Goal: Task Accomplishment & Management: Use online tool/utility

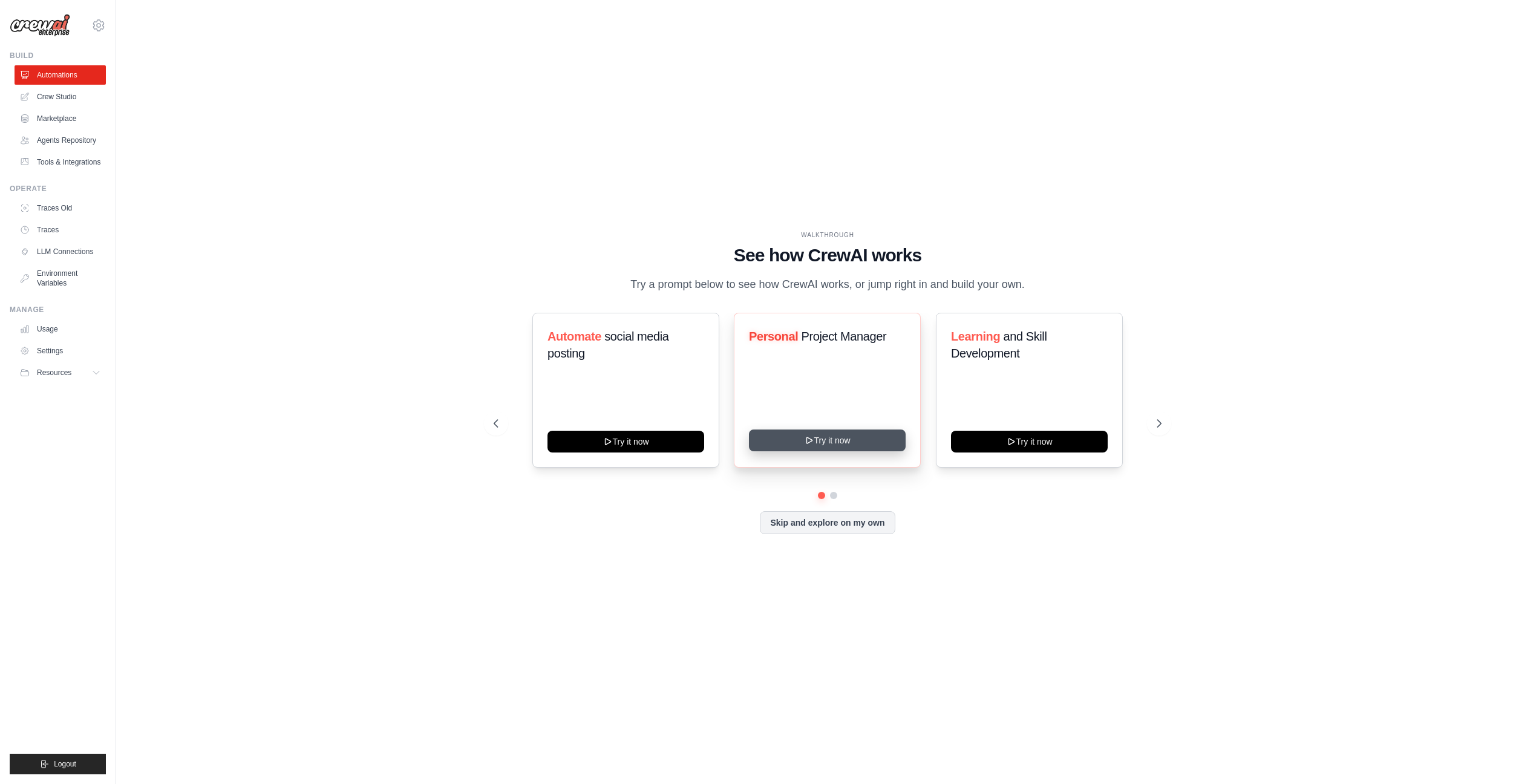
click at [865, 440] on button "Try it now" at bounding box center [827, 440] width 156 height 22
click at [1151, 429] on button at bounding box center [1159, 423] width 24 height 24
click at [1154, 429] on button at bounding box center [1159, 423] width 24 height 24
click at [875, 525] on button "Skip and explore on my own" at bounding box center [827, 521] width 135 height 23
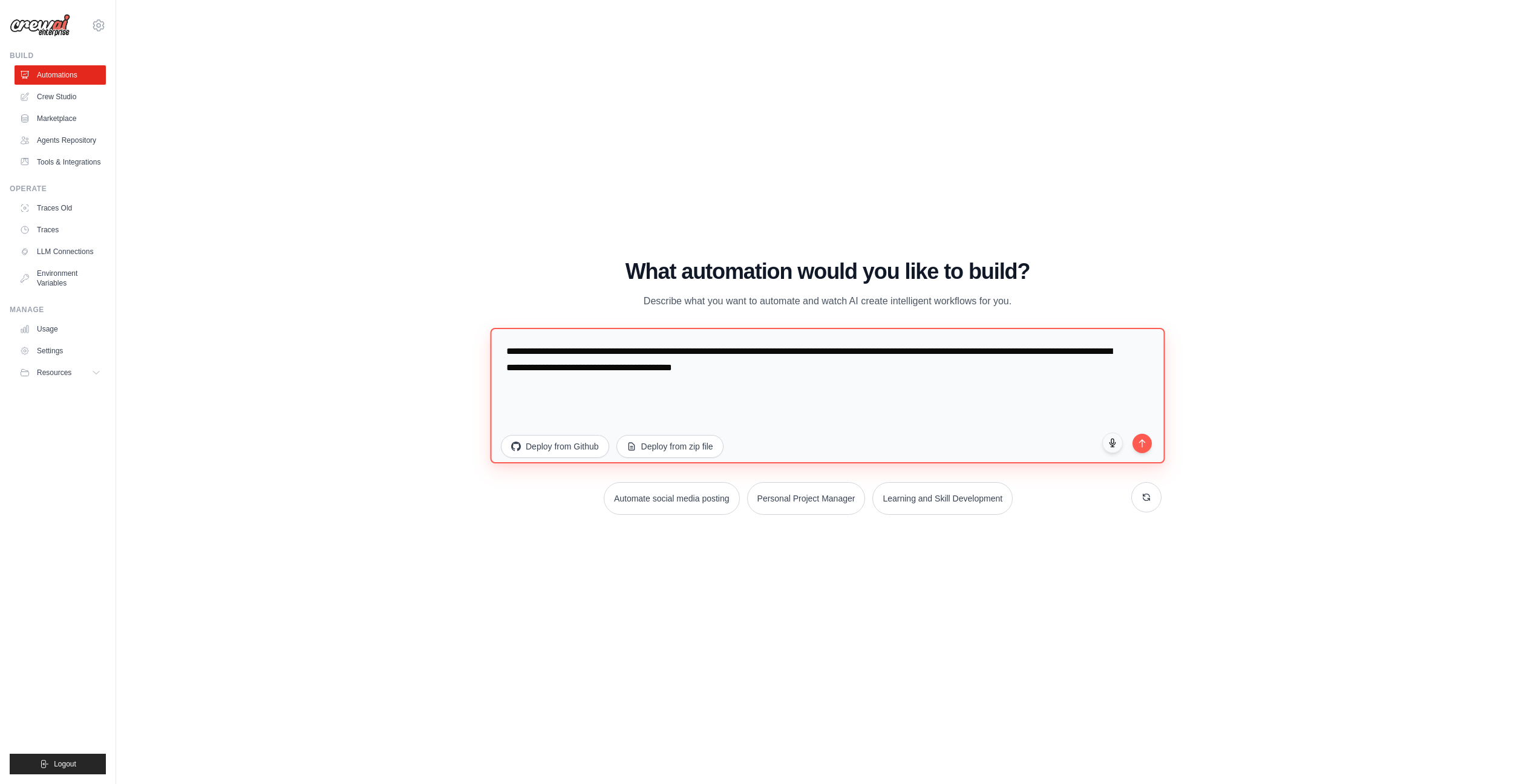
click at [832, 369] on textarea "**********" at bounding box center [827, 396] width 675 height 135
click at [792, 268] on h1 "What automation would you like to build?" at bounding box center [828, 271] width 668 height 24
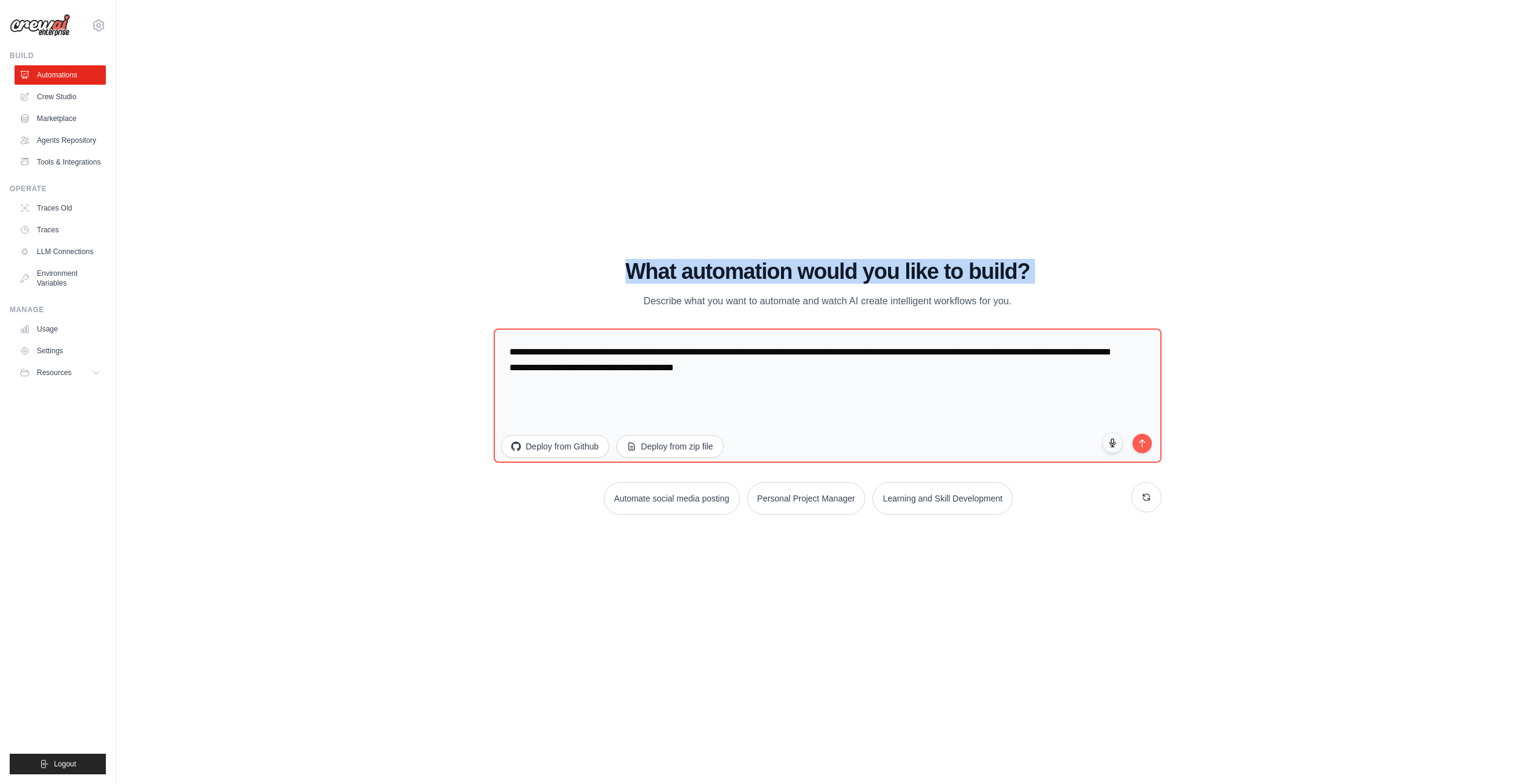
click at [792, 268] on h1 "What automation would you like to build?" at bounding box center [828, 271] width 668 height 24
click at [1012, 293] on div "What automation would you like to build? Describe what you want to automate and…" at bounding box center [828, 284] width 668 height 49
copy div "What automation would you like to build? Describe what you want to automate and…"
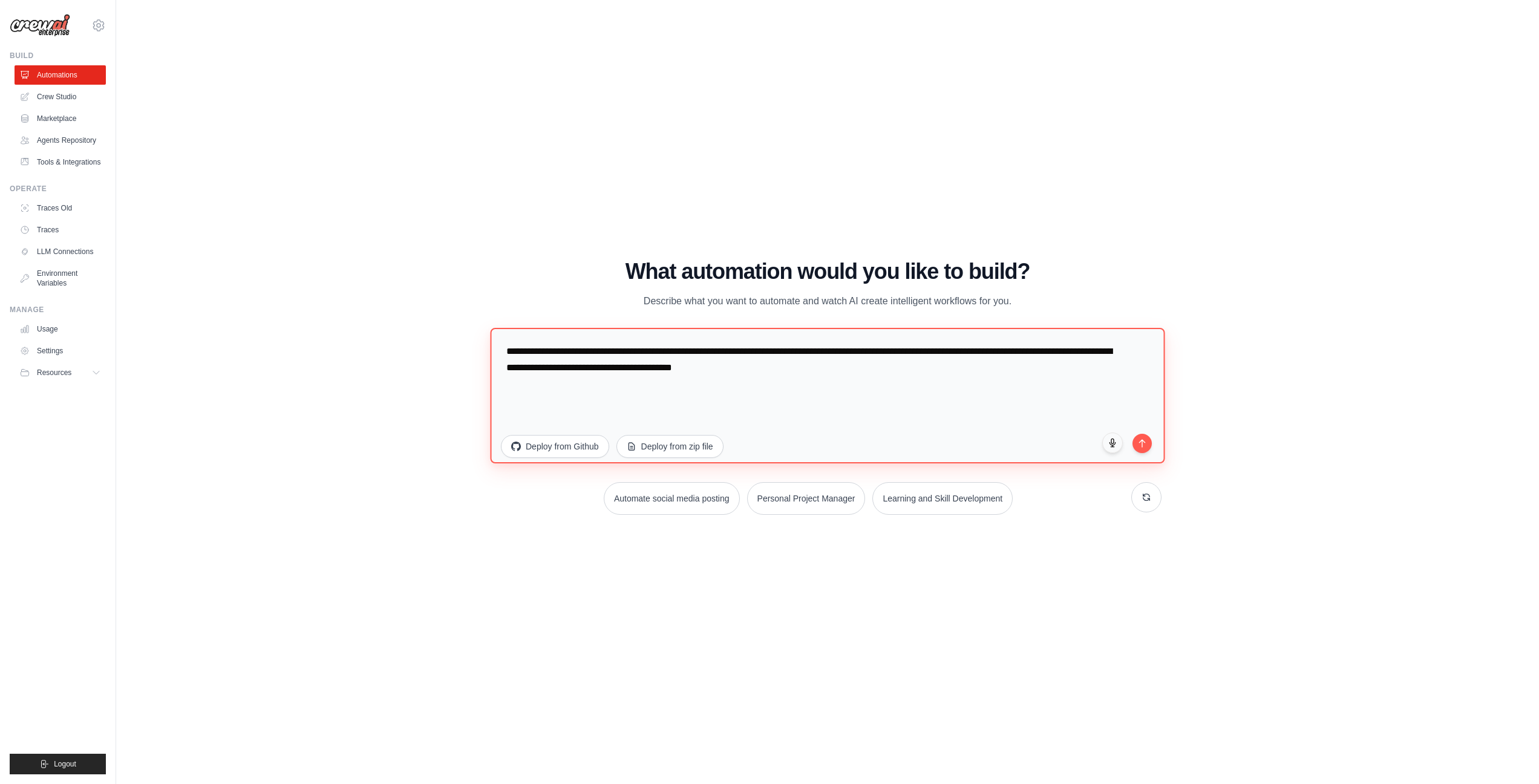
click at [879, 362] on textarea "**********" at bounding box center [827, 396] width 675 height 135
paste textarea "**********"
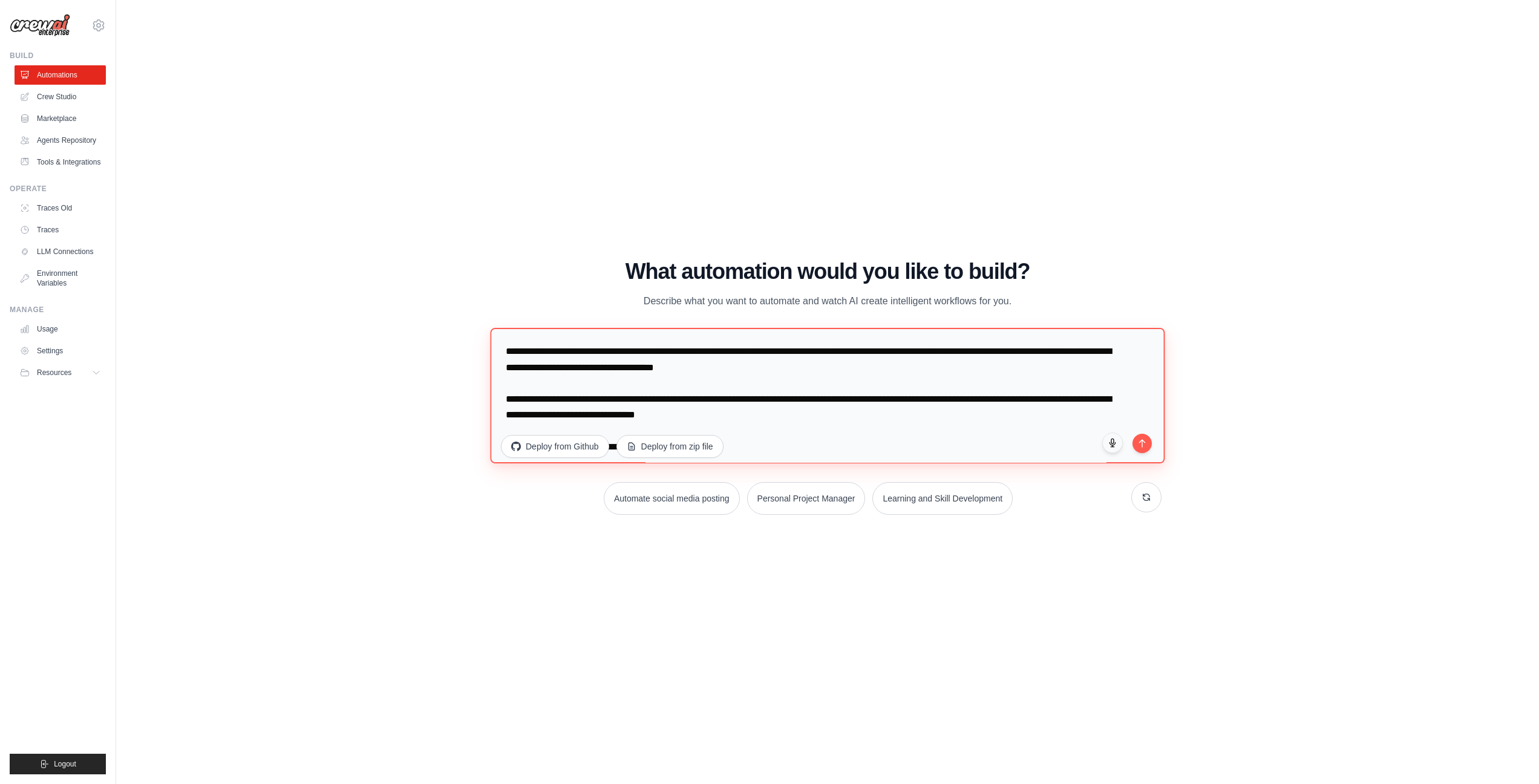
scroll to position [676, 0]
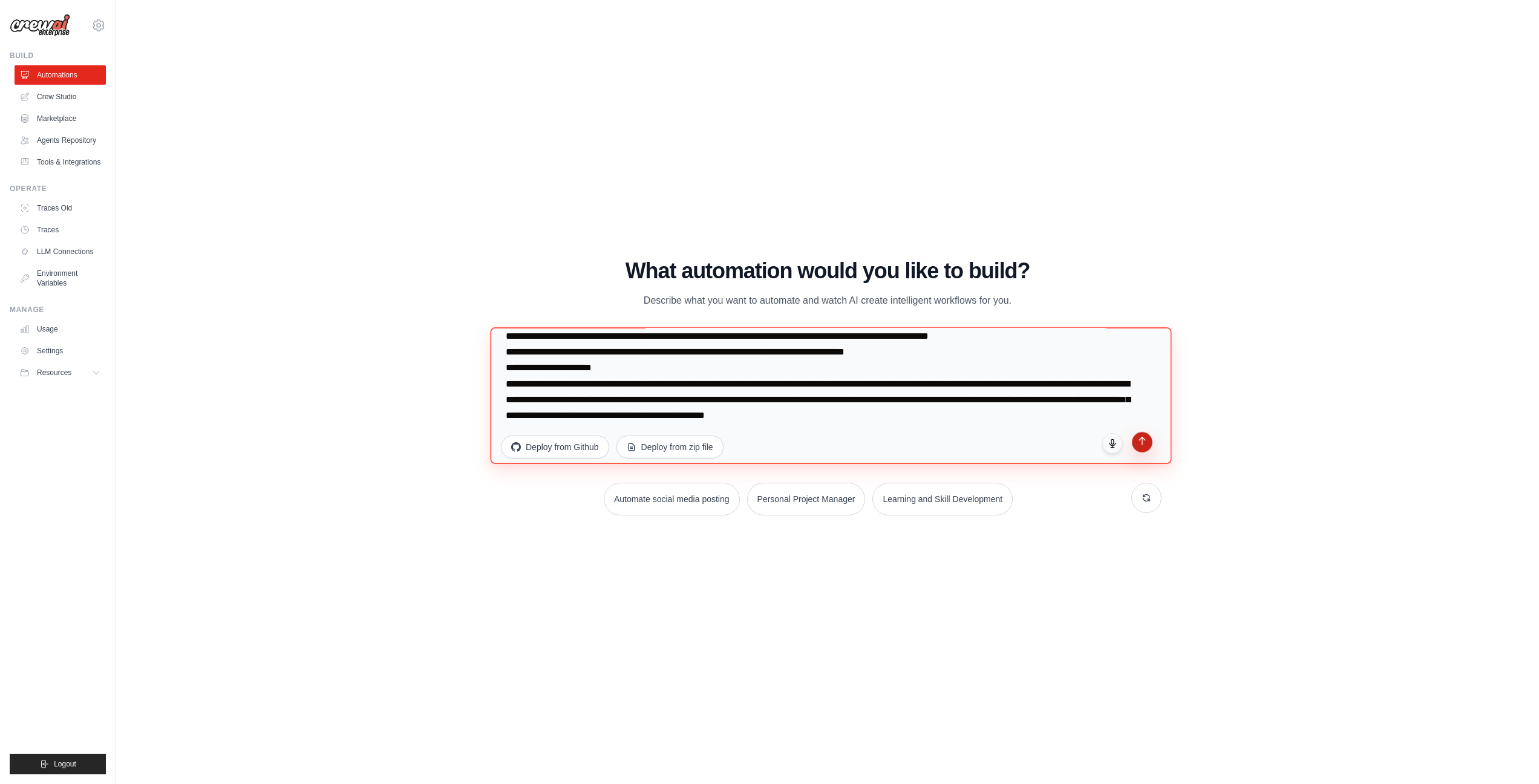
type textarea "**********"
click at [1149, 445] on button "submit" at bounding box center [1142, 442] width 20 height 20
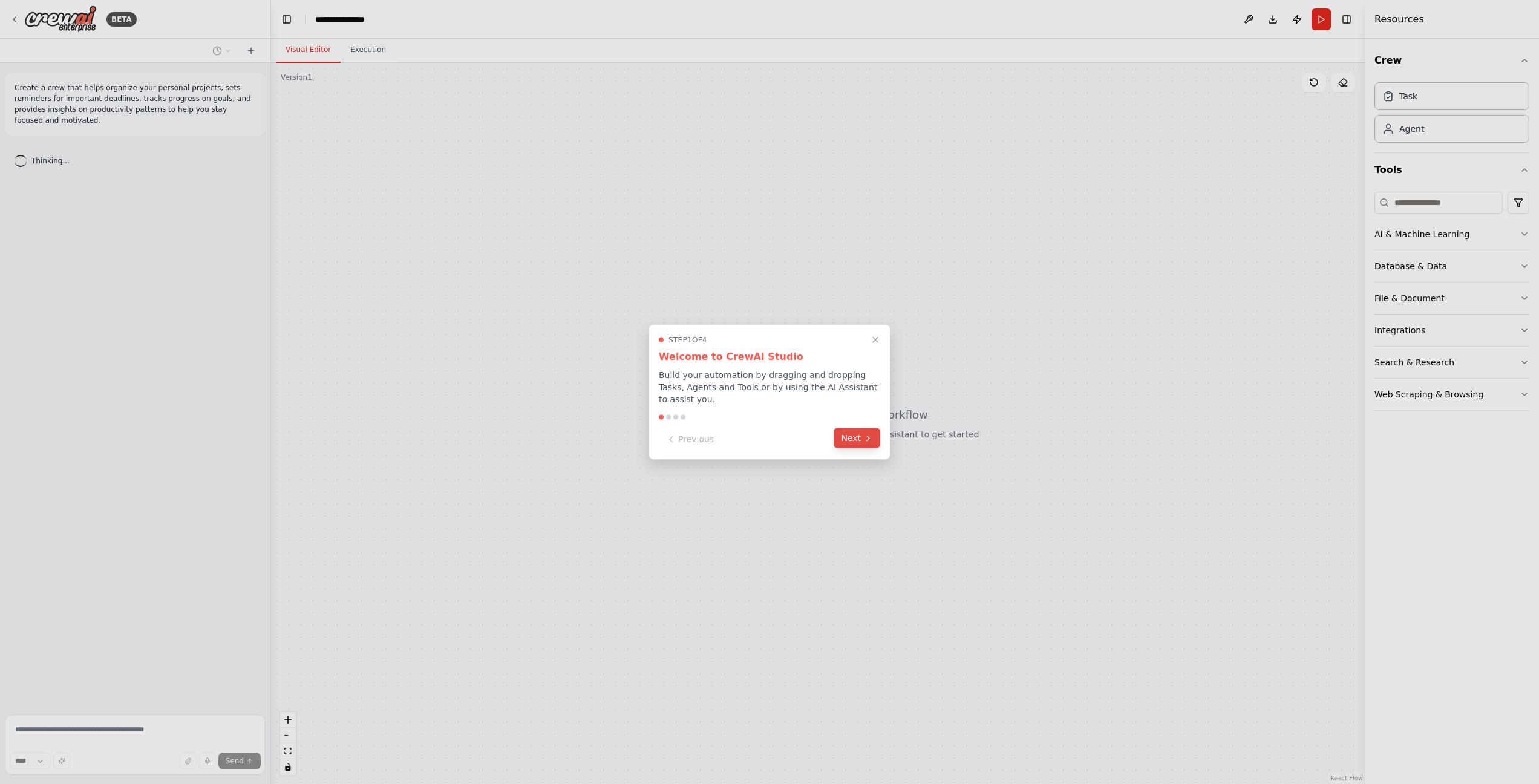
click at [858, 441] on button "Next" at bounding box center [857, 438] width 47 height 20
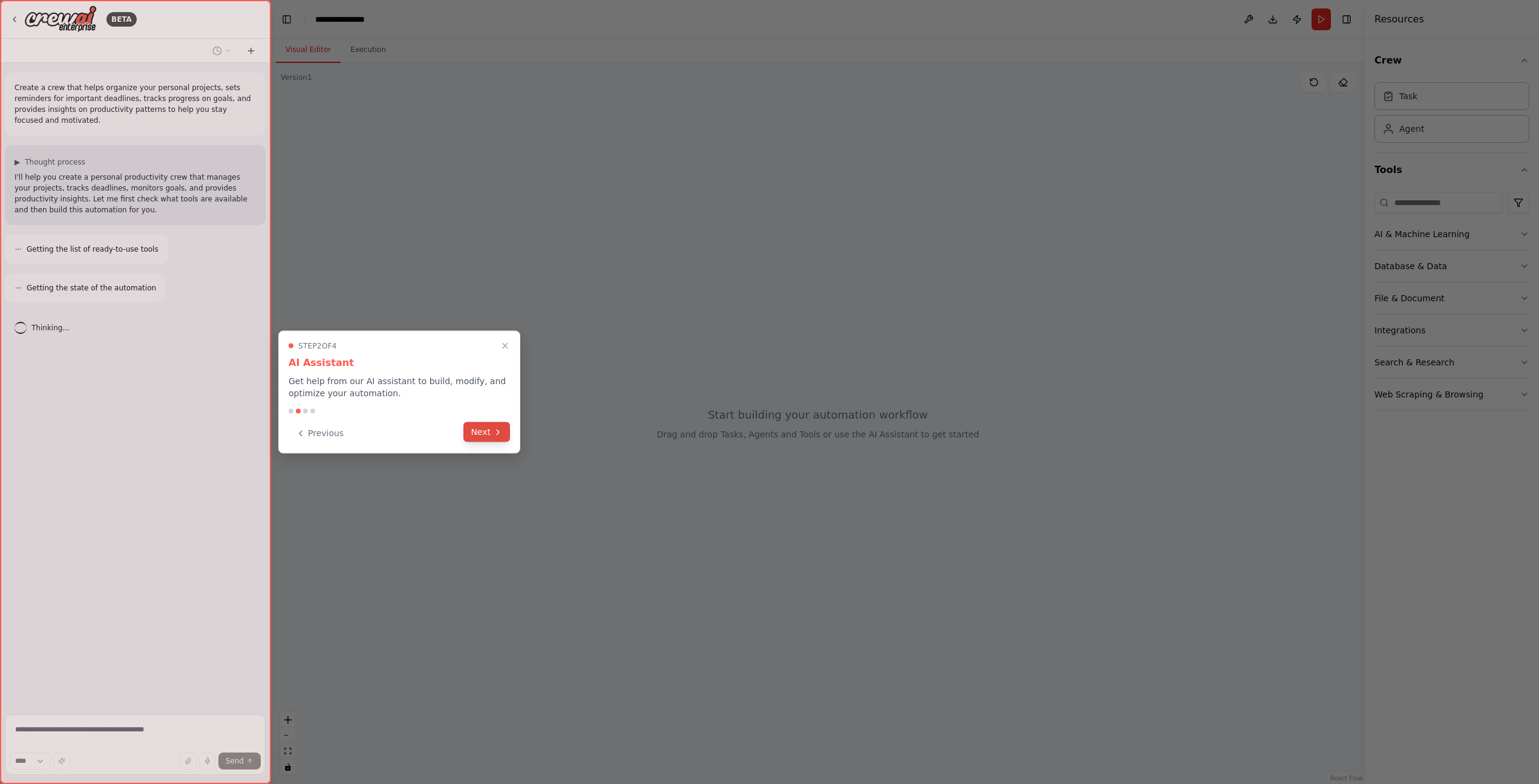
click at [478, 427] on button "Next" at bounding box center [487, 431] width 47 height 20
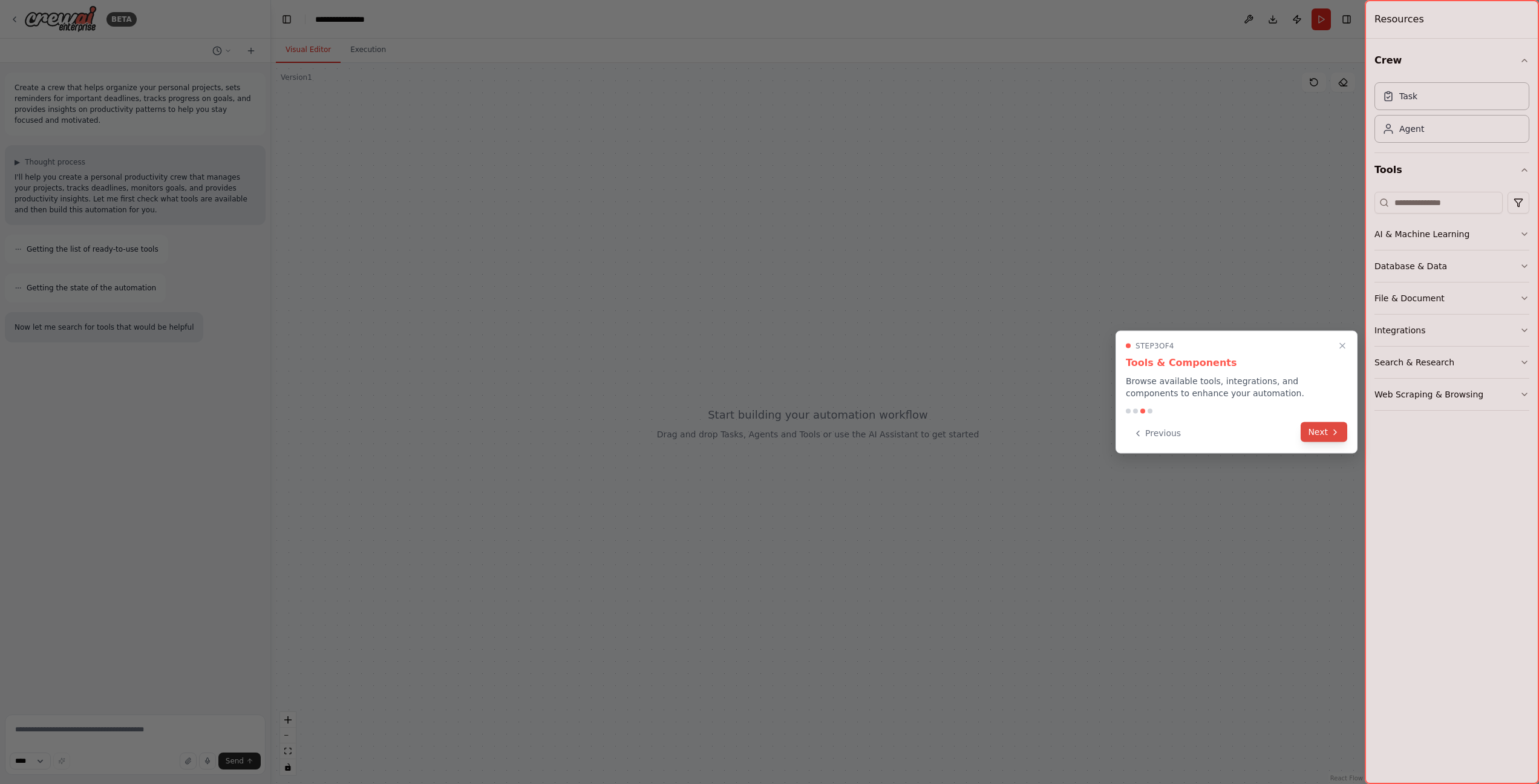
click at [1331, 435] on icon at bounding box center [1335, 431] width 9 height 9
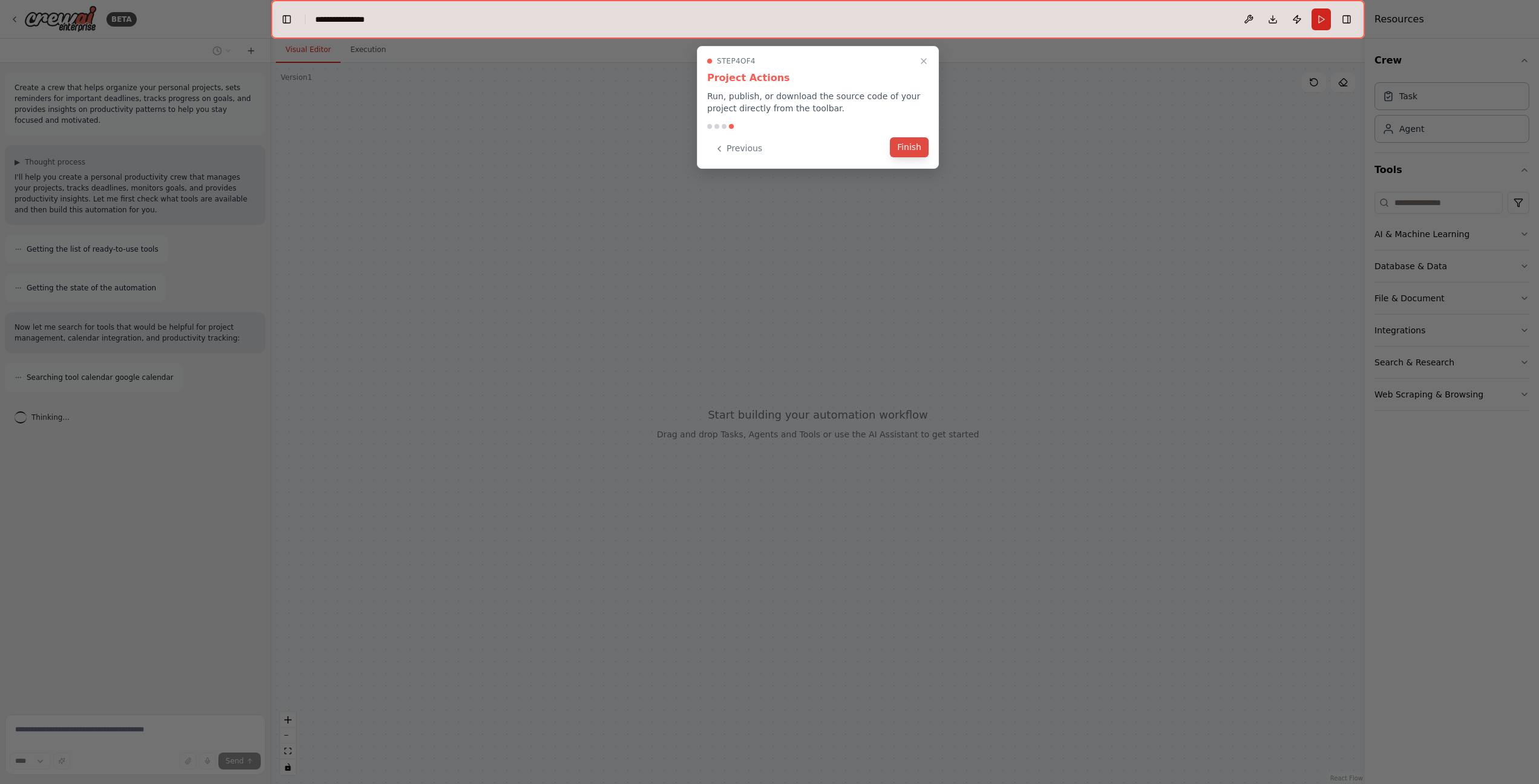
click at [910, 142] on button "Finish" at bounding box center [909, 147] width 39 height 20
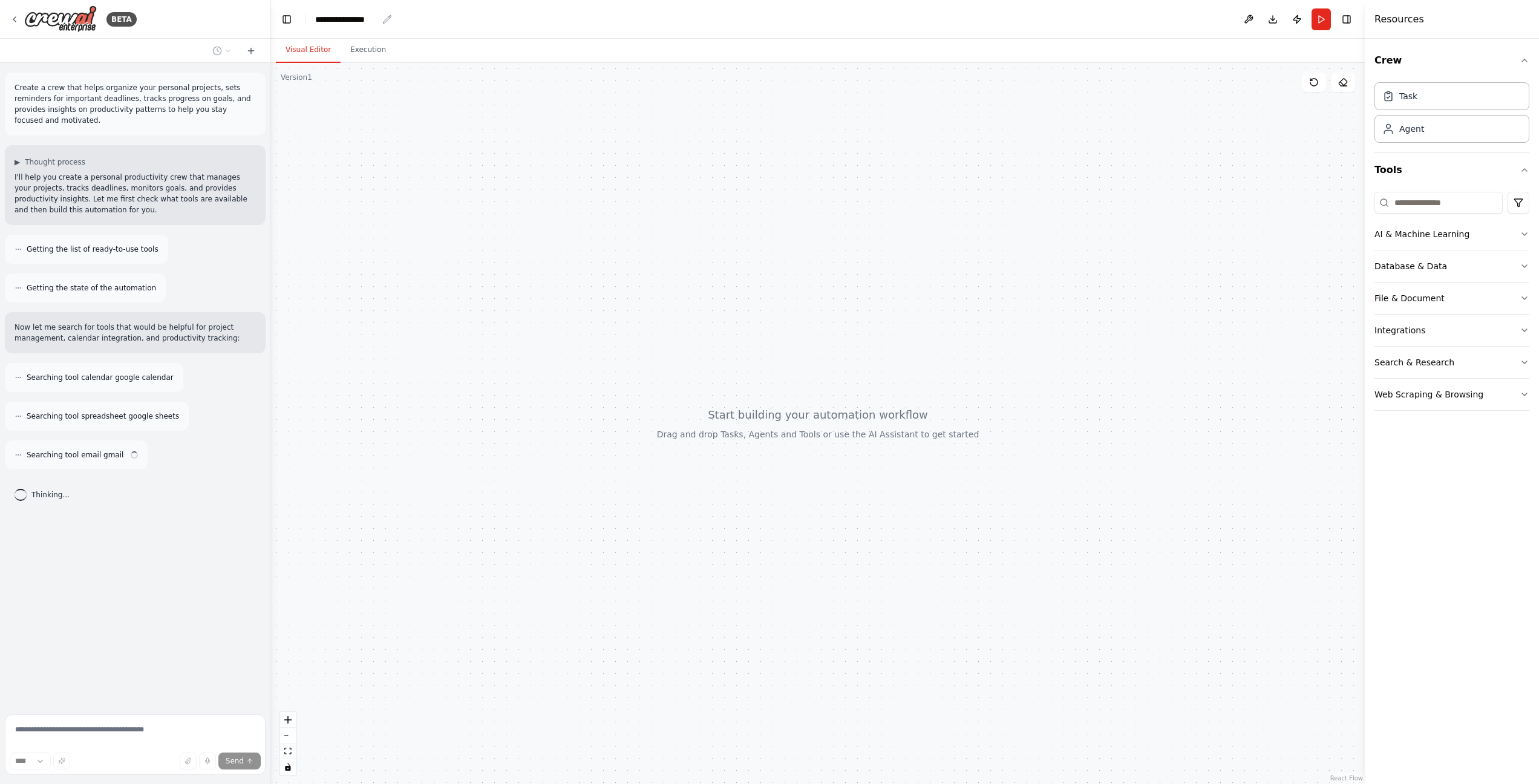
click at [351, 17] on div "**********" at bounding box center [346, 19] width 63 height 12
click at [351, 17] on div "**********" at bounding box center [360, 19] width 91 height 12
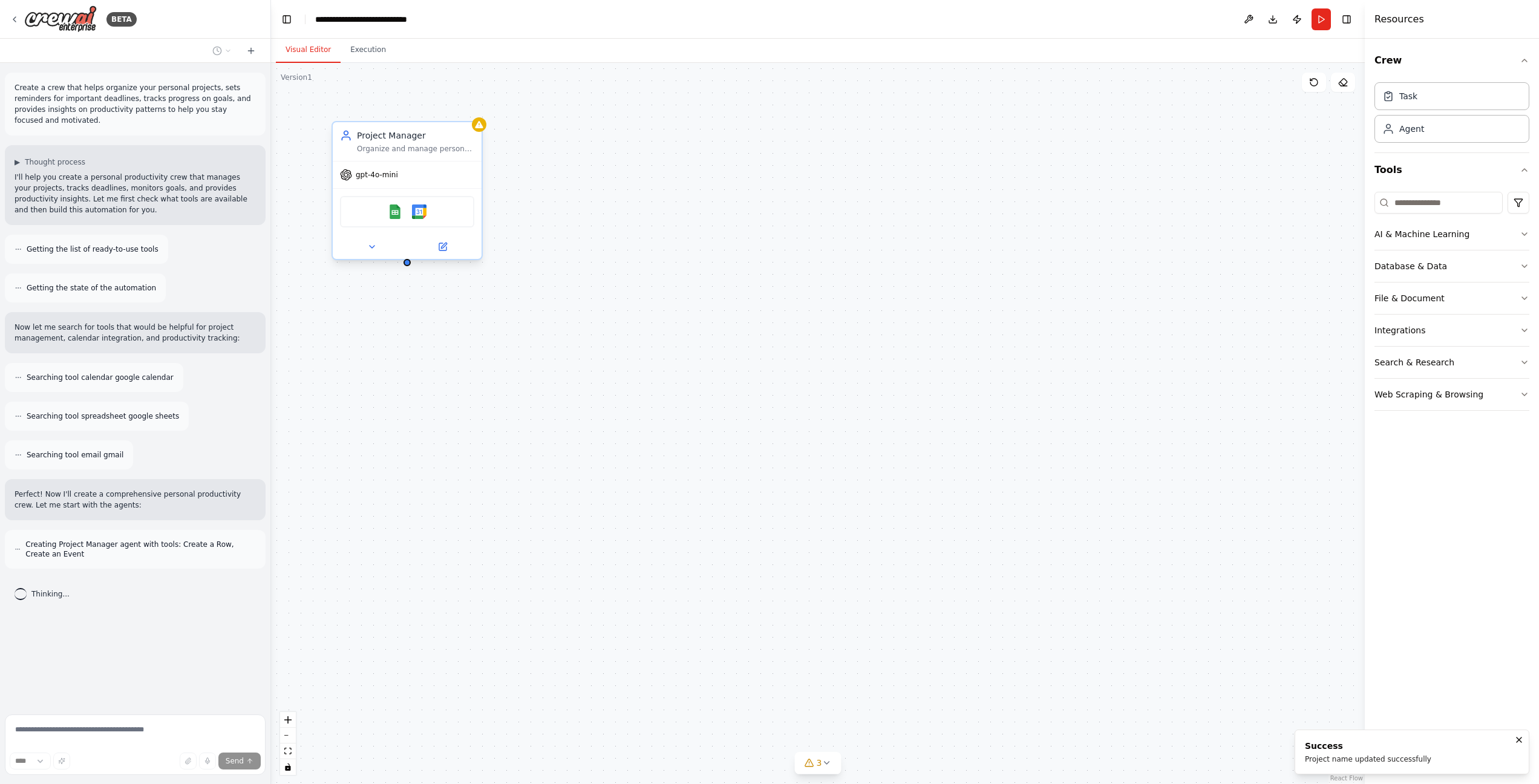
click at [418, 188] on div "Google Sheets Google Calendar" at bounding box center [407, 212] width 149 height 47
drag, startPoint x: 423, startPoint y: 154, endPoint x: 596, endPoint y: 189, distance: 176.5
click at [597, 191] on div "Project Manager Organize and manage personal projects by breaking them down int…" at bounding box center [589, 177] width 149 height 39
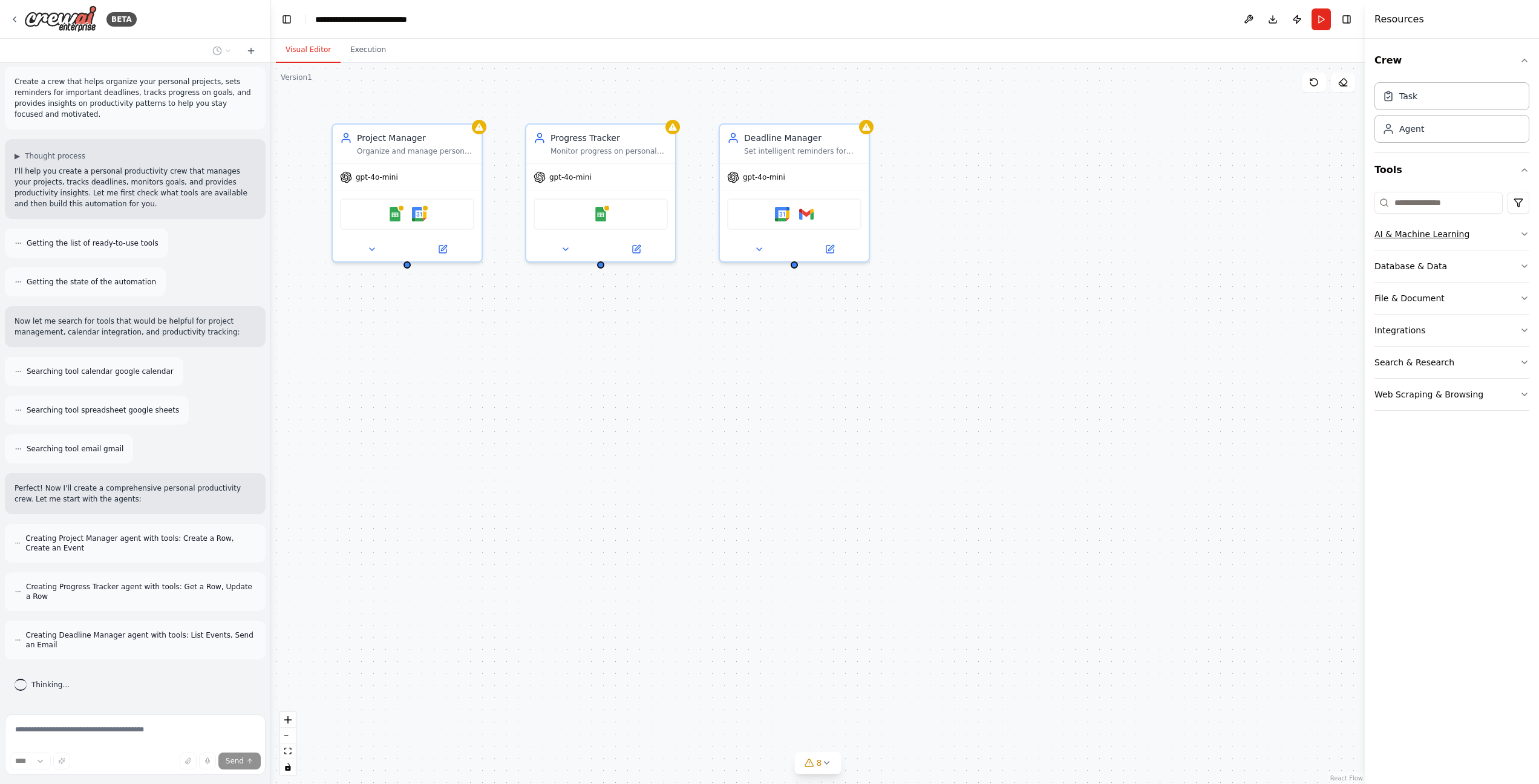
click at [1521, 233] on icon "button" at bounding box center [1524, 233] width 9 height 9
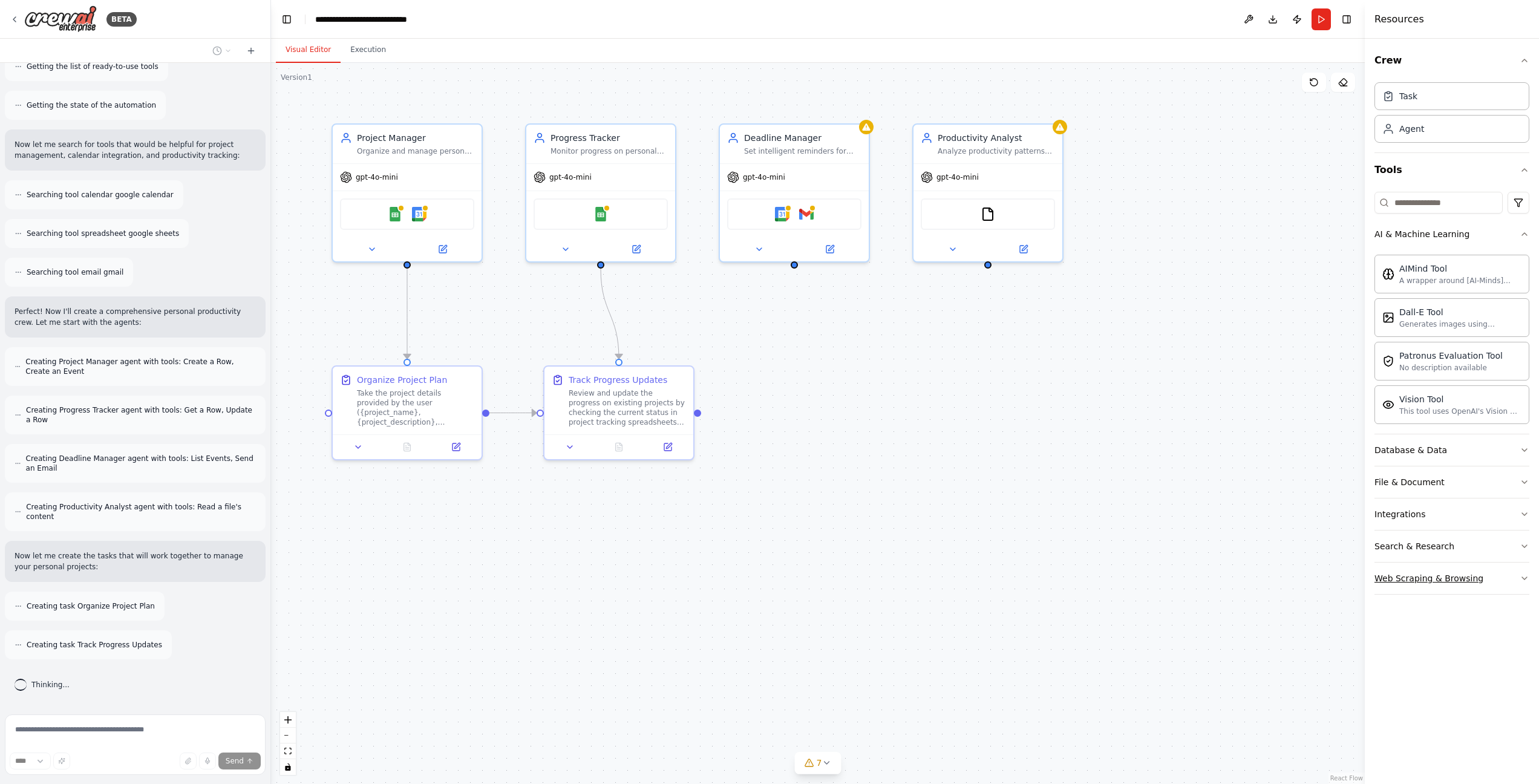
scroll to position [221, 0]
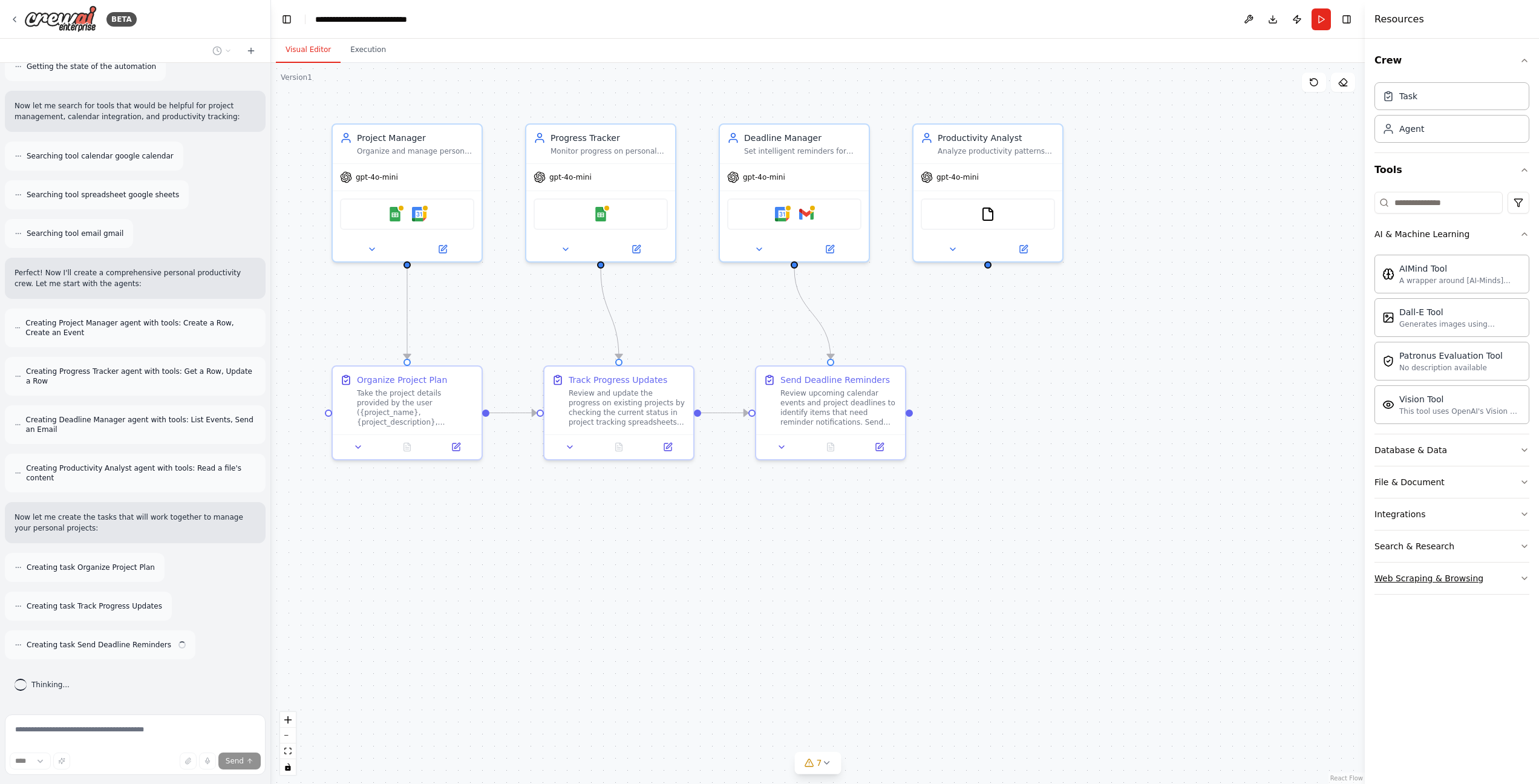
click at [1527, 580] on icon "button" at bounding box center [1524, 577] width 9 height 9
click at [1527, 549] on icon "button" at bounding box center [1524, 545] width 9 height 9
click at [1528, 545] on icon "button" at bounding box center [1524, 545] width 9 height 9
click at [1527, 508] on button "Integrations" at bounding box center [1452, 513] width 155 height 31
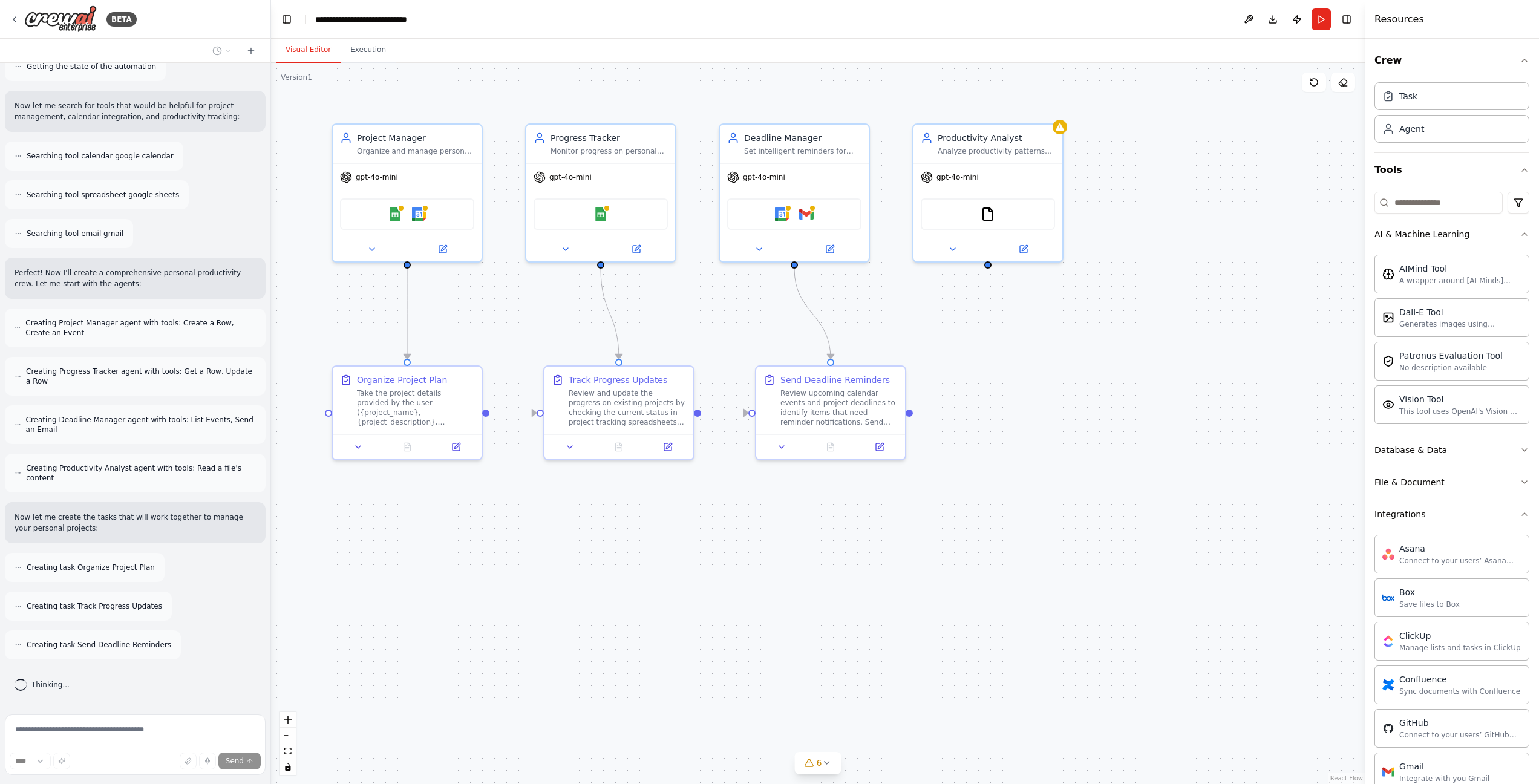
click at [1527, 508] on button "Integrations" at bounding box center [1452, 513] width 155 height 31
click at [1527, 474] on button "File & Document" at bounding box center [1452, 481] width 155 height 31
click at [1531, 442] on div "Crew Task Agent Tools AI & Machine Learning AIMind Tool A wrapper around [AI-Mi…" at bounding box center [1452, 411] width 174 height 745
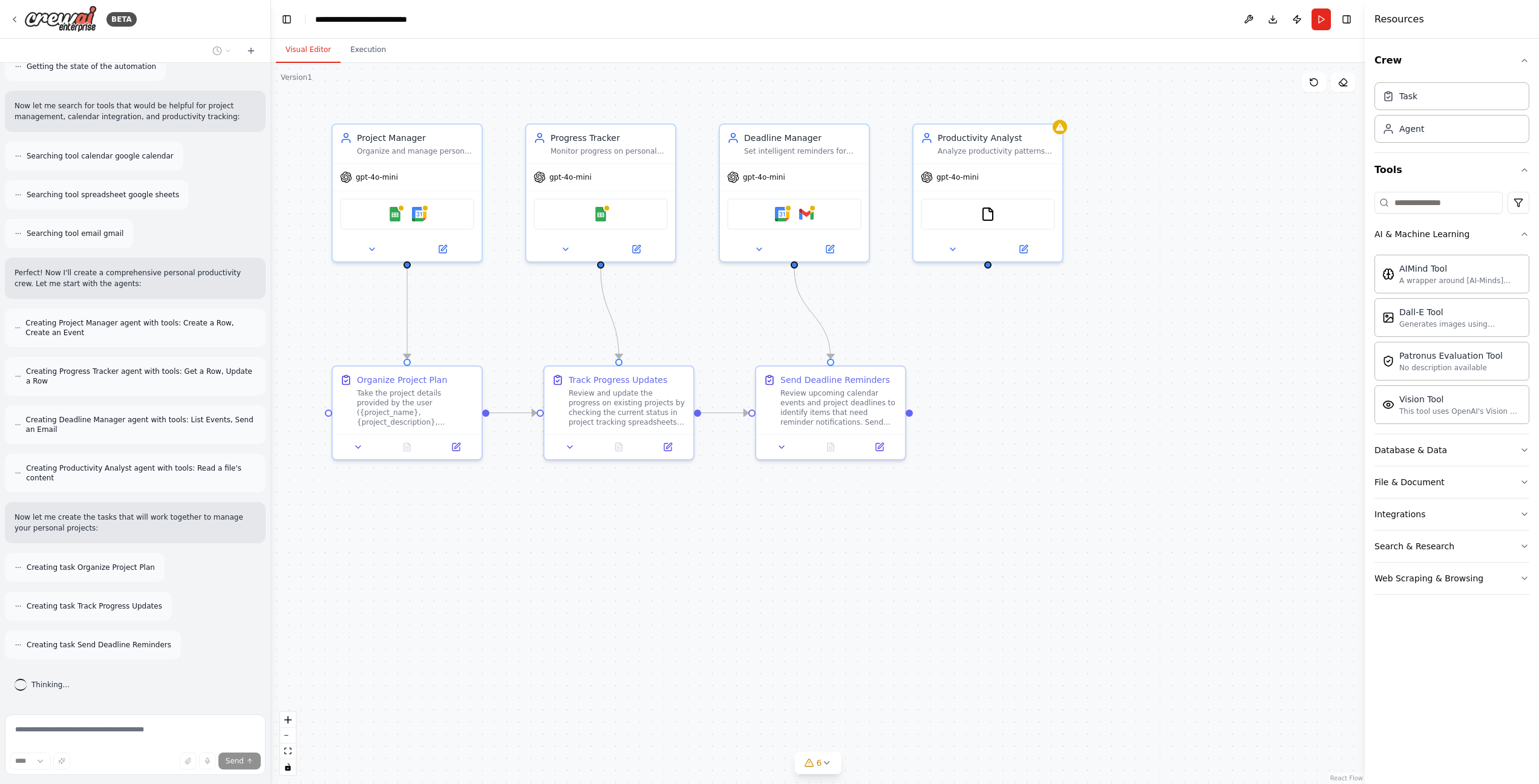
click at [1531, 445] on div "Crew Task Agent Tools AI & Machine Learning AIMind Tool A wrapper around [AI-Mi…" at bounding box center [1452, 411] width 174 height 745
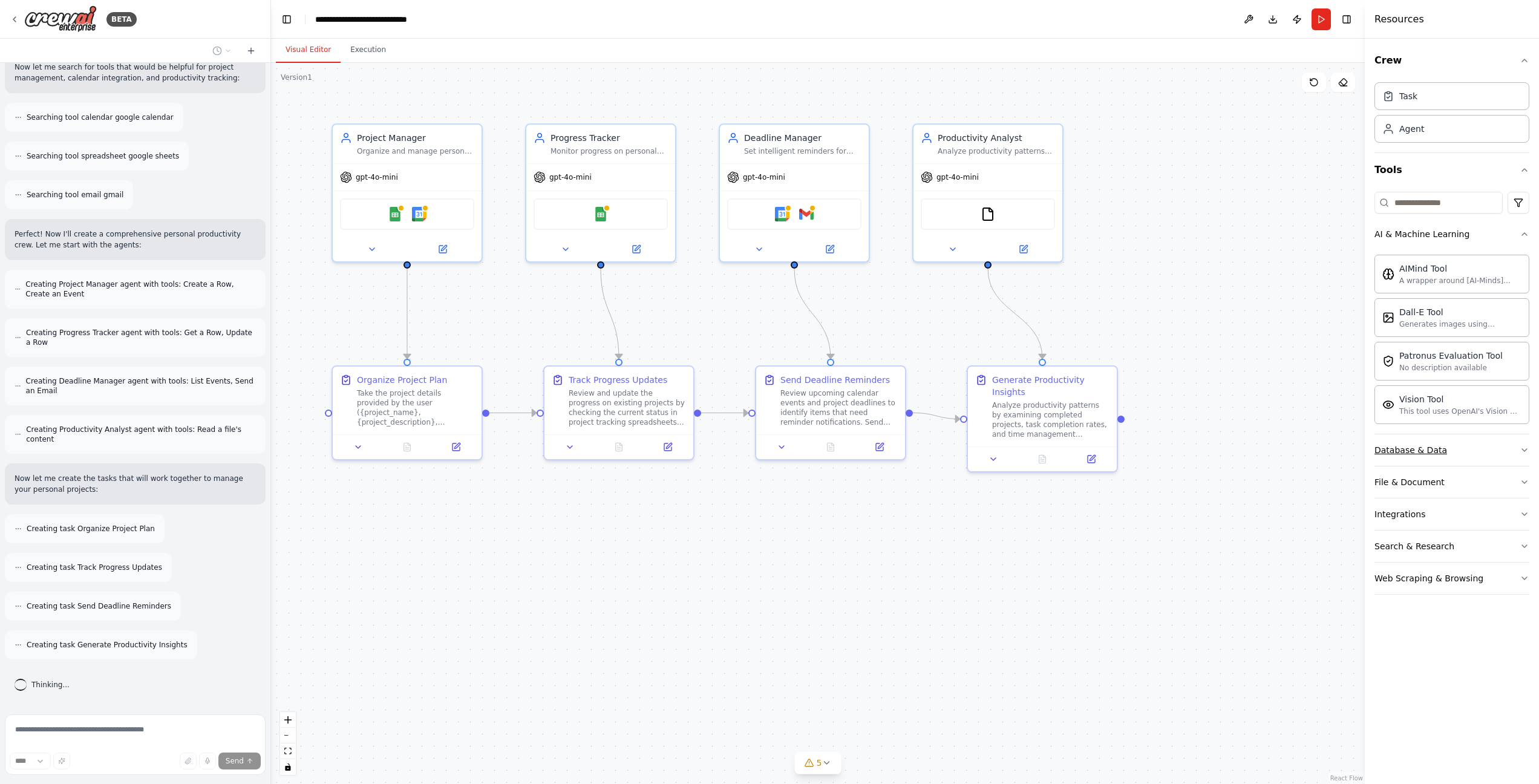
click at [1523, 454] on button "Database & Data" at bounding box center [1452, 449] width 155 height 31
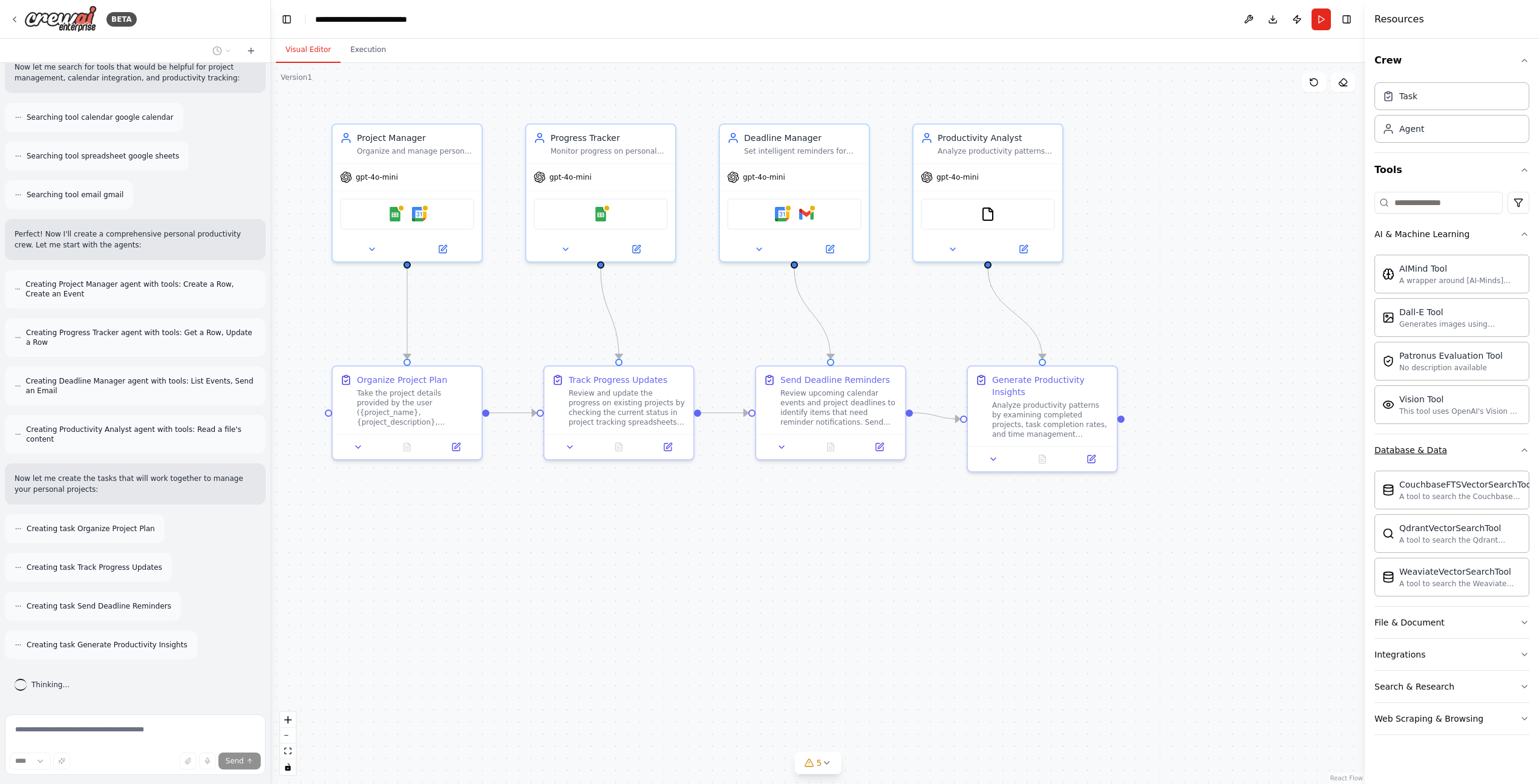
click at [1523, 454] on icon "button" at bounding box center [1524, 449] width 9 height 9
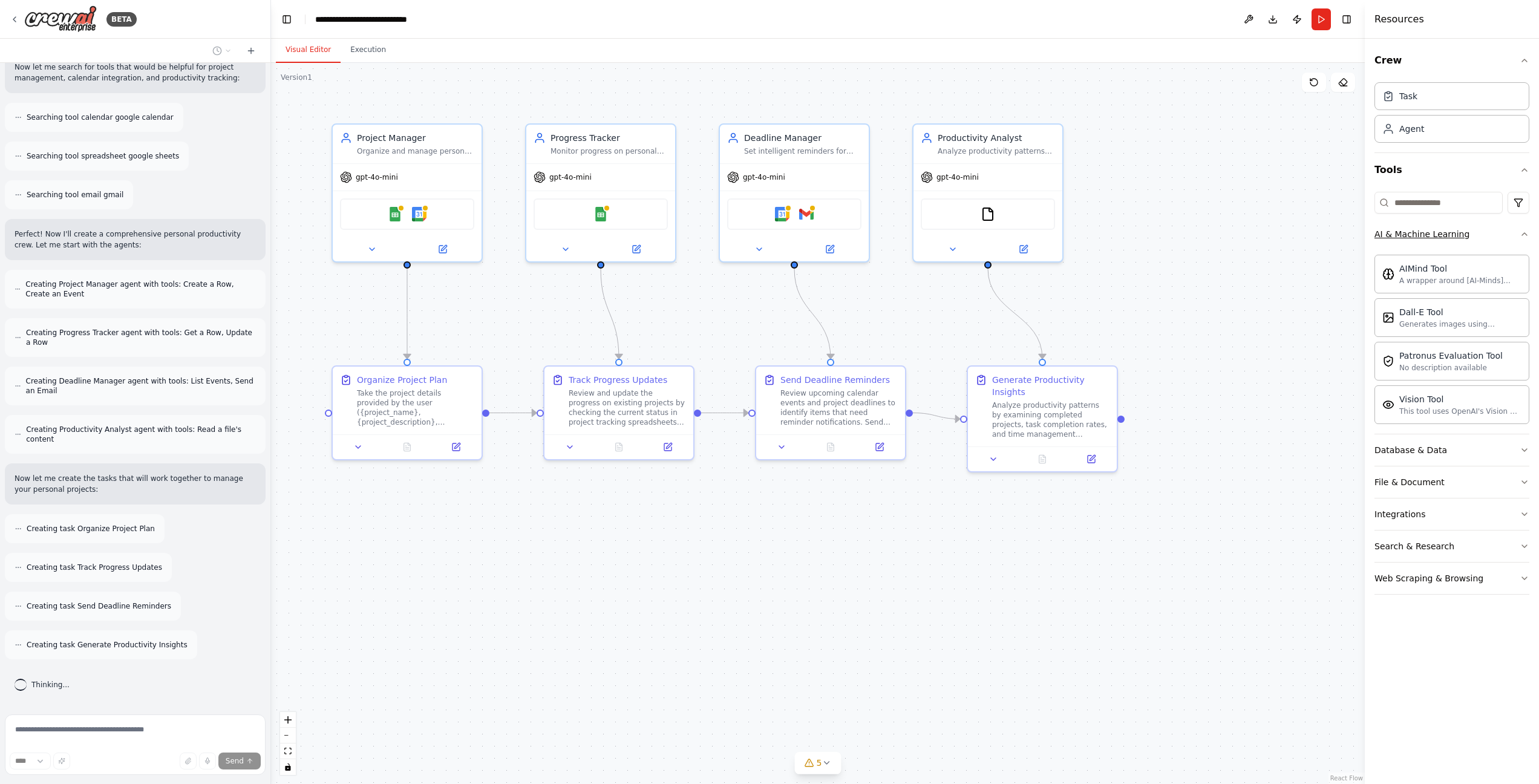
scroll to position [339, 0]
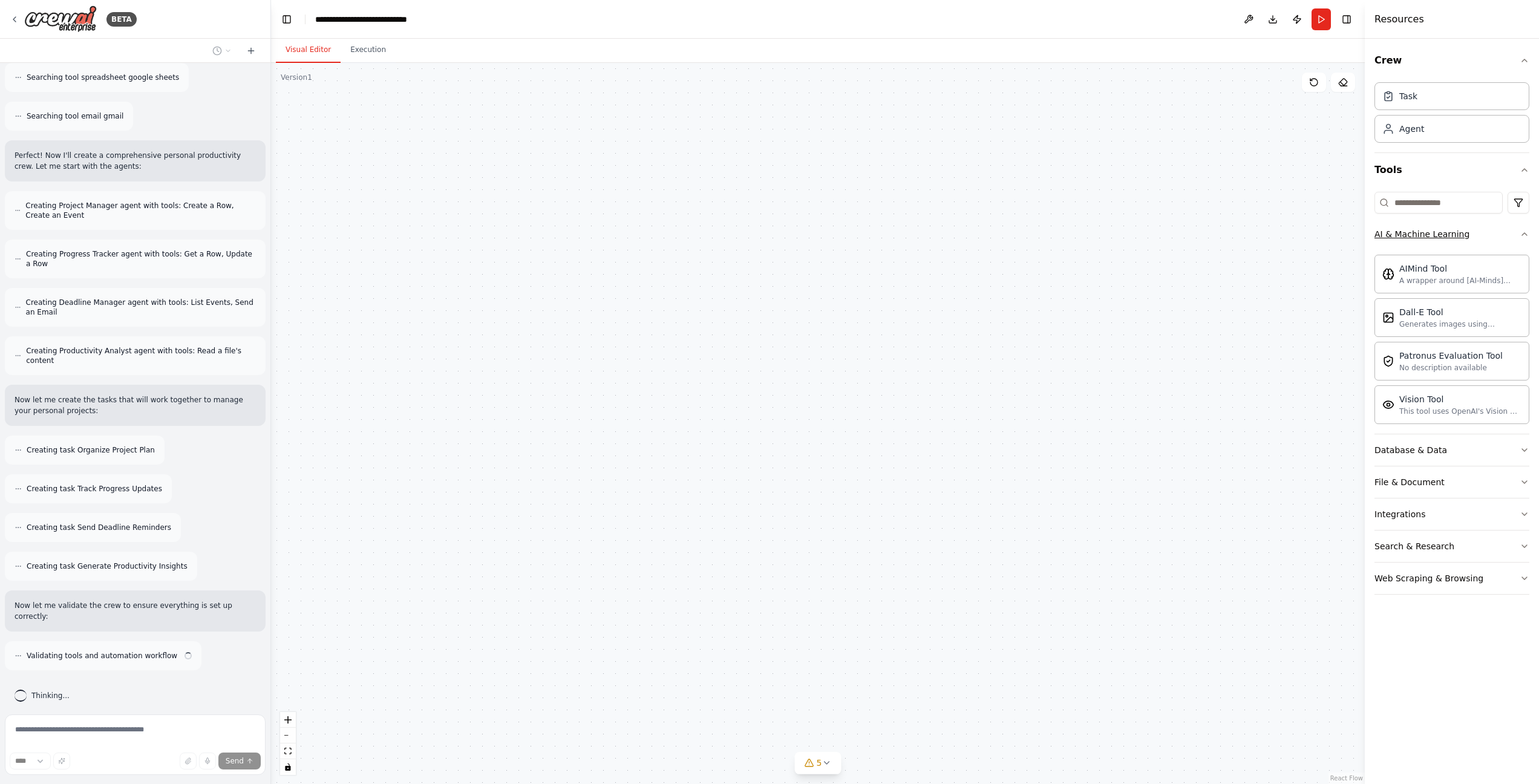
click at [1523, 239] on icon "button" at bounding box center [1524, 233] width 9 height 9
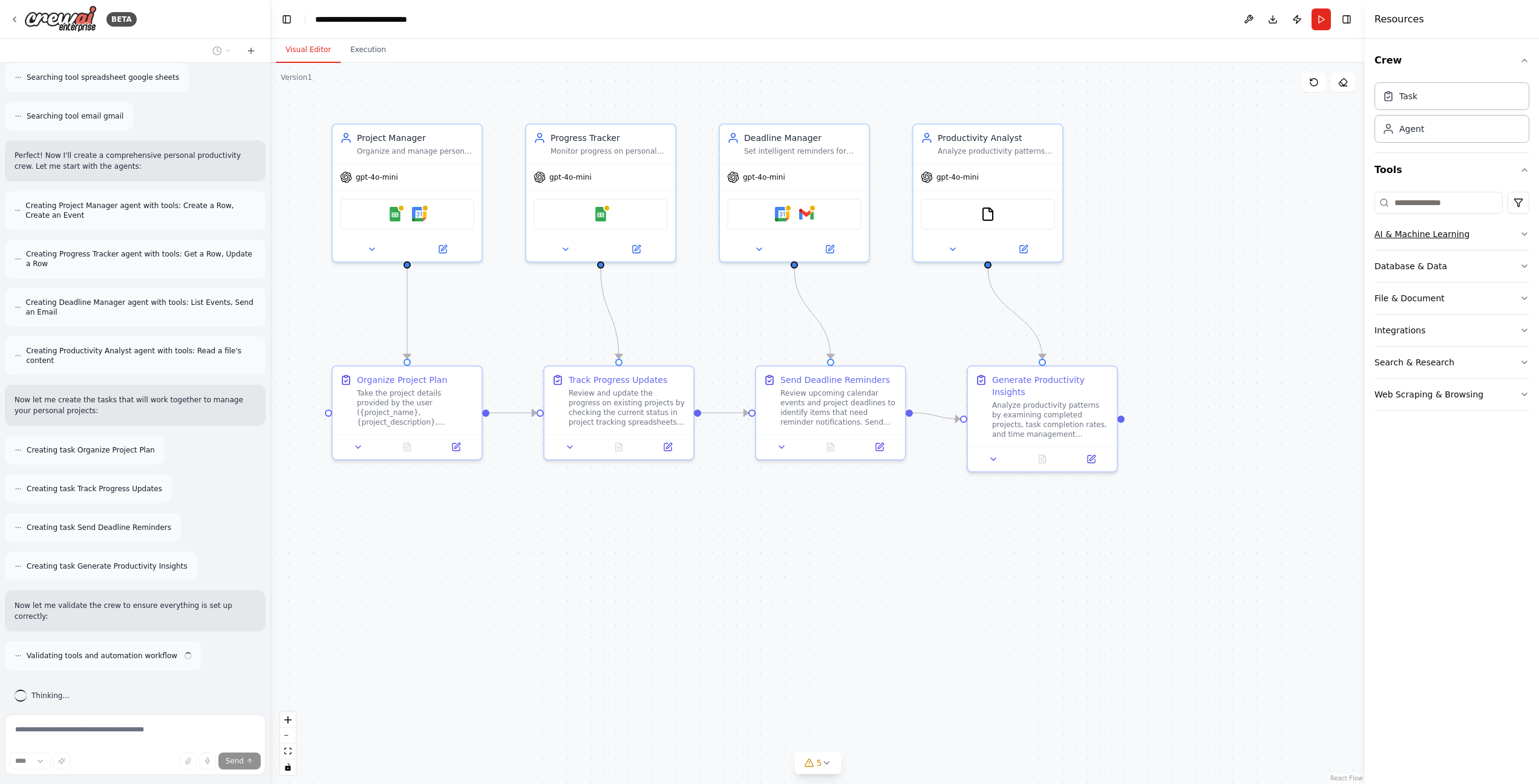
click at [1523, 237] on icon "button" at bounding box center [1524, 233] width 9 height 9
click at [1523, 234] on icon "button" at bounding box center [1524, 233] width 9 height 9
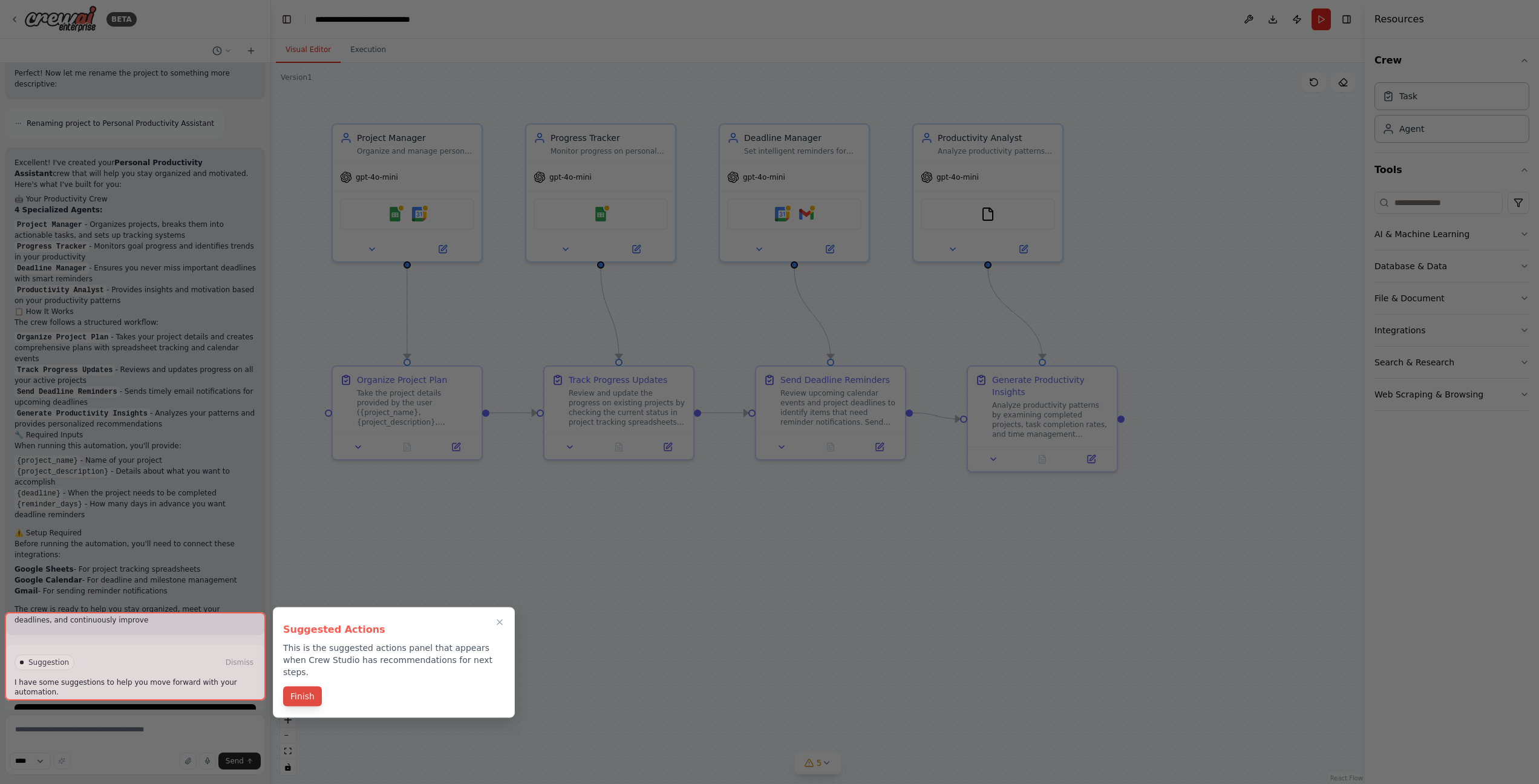
scroll to position [971, 0]
click at [306, 687] on button "Finish" at bounding box center [302, 696] width 39 height 20
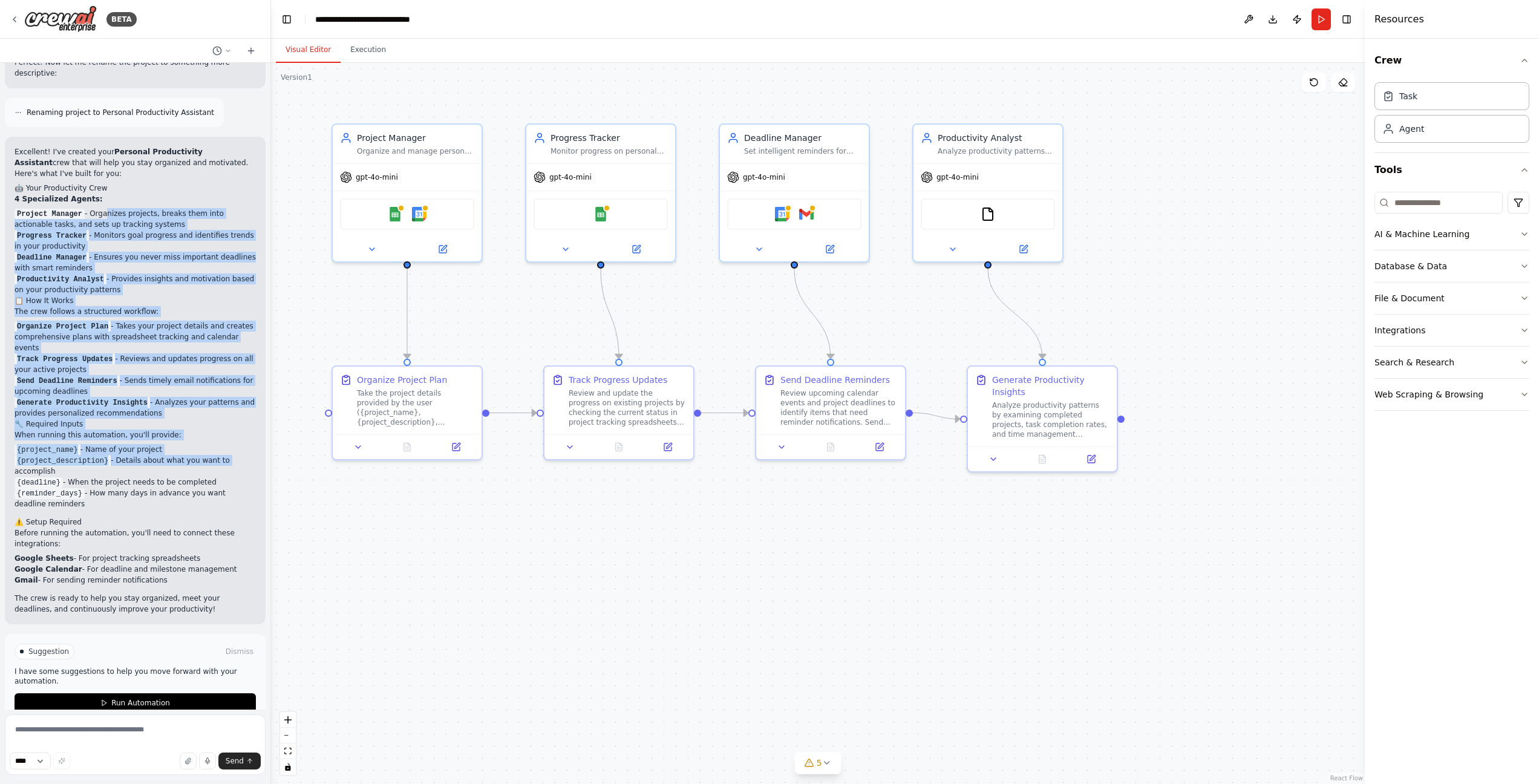
drag, startPoint x: 106, startPoint y: 201, endPoint x: 228, endPoint y: 439, distance: 267.4
click at [228, 439] on div "Excellent! I've created your Personal Productivity Assistant crew that will hel…" at bounding box center [135, 380] width 242 height 468
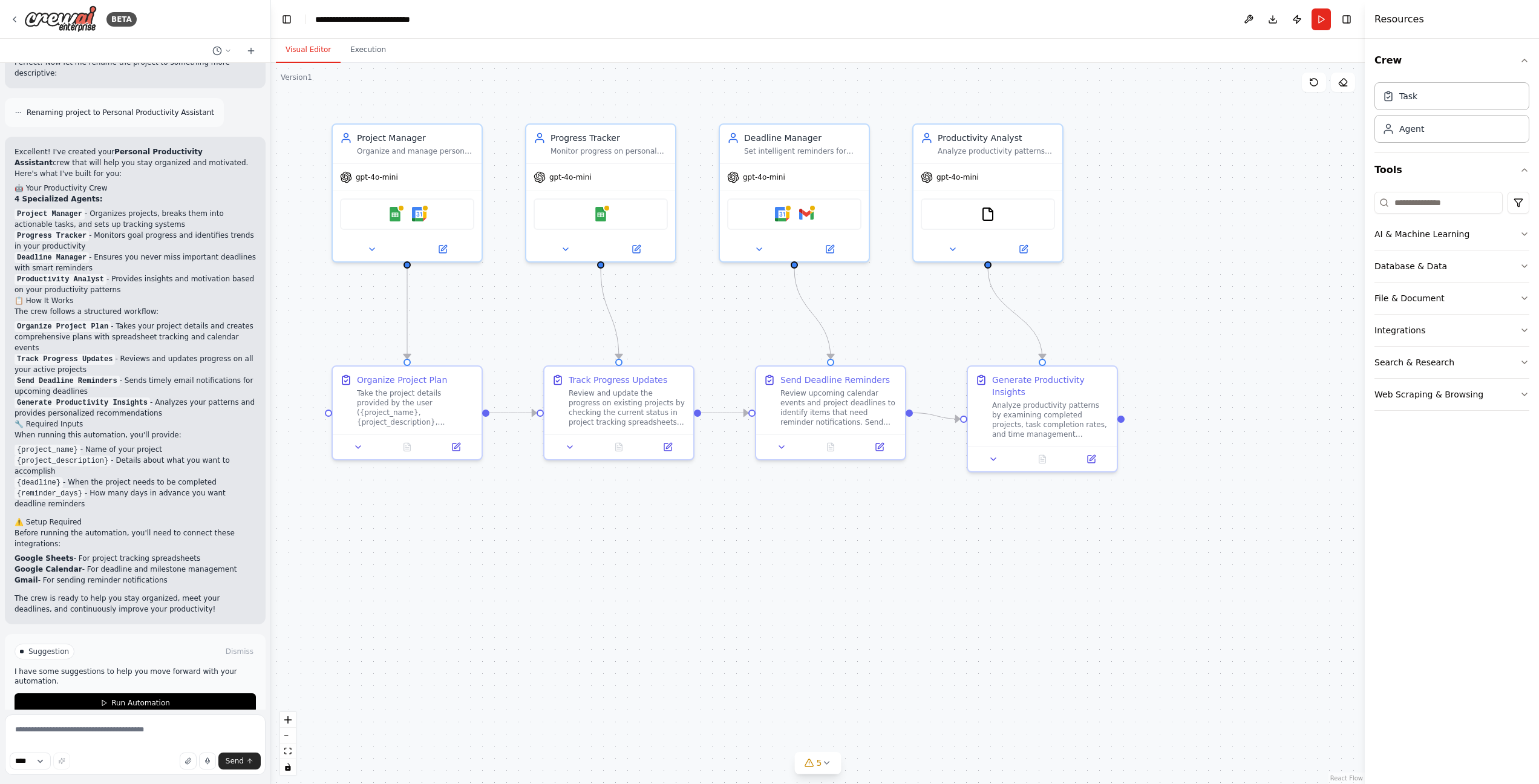
click at [227, 487] on li "{reminder_days} - How many days in advance you want deadline reminders" at bounding box center [135, 498] width 242 height 22
click at [131, 727] on textarea at bounding box center [135, 744] width 261 height 60
type textarea "********"
click at [387, 16] on div "**********" at bounding box center [377, 19] width 124 height 12
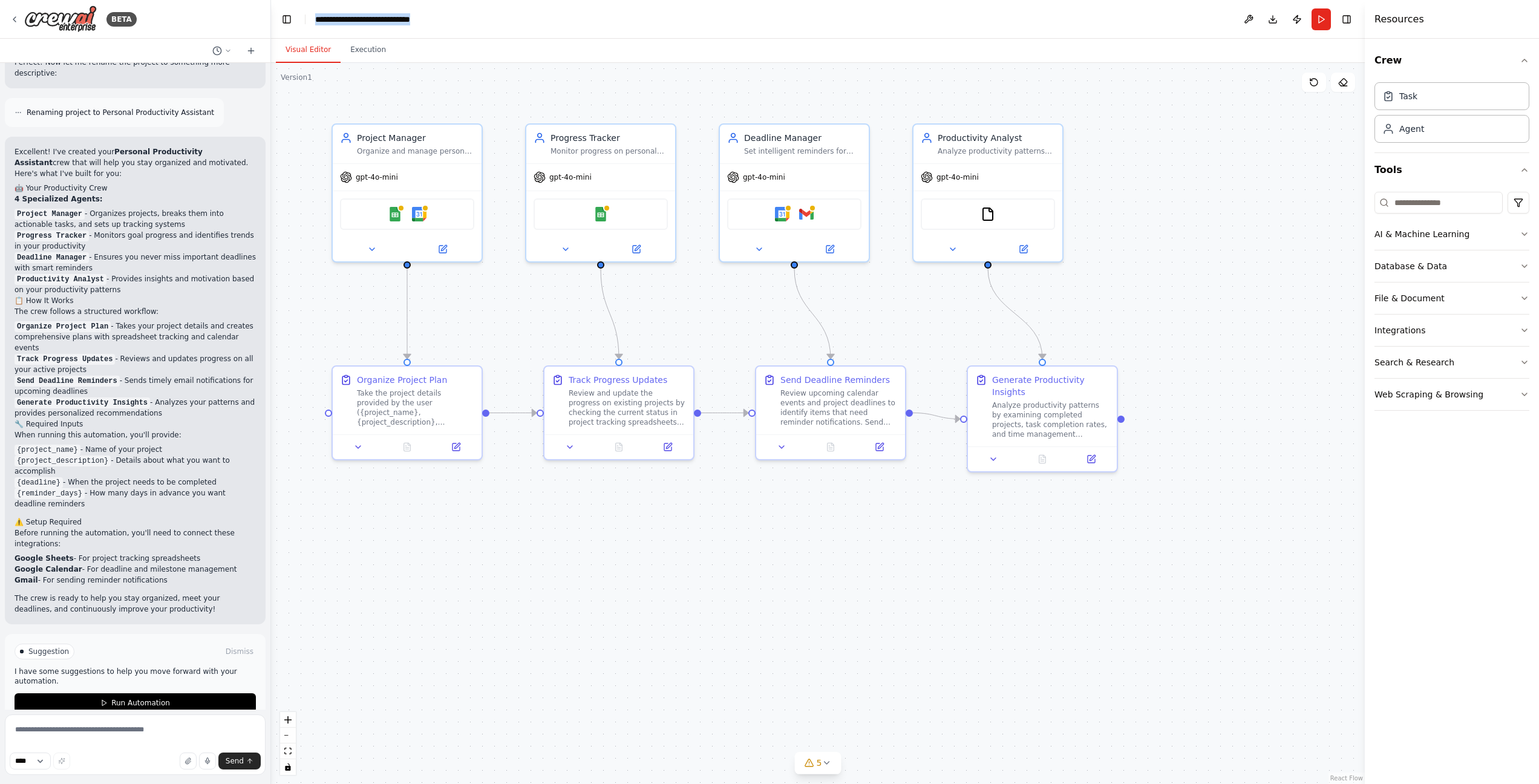
click at [387, 16] on div "**********" at bounding box center [377, 19] width 124 height 12
click at [19, 21] on icon at bounding box center [14, 19] width 9 height 9
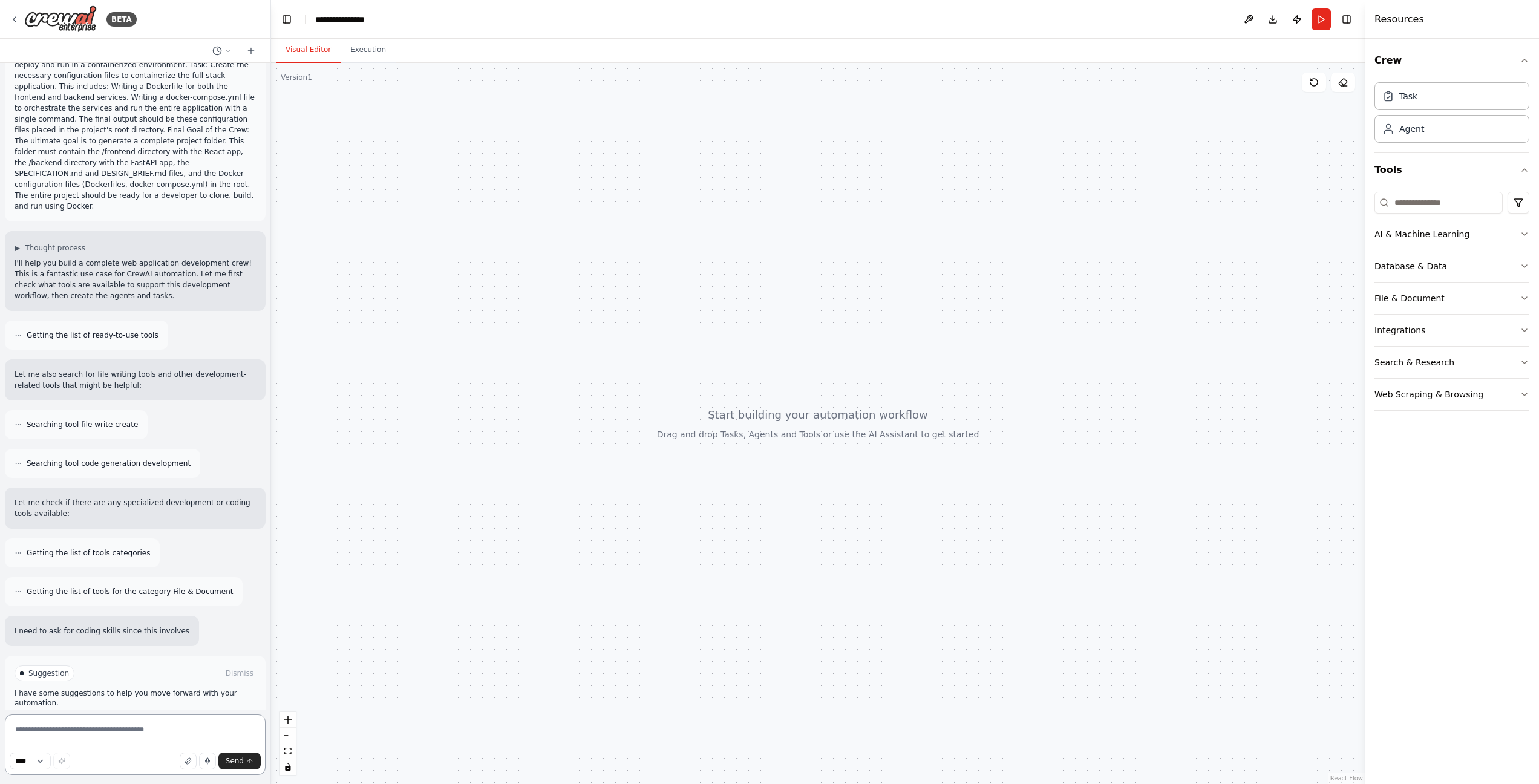
scroll to position [524, 0]
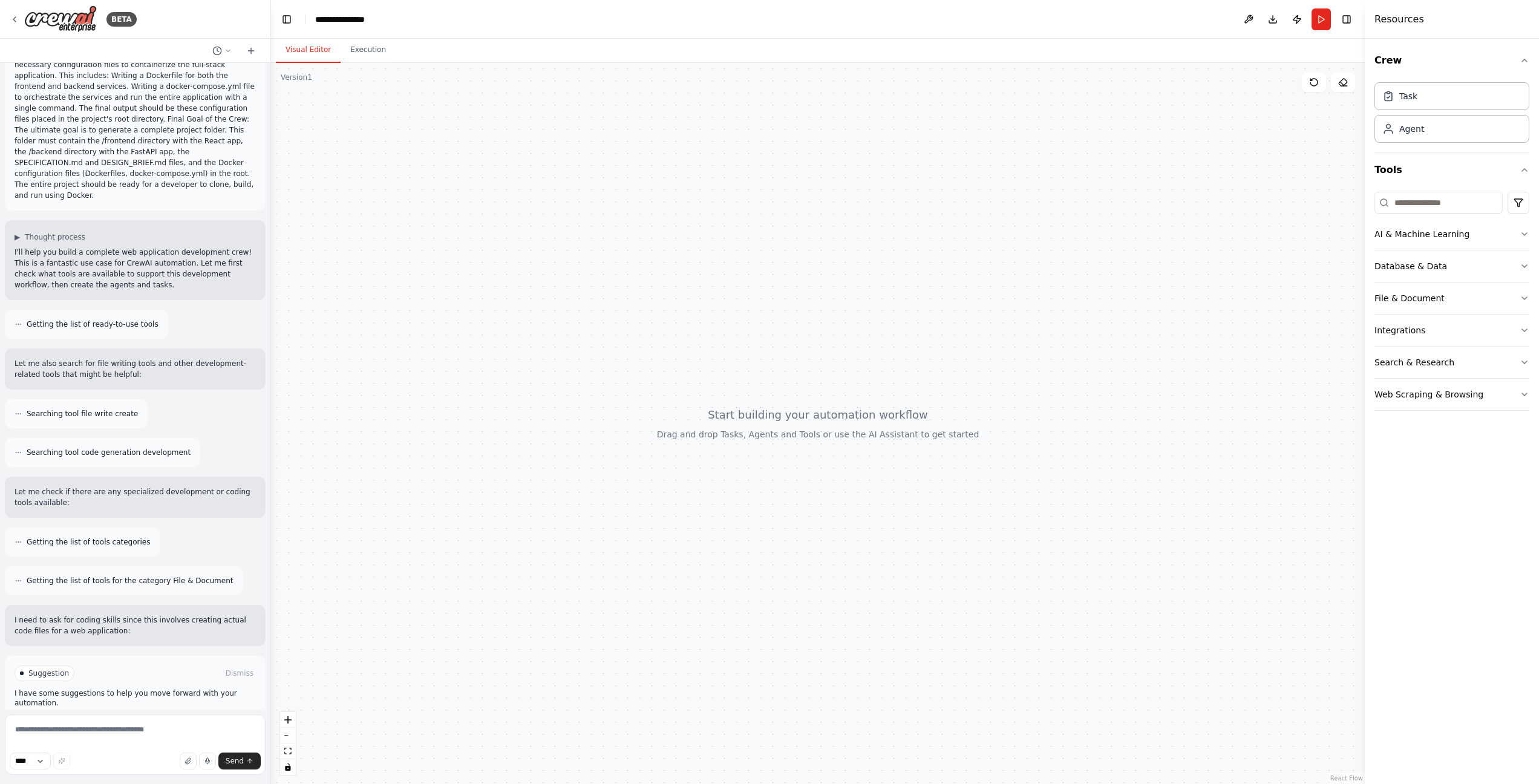
click at [190, 715] on button "Enable coding skills" at bounding box center [135, 724] width 242 height 20
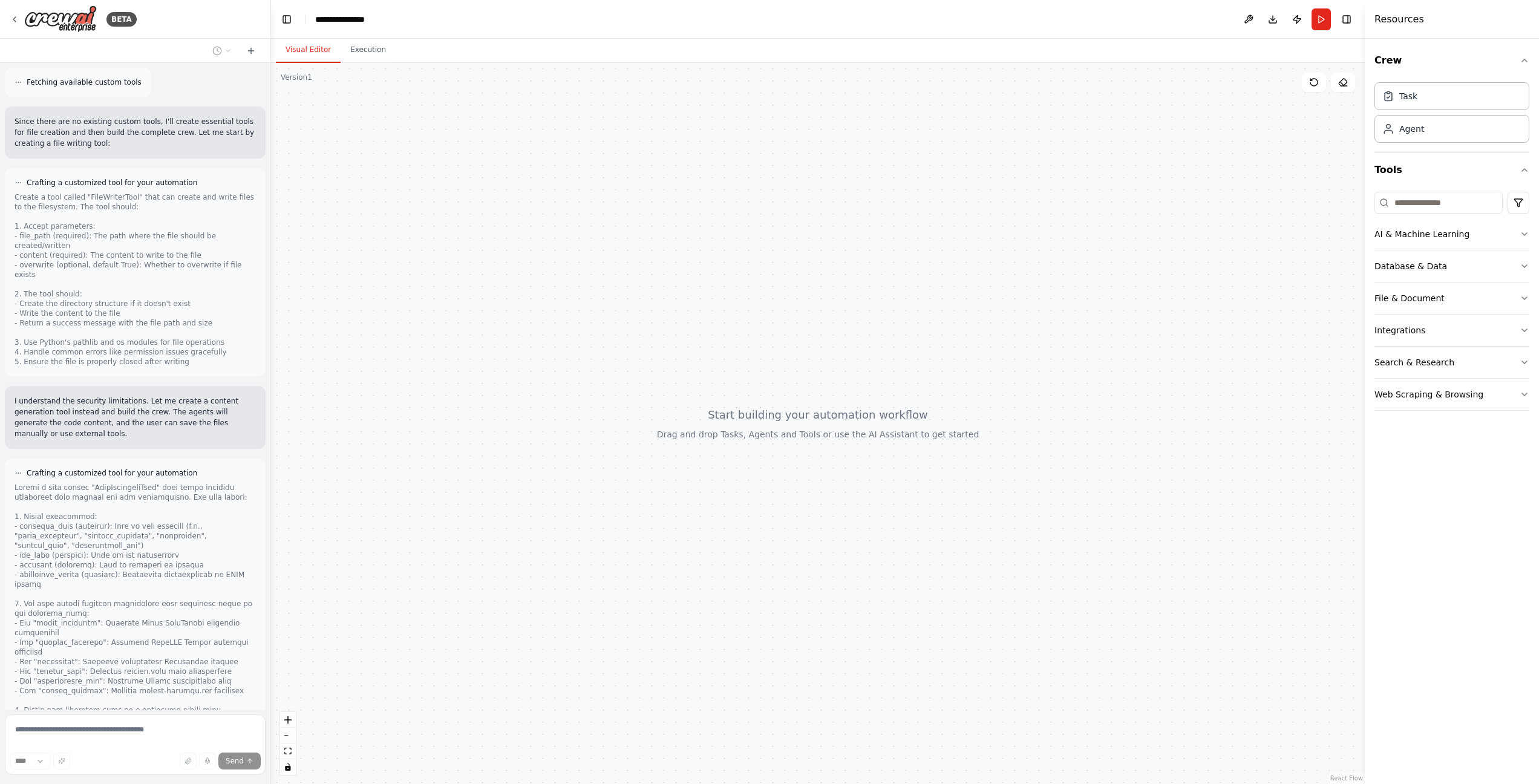
scroll to position [1582, 0]
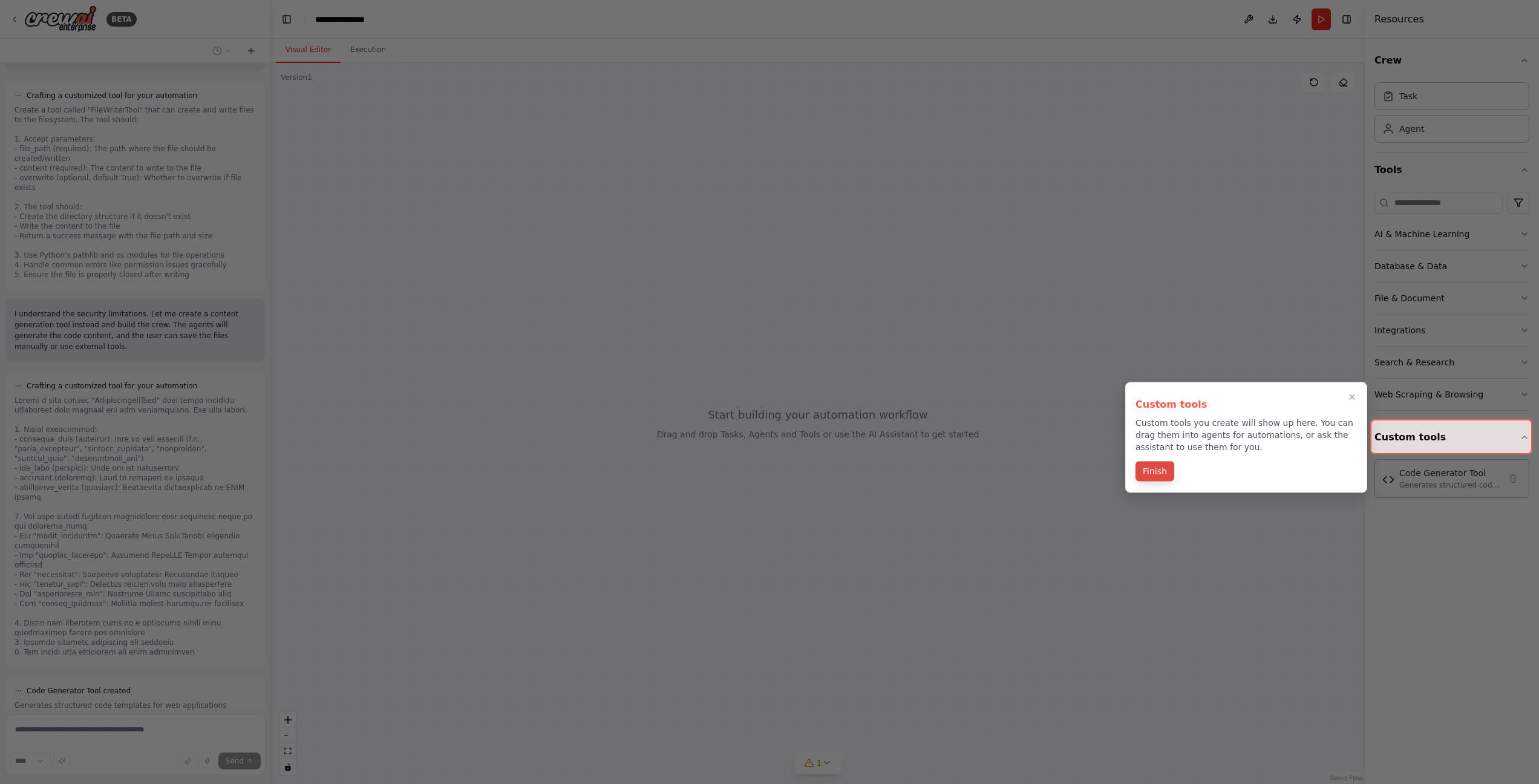
click at [1165, 481] on button "Finish" at bounding box center [1155, 471] width 39 height 20
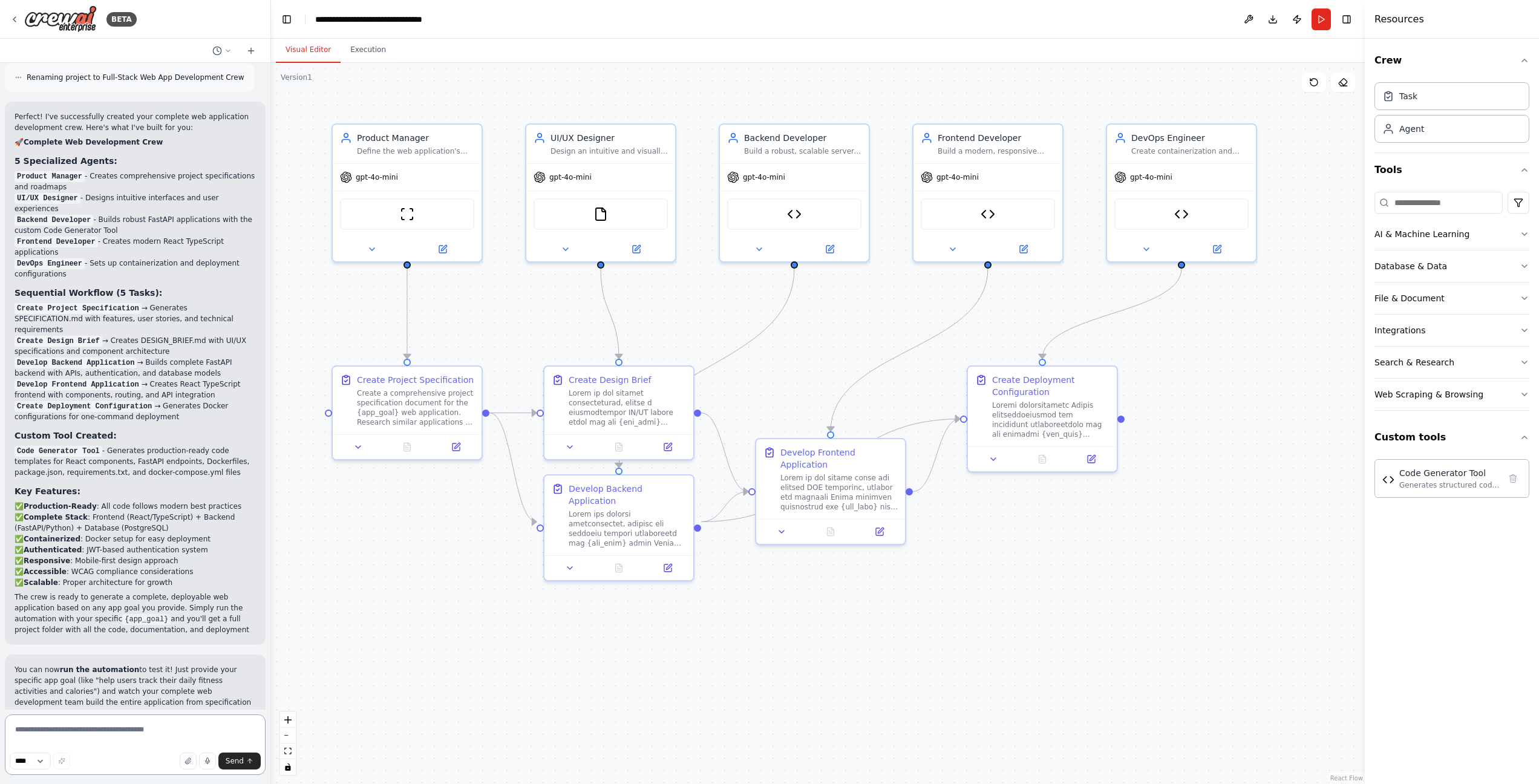
scroll to position [2988, 0]
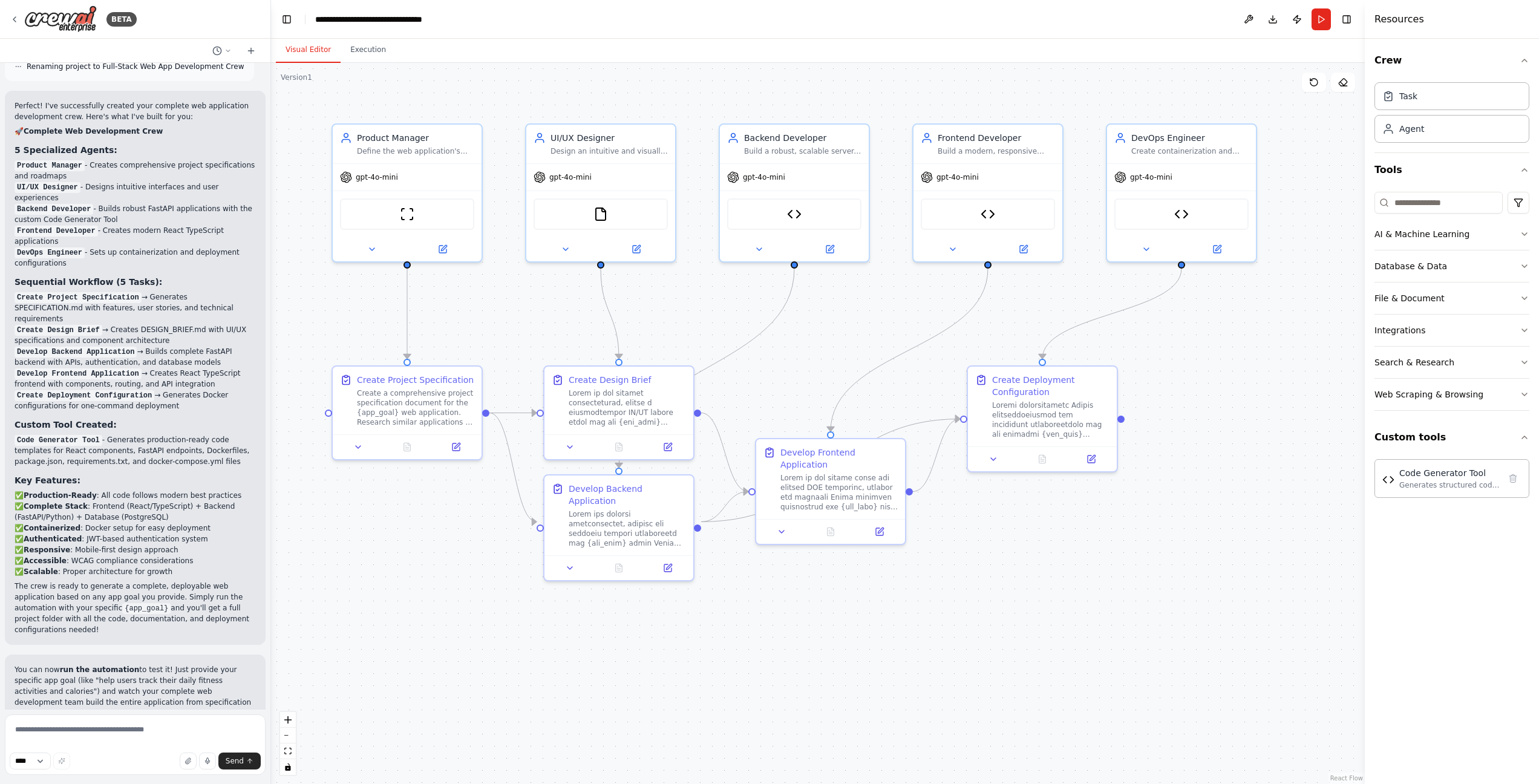
click at [163, 664] on p "You can now run the automation to test it! Just provide your specific app goal …" at bounding box center [135, 691] width 242 height 55
click at [162, 724] on textarea at bounding box center [135, 744] width 261 height 60
click at [440, 401] on div "Create a comprehensive project specification document for the {app_goal} web ap…" at bounding box center [415, 405] width 117 height 39
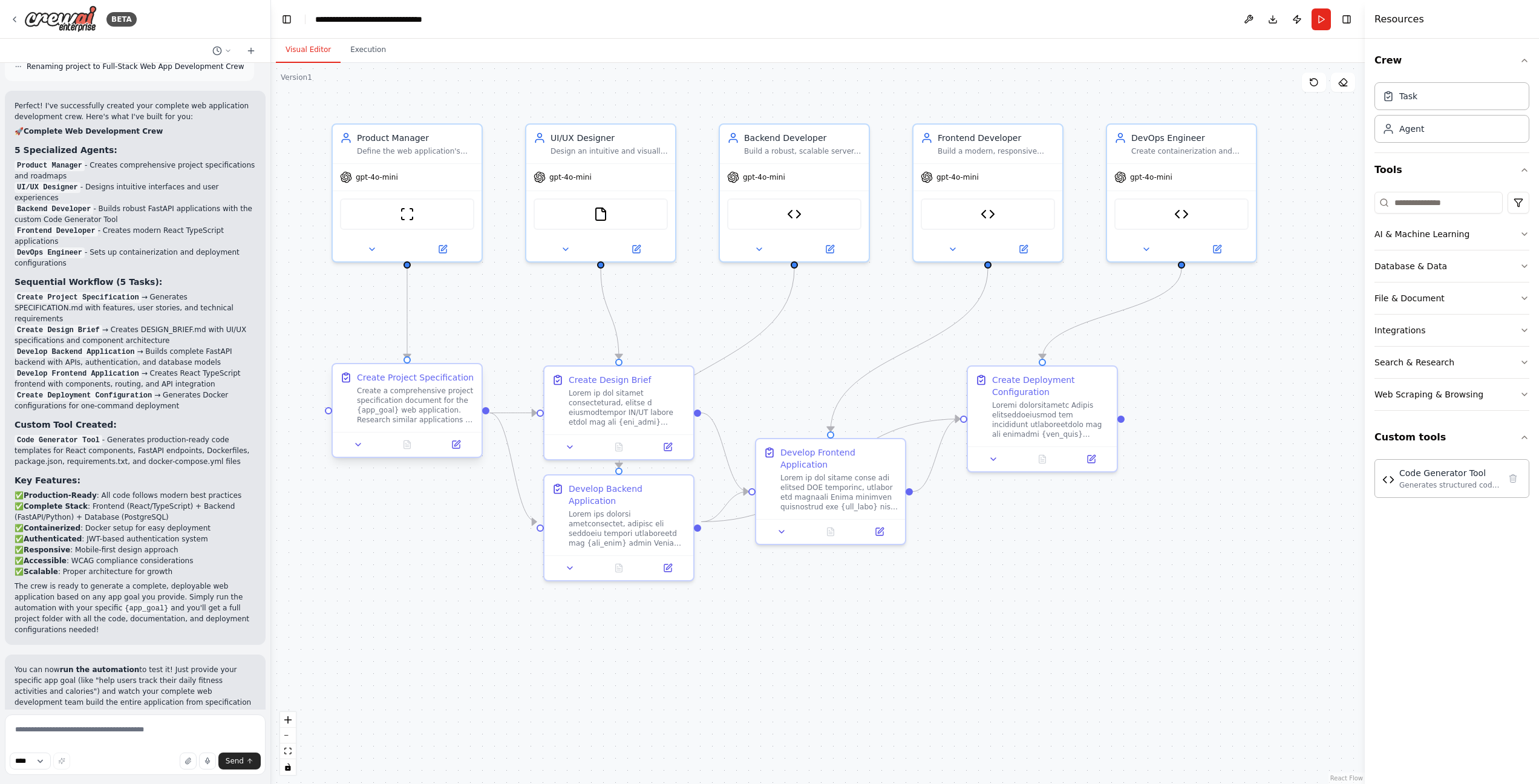
click at [440, 401] on div "Create a comprehensive project specification document for the {app_goal} web ap…" at bounding box center [415, 405] width 117 height 39
click at [623, 410] on div at bounding box center [633, 405] width 117 height 39
click at [413, 423] on div "Create a comprehensive project specification document for the {app_goal} web ap…" at bounding box center [415, 405] width 117 height 39
click at [631, 522] on div at bounding box center [627, 526] width 117 height 39
click at [851, 494] on div at bounding box center [839, 489] width 117 height 39
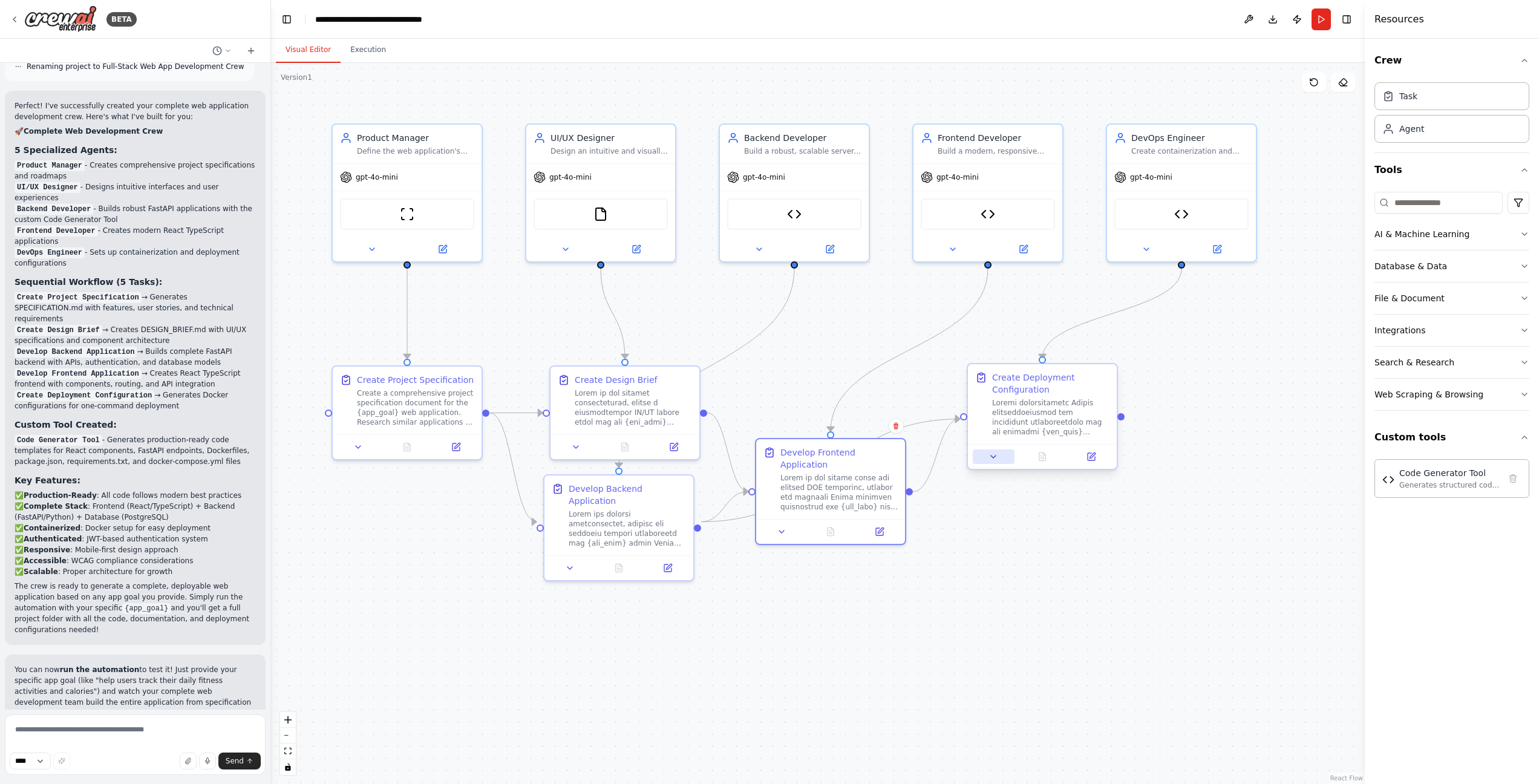
click at [1012, 455] on button at bounding box center [993, 457] width 41 height 15
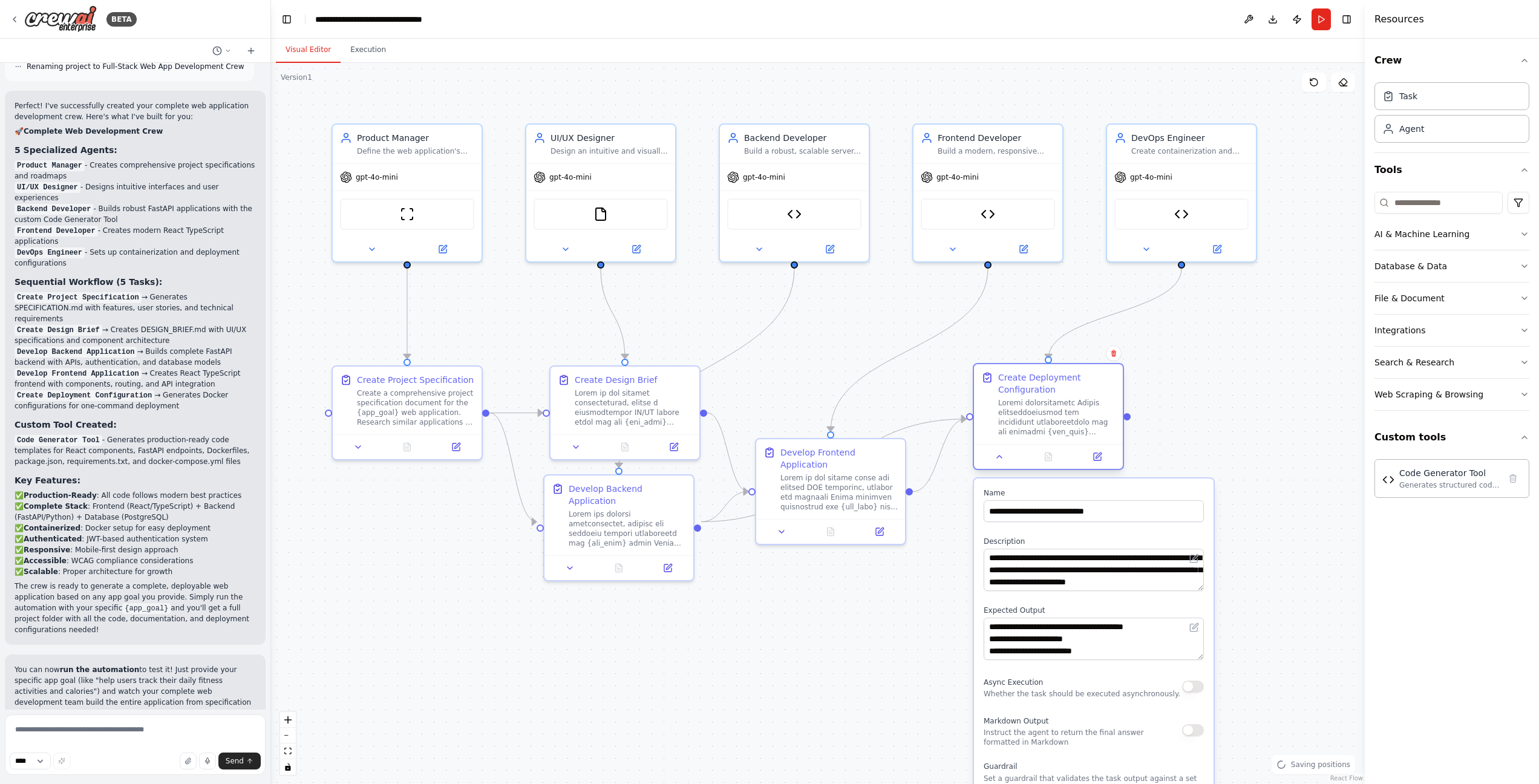
click at [1064, 407] on div at bounding box center [1057, 417] width 117 height 39
click at [993, 454] on button at bounding box center [999, 457] width 41 height 15
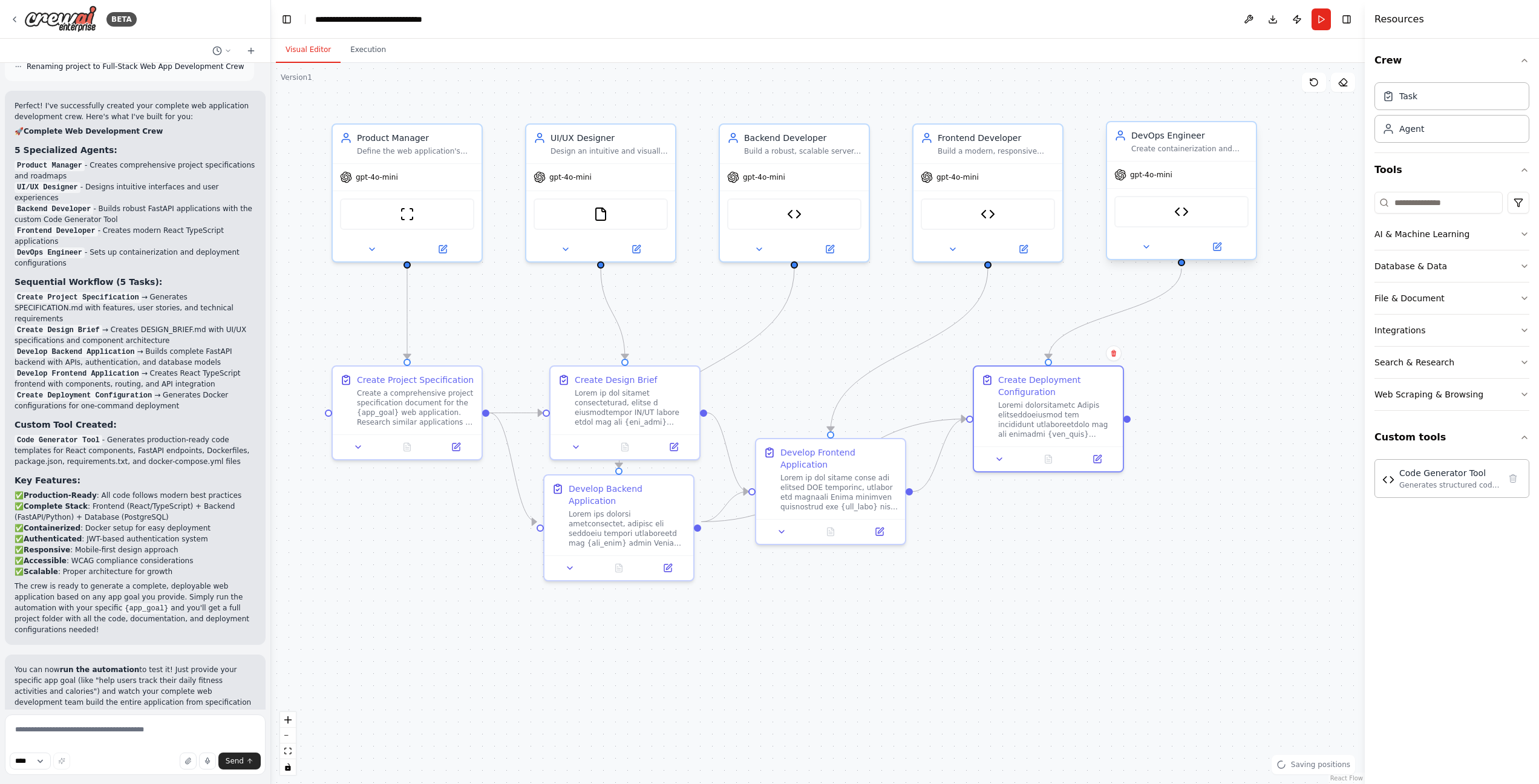
click at [1161, 173] on span "gpt-4o-mini" at bounding box center [1151, 175] width 42 height 9
click at [1512, 231] on button "AI & Machine Learning" at bounding box center [1452, 233] width 155 height 31
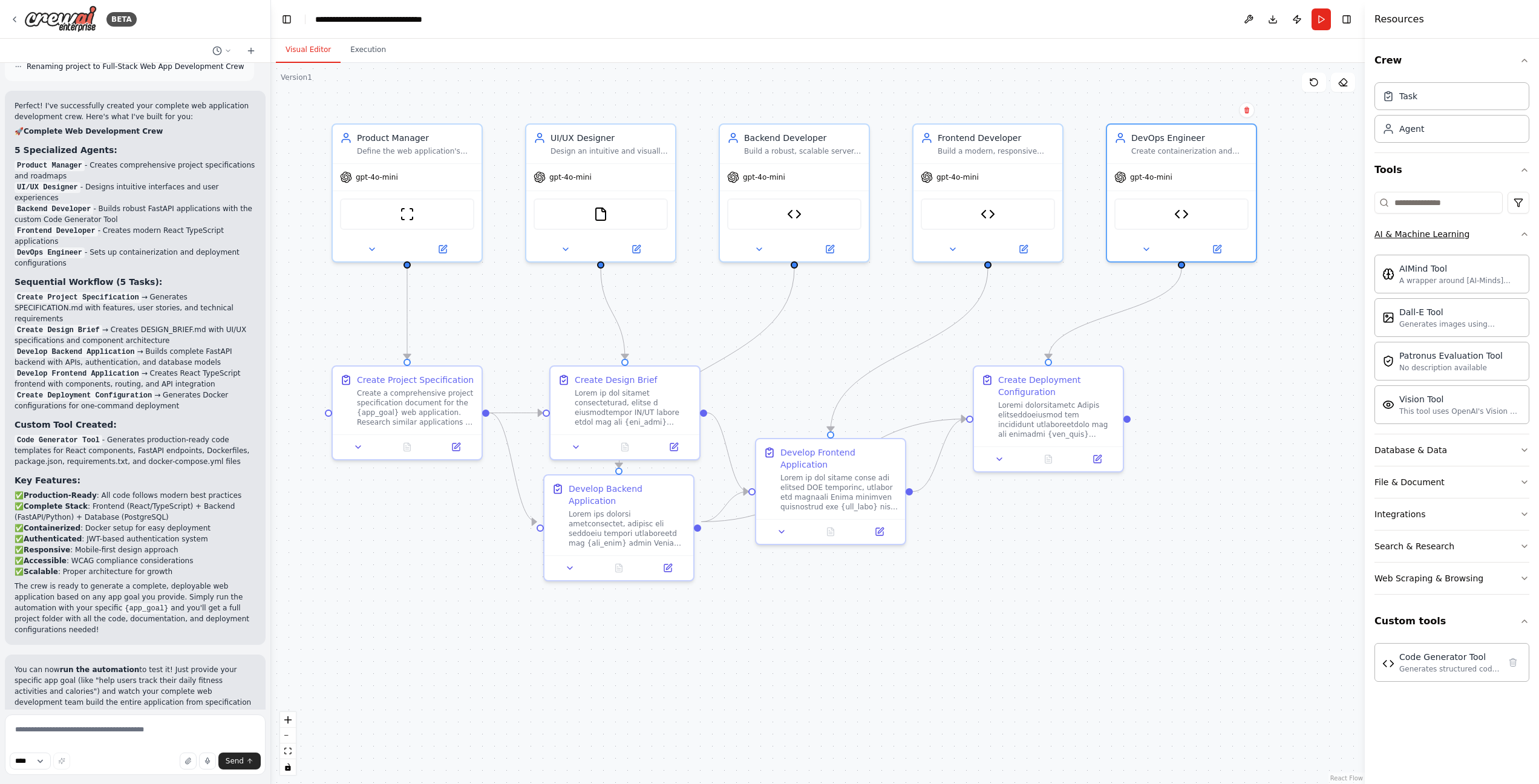
click at [1512, 231] on button "AI & Machine Learning" at bounding box center [1452, 233] width 155 height 31
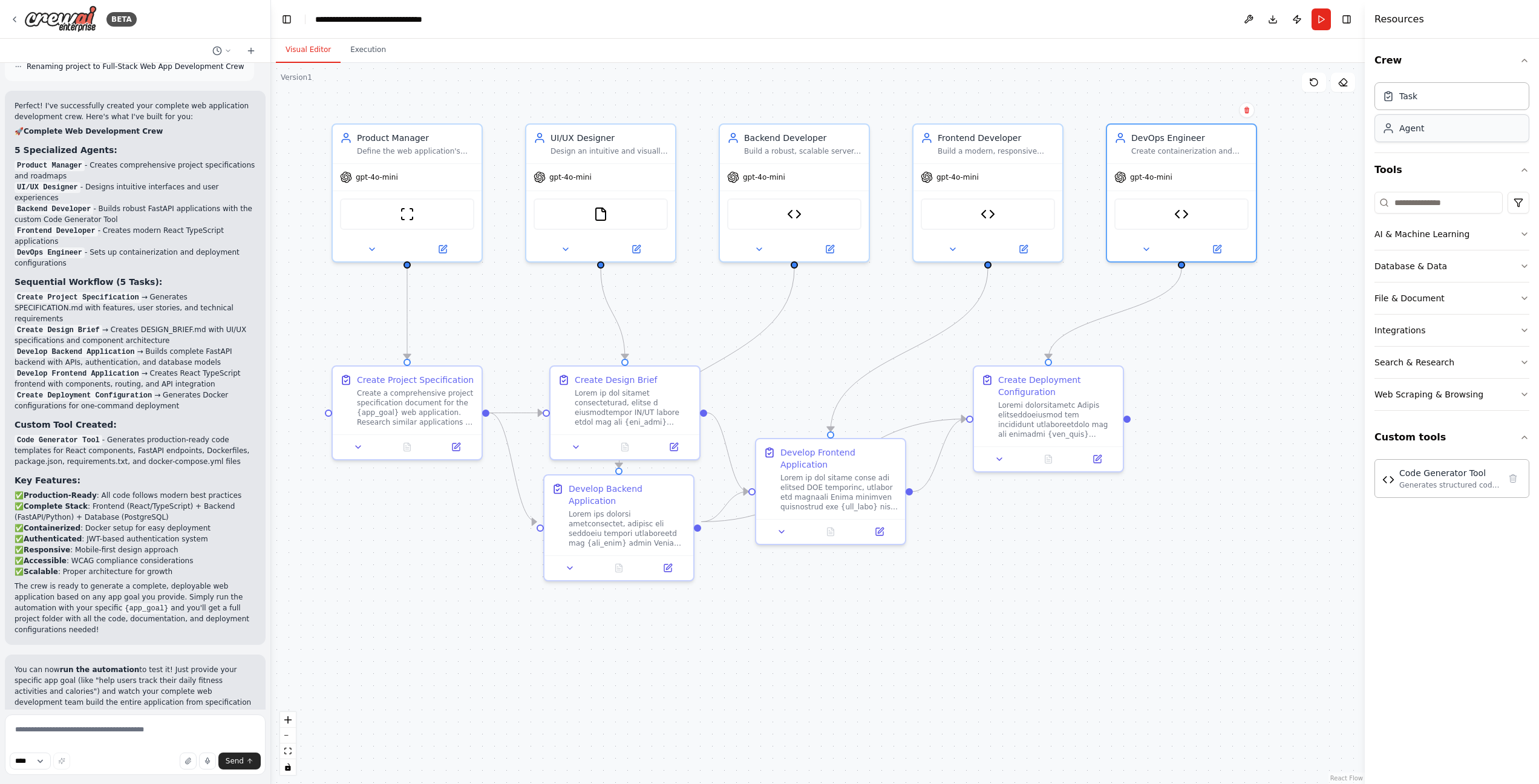
click at [1495, 119] on div "Agent" at bounding box center [1452, 128] width 155 height 28
click at [1491, 132] on div "Agent" at bounding box center [1452, 128] width 155 height 28
click at [1516, 235] on button "AI & Machine Learning" at bounding box center [1452, 233] width 155 height 31
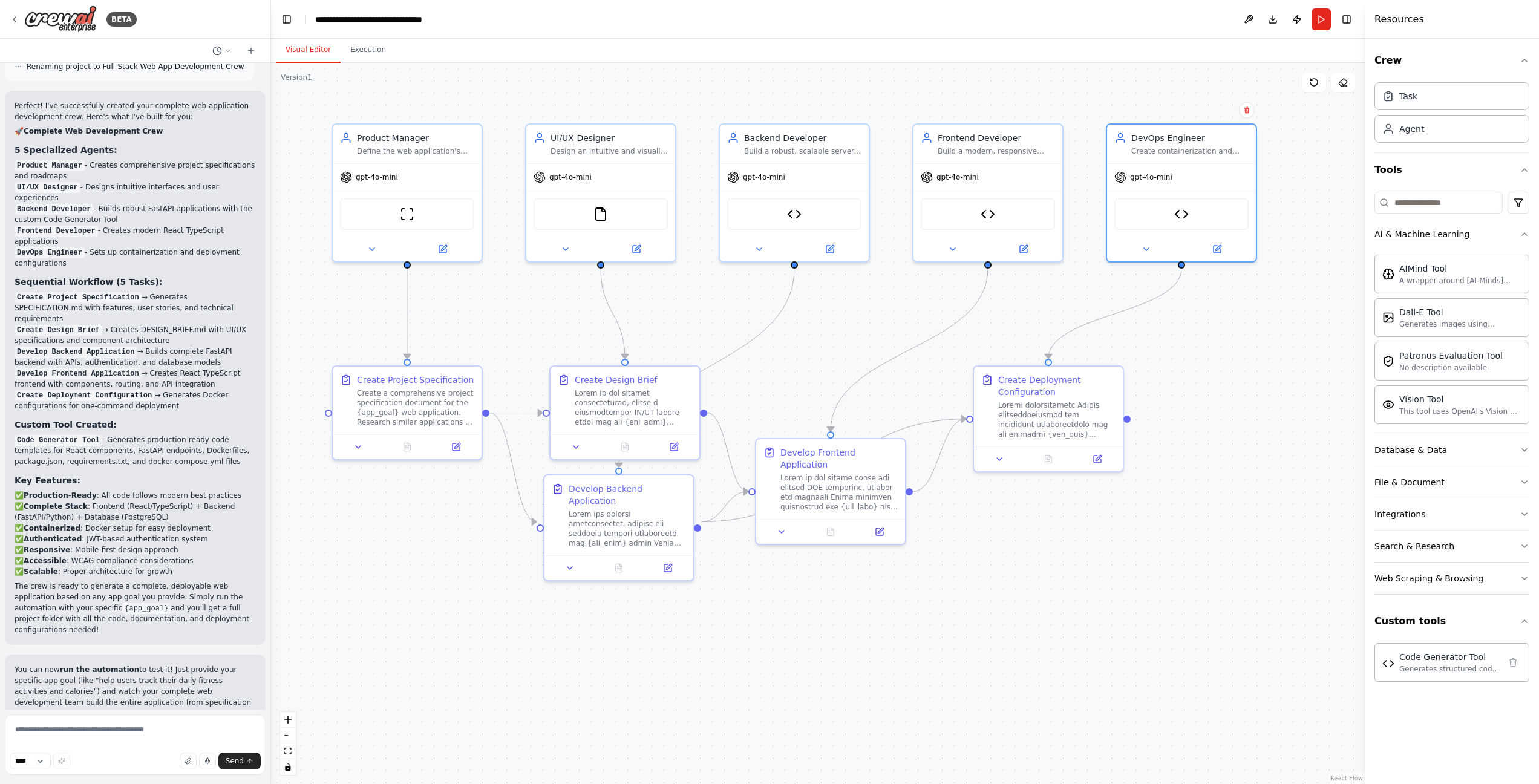
click at [1528, 226] on button "AI & Machine Learning" at bounding box center [1452, 233] width 155 height 31
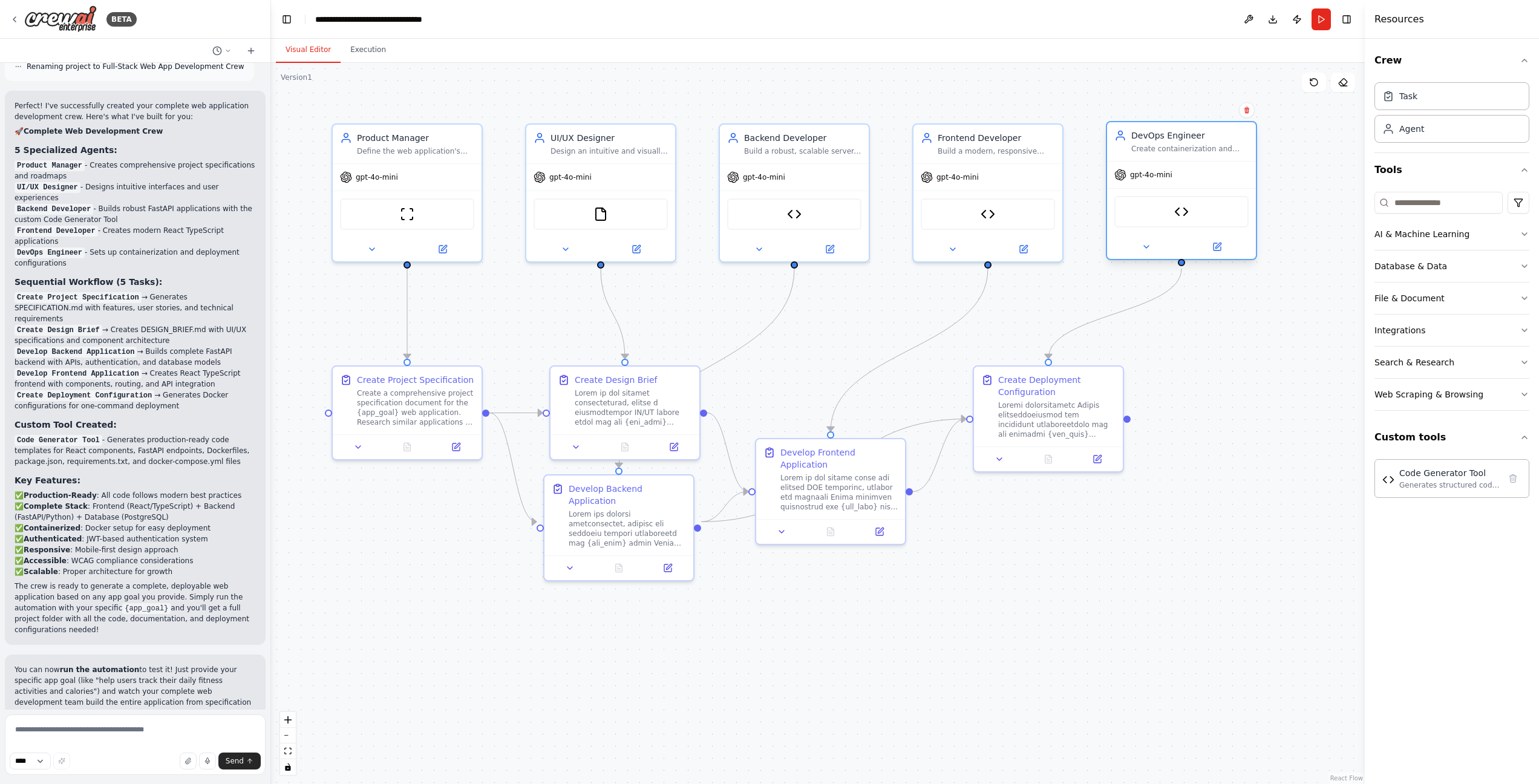
click at [1165, 180] on div "gpt-4o-mini" at bounding box center [1144, 175] width 58 height 12
click at [1514, 409] on button "Web Scraping & Browsing" at bounding box center [1452, 394] width 155 height 31
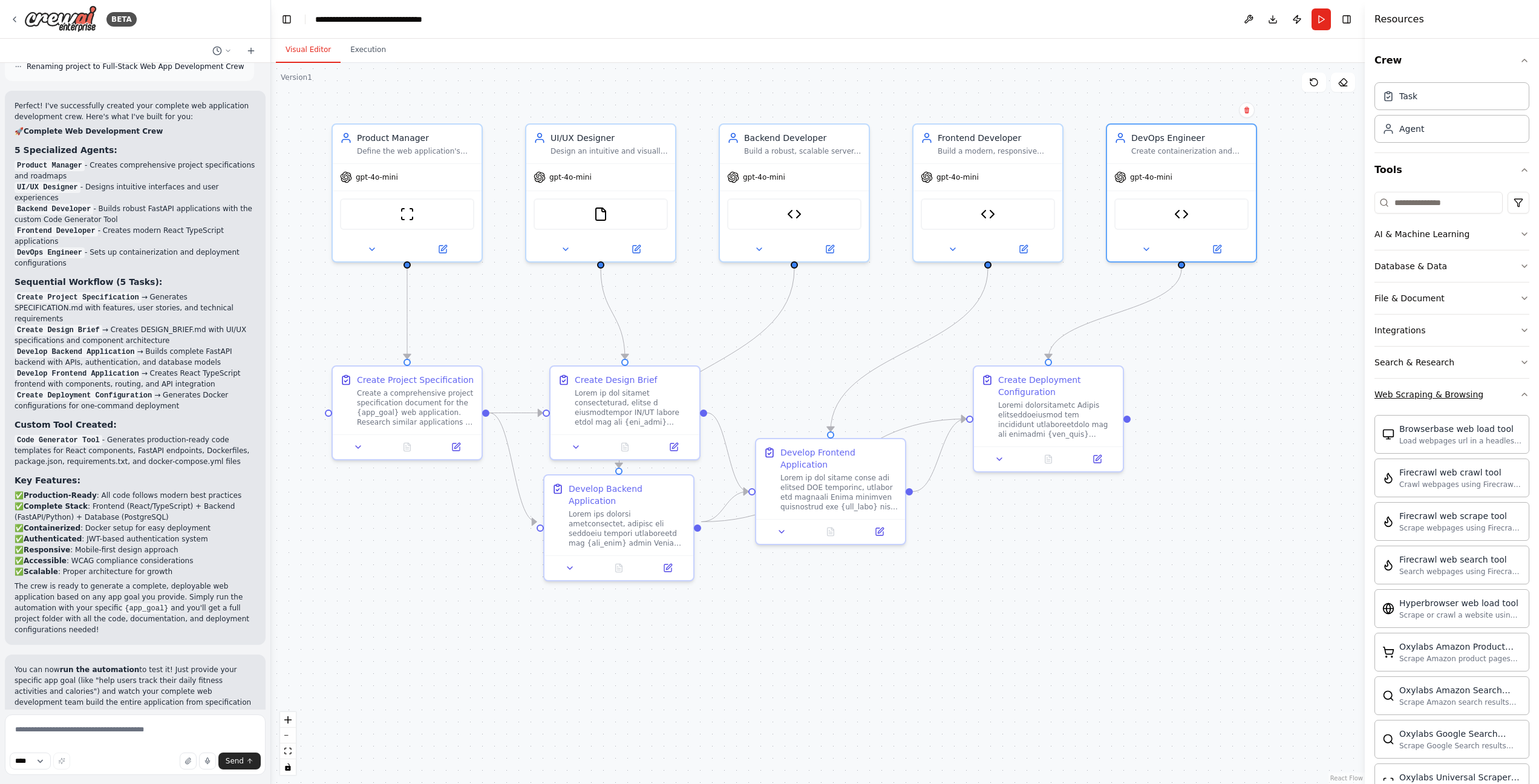
click at [1521, 399] on icon "button" at bounding box center [1524, 393] width 9 height 9
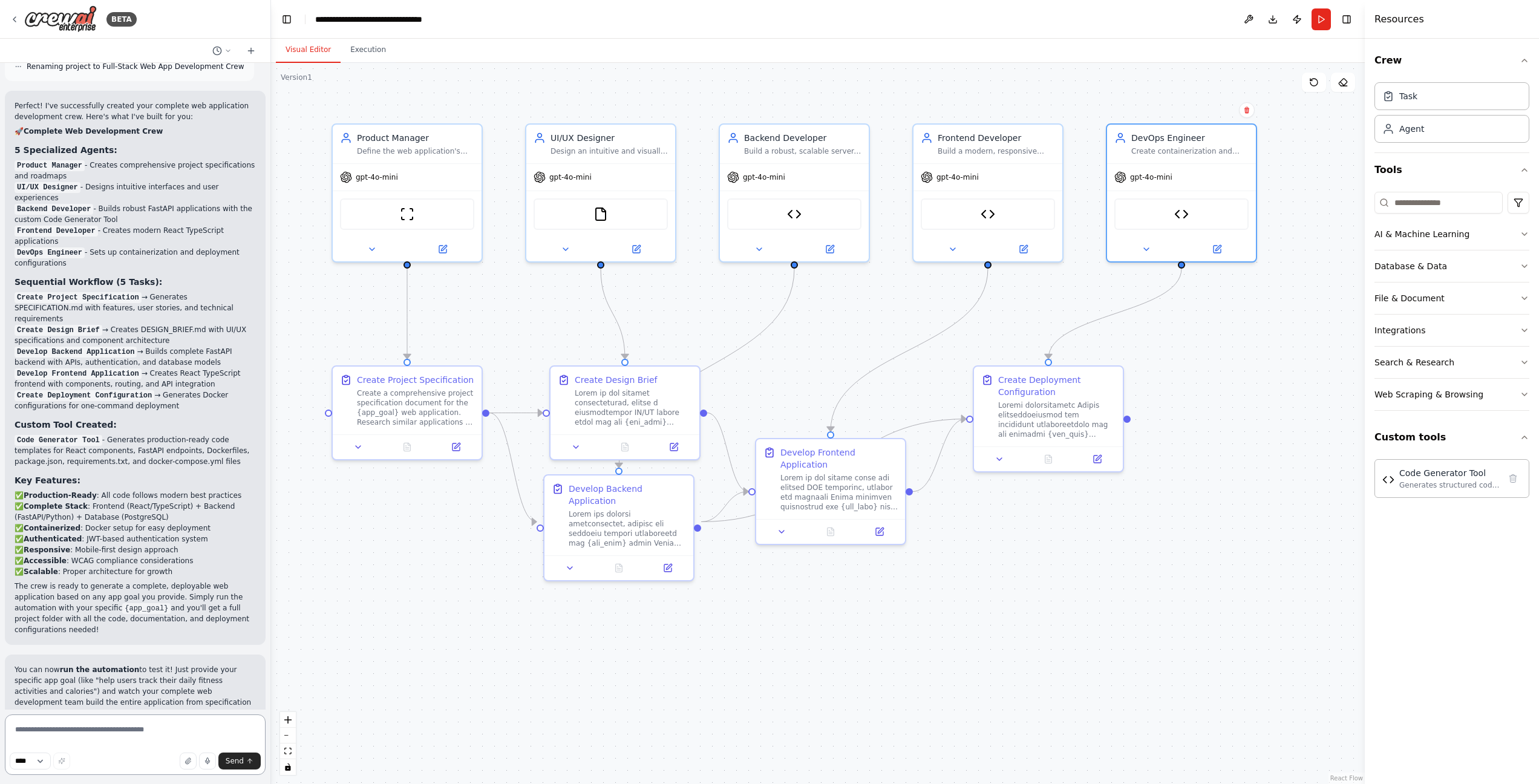
click at [150, 720] on textarea at bounding box center [135, 744] width 261 height 60
type textarea "*"
click at [167, 730] on textarea "*******" at bounding box center [135, 744] width 261 height 60
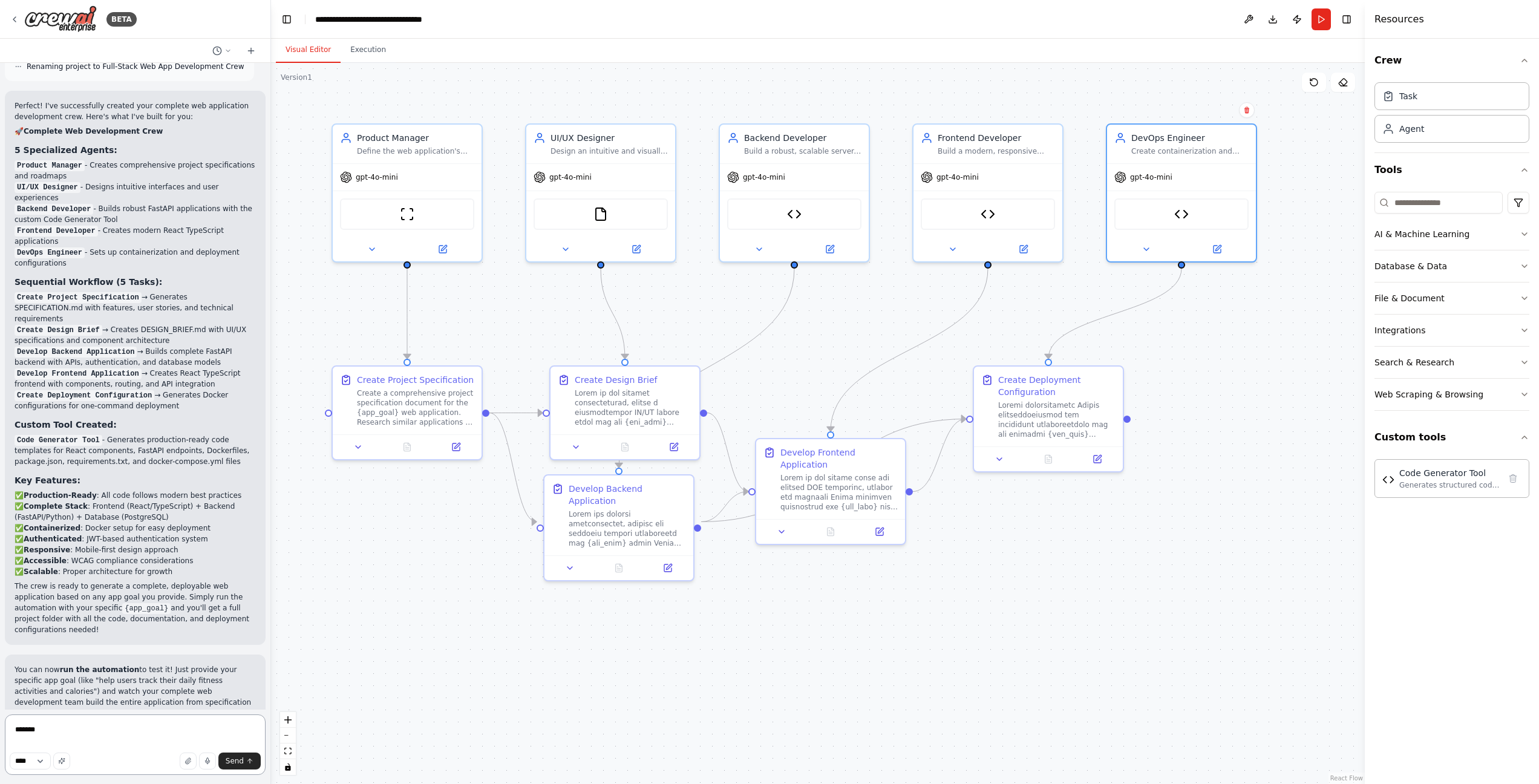
click at [167, 730] on textarea "*******" at bounding box center [135, 744] width 261 height 60
paste textarea "**********"
type textarea "**********"
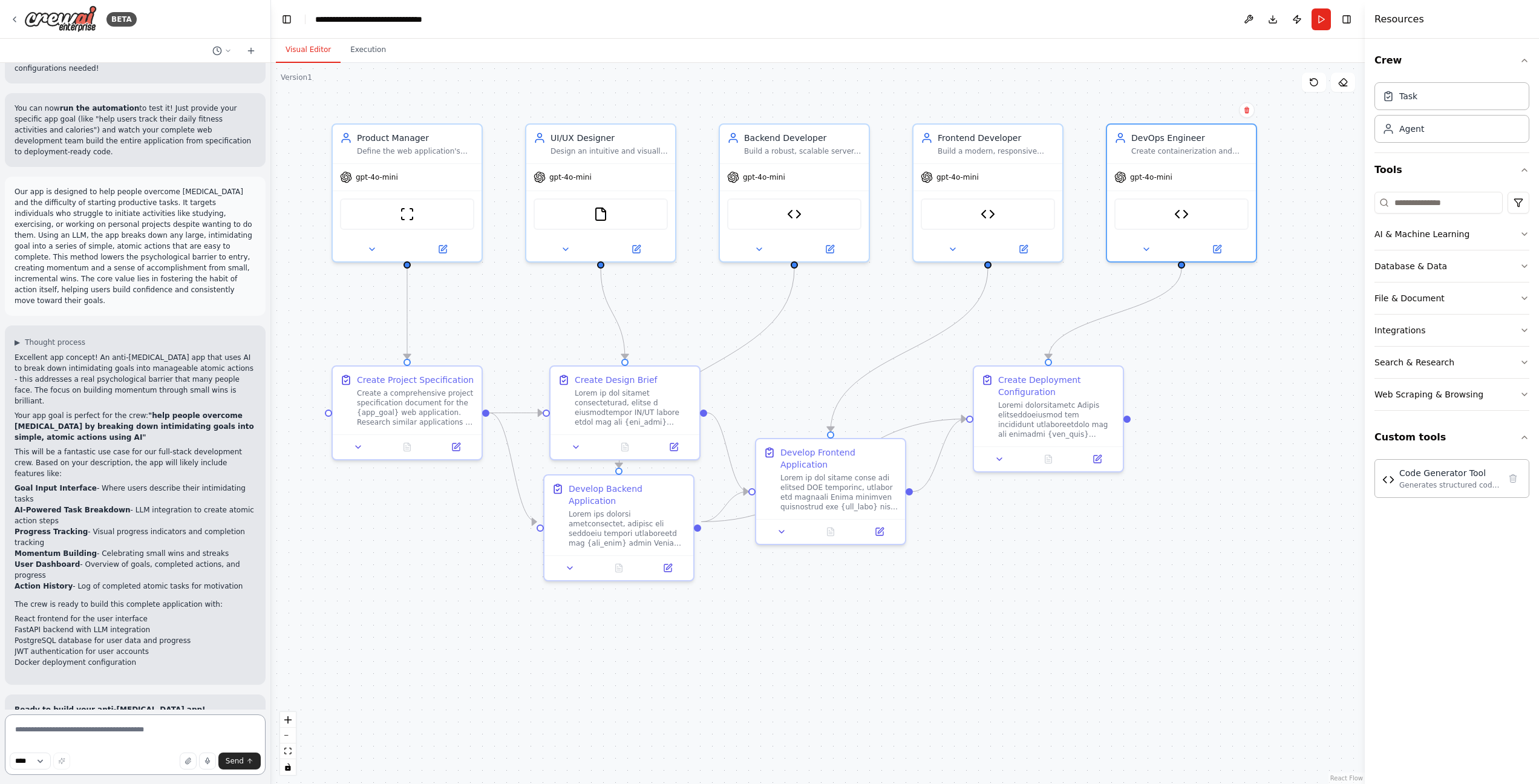
scroll to position [3561, 0]
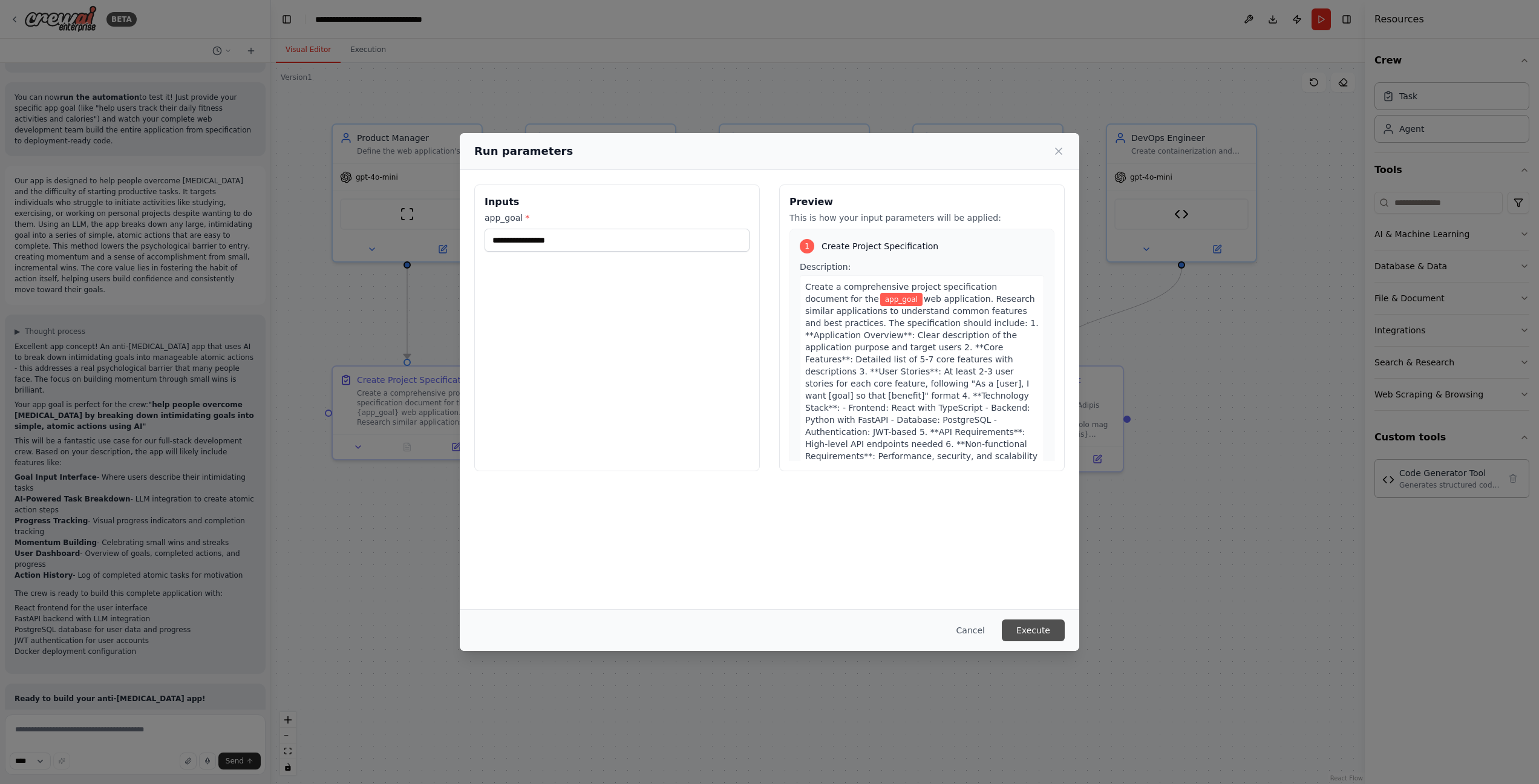
click at [1043, 634] on button "Execute" at bounding box center [1033, 630] width 63 height 22
click at [683, 237] on input "app_goal *" at bounding box center [617, 240] width 265 height 23
type input "*"
type input "*******"
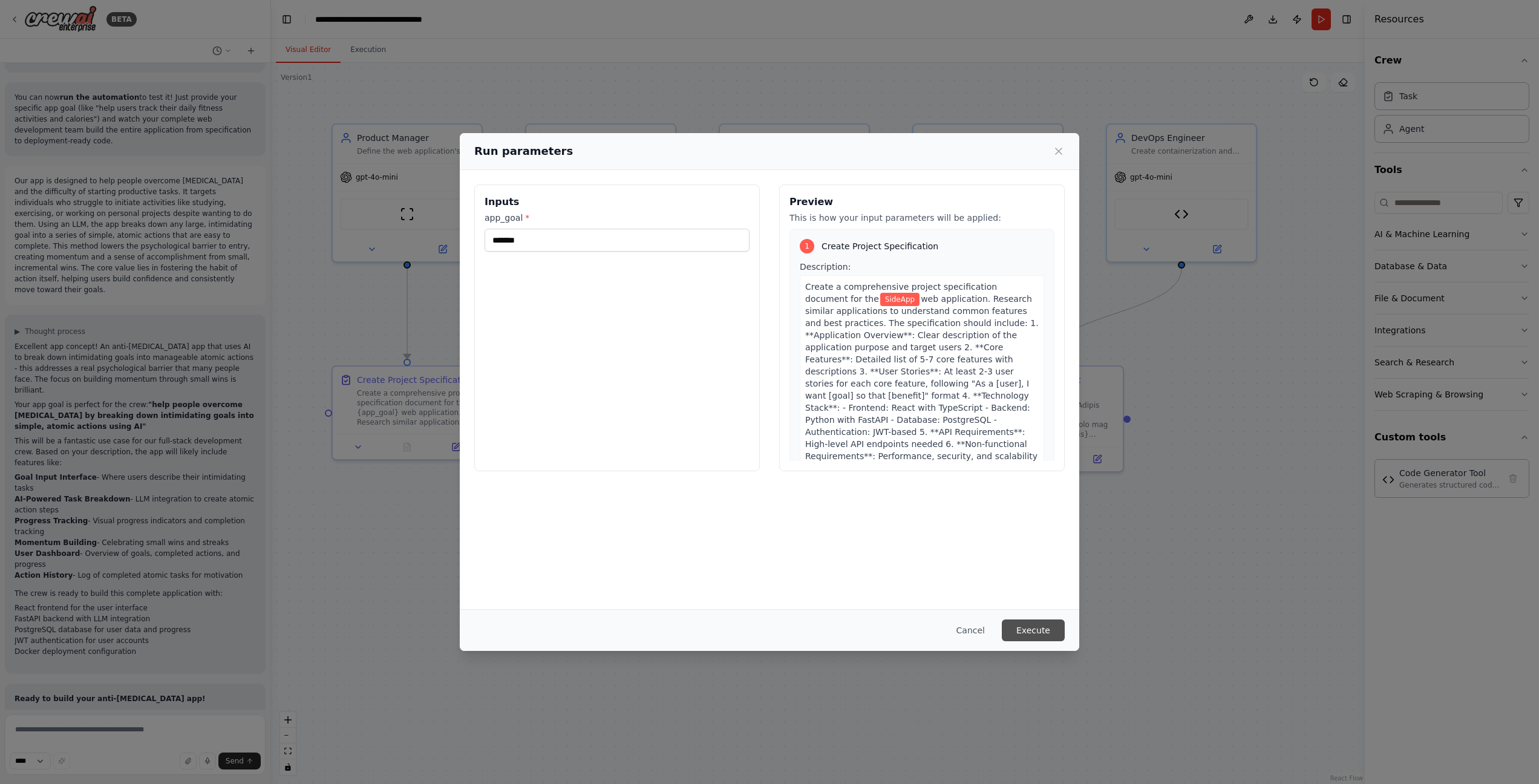
click at [1029, 623] on button "Execute" at bounding box center [1033, 630] width 63 height 22
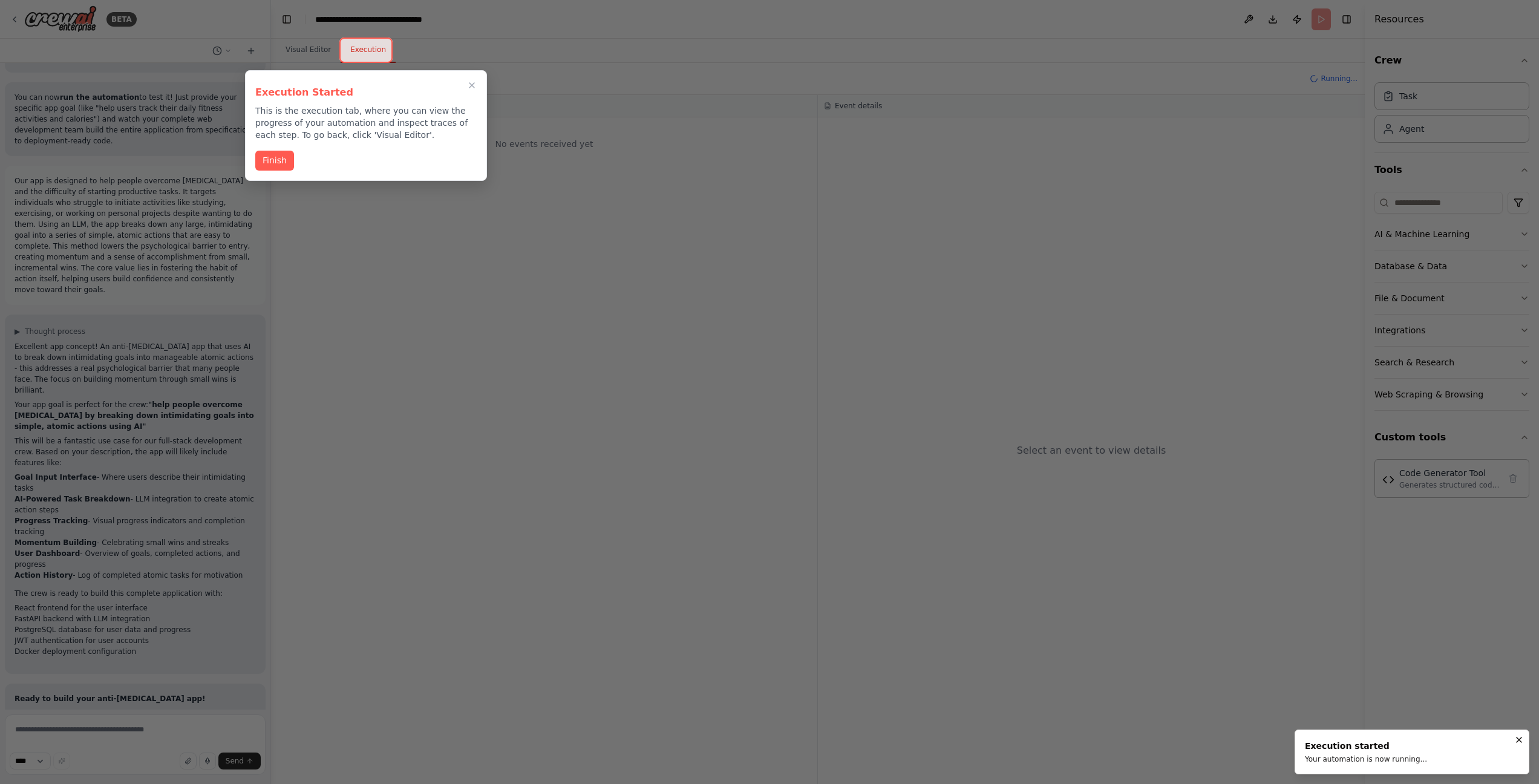
click at [253, 151] on div "Execution Started This is the execution tab, where you can view the progress of…" at bounding box center [366, 125] width 242 height 111
click at [271, 158] on button "Finish" at bounding box center [274, 159] width 39 height 20
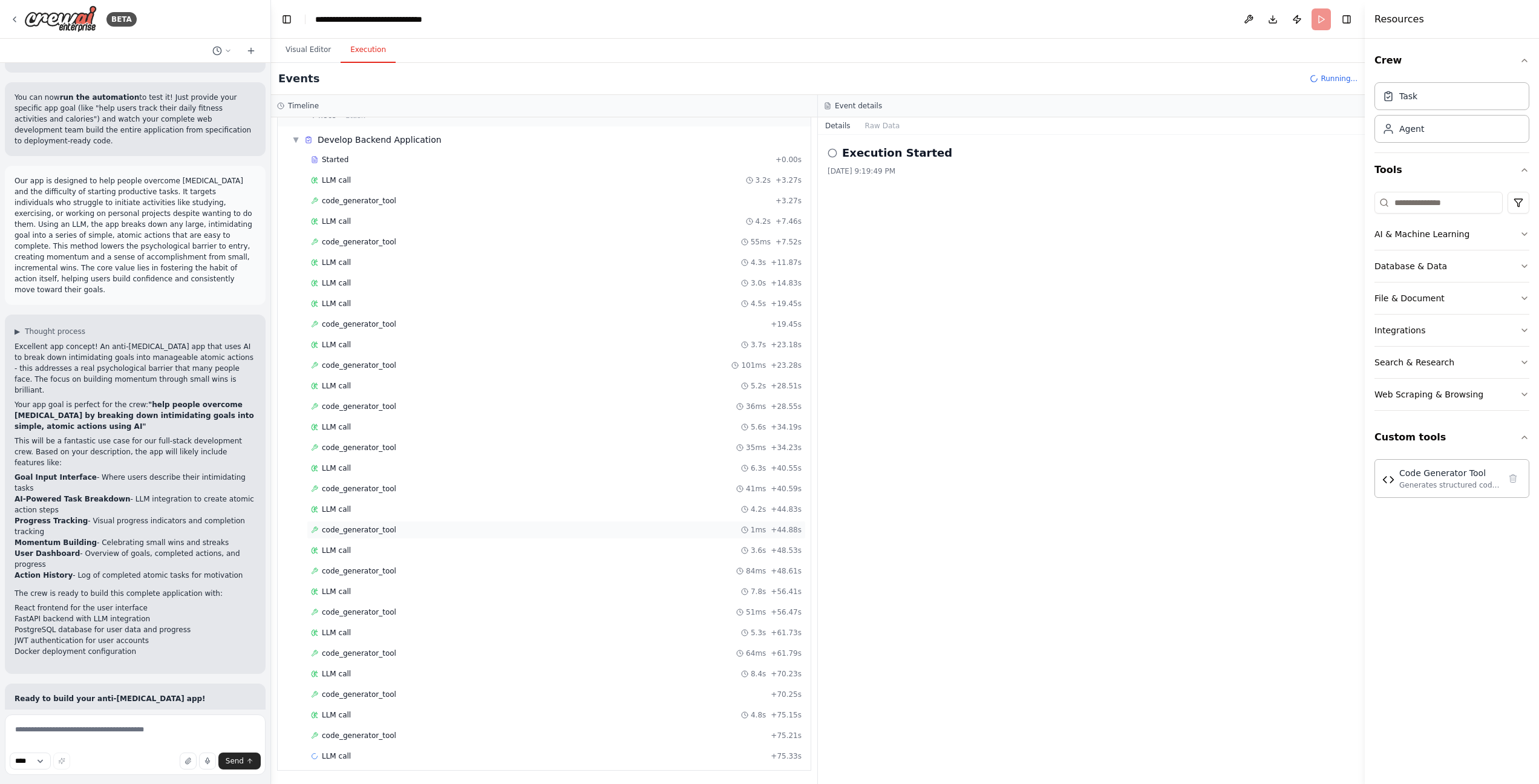
scroll to position [0, 0]
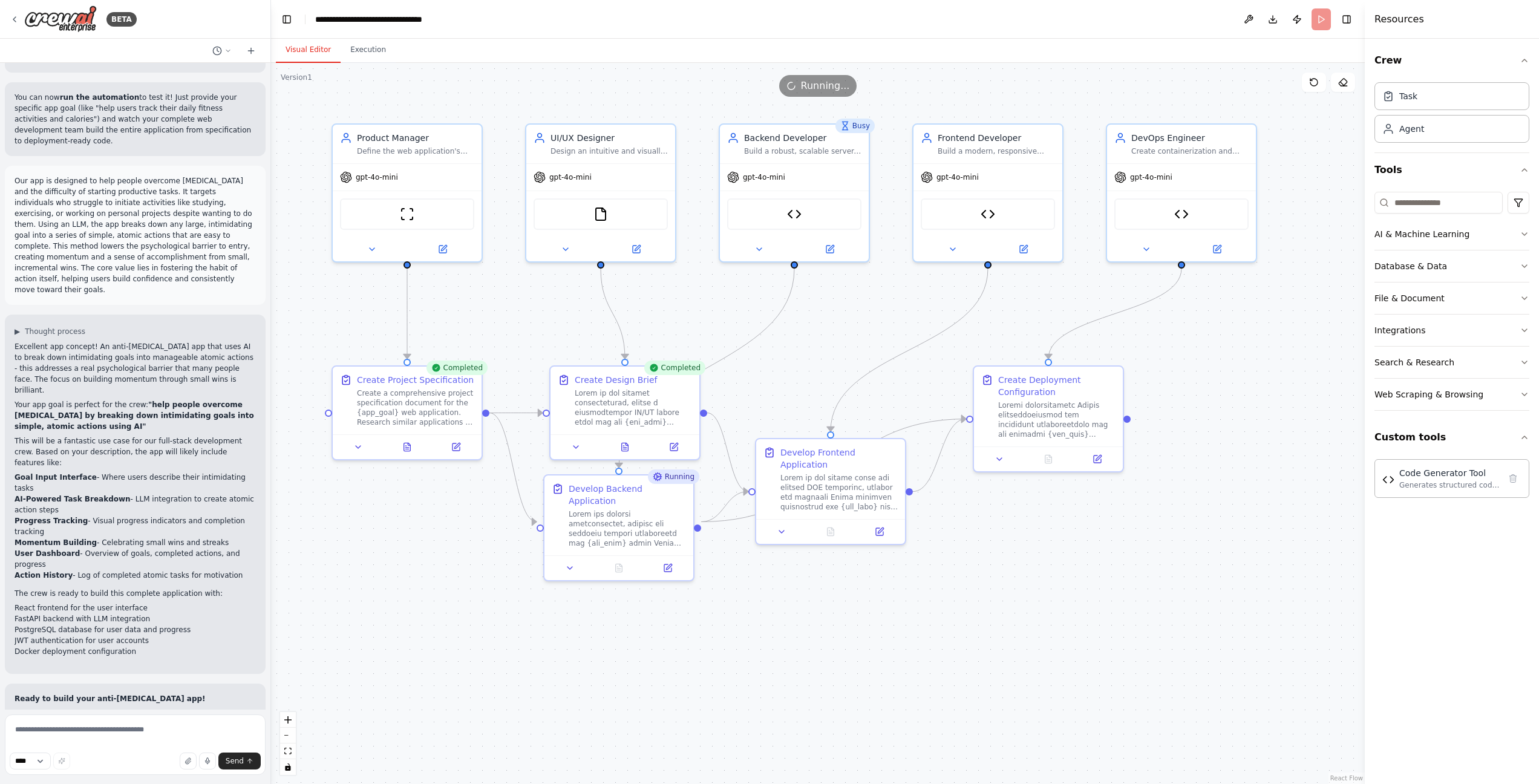
click at [332, 49] on button "Visual Editor" at bounding box center [308, 50] width 65 height 25
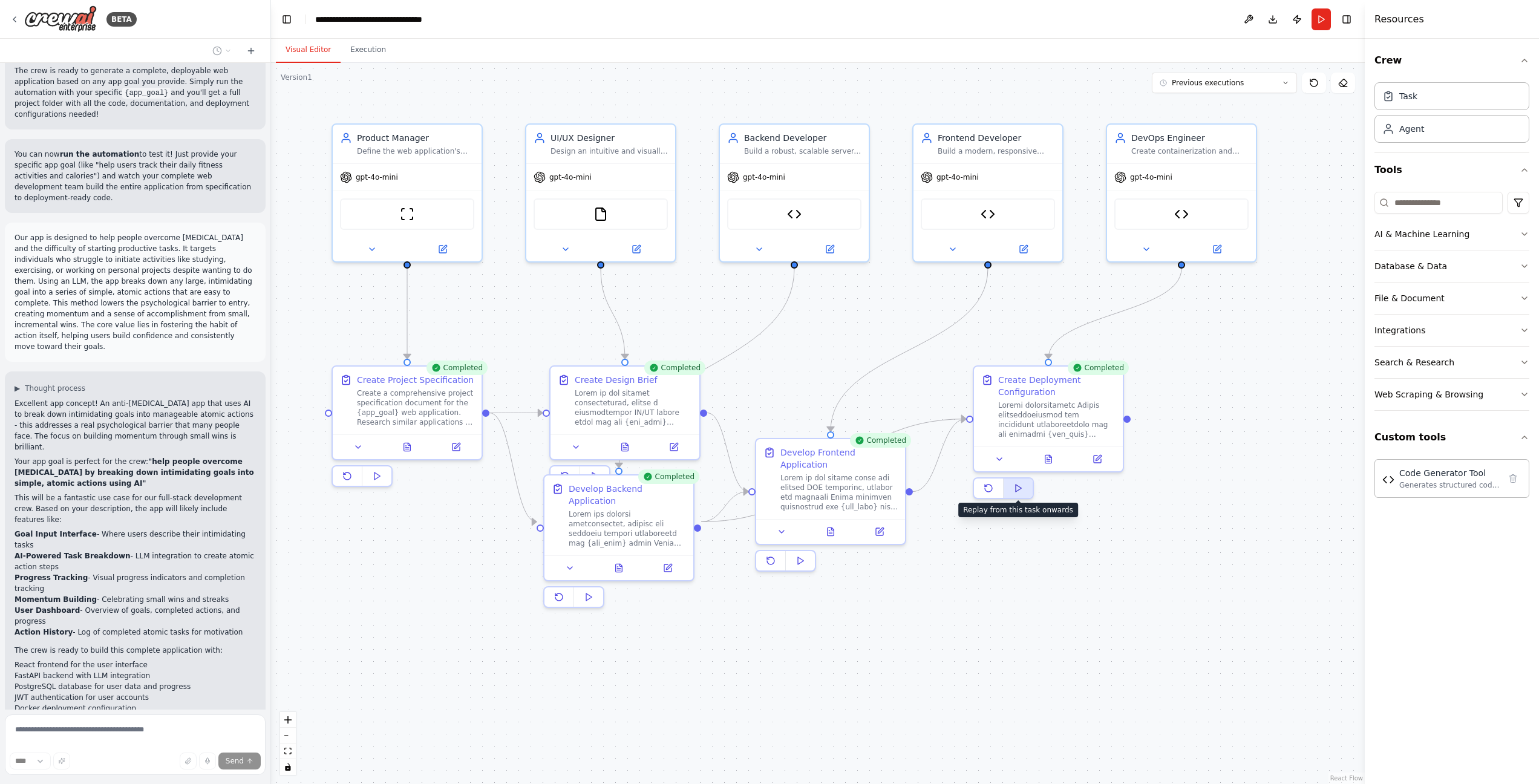
click at [1018, 492] on icon at bounding box center [1018, 487] width 9 height 9
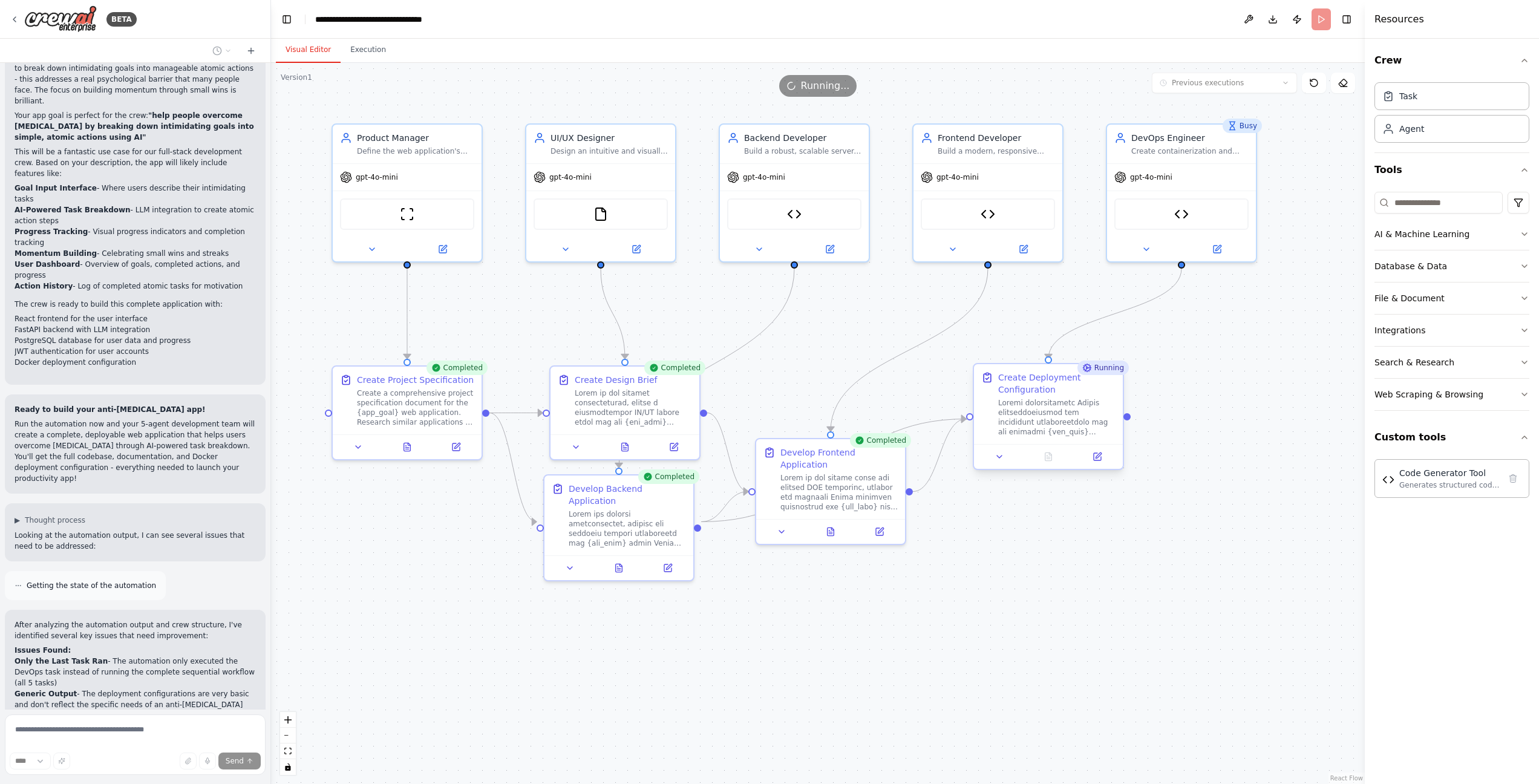
scroll to position [3889, 0]
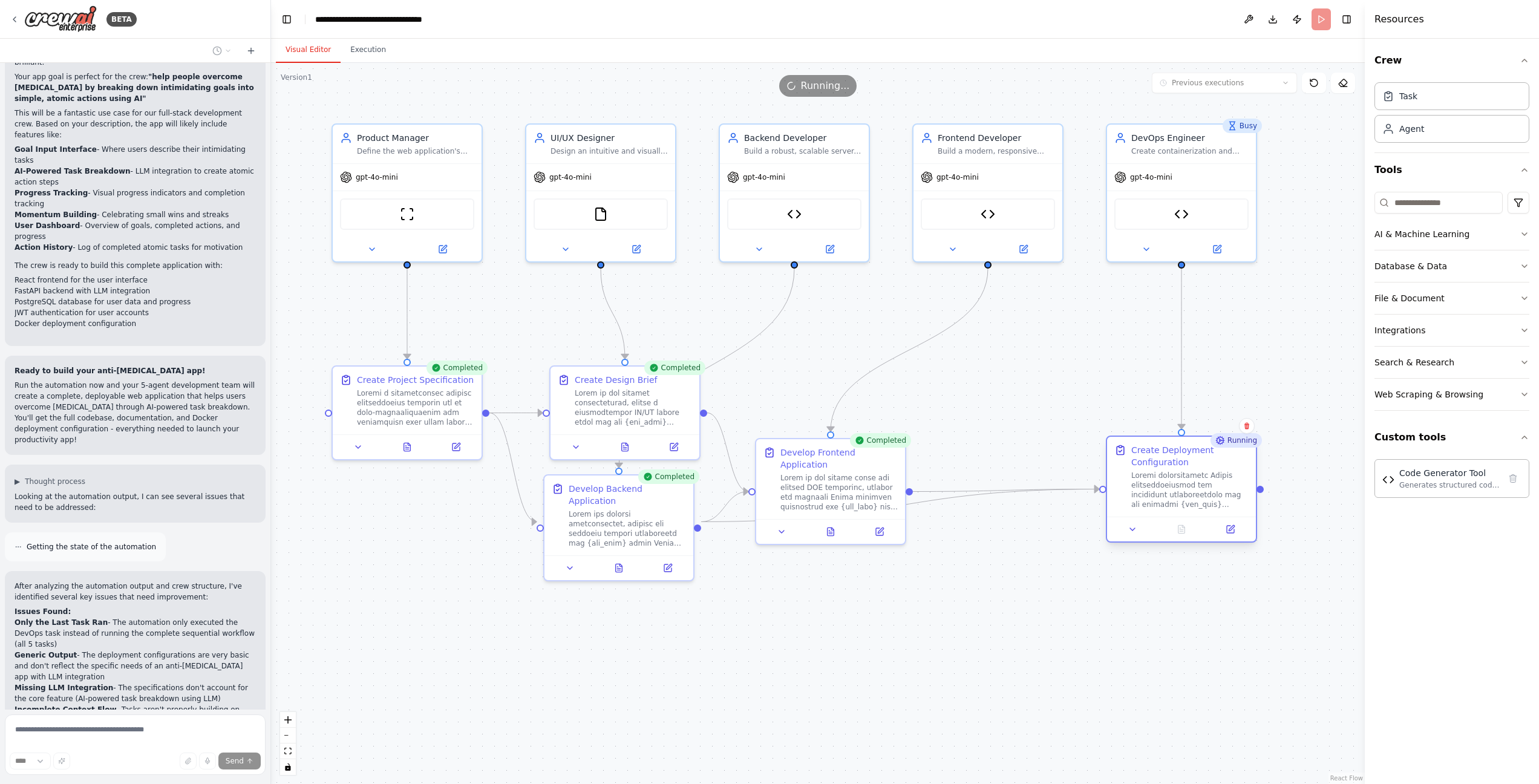
drag, startPoint x: 1043, startPoint y: 414, endPoint x: 1176, endPoint y: 482, distance: 149.4
click at [1176, 482] on div at bounding box center [1190, 489] width 117 height 39
drag, startPoint x: 794, startPoint y: 471, endPoint x: 951, endPoint y: 476, distance: 157.1
click at [951, 476] on div at bounding box center [996, 489] width 117 height 39
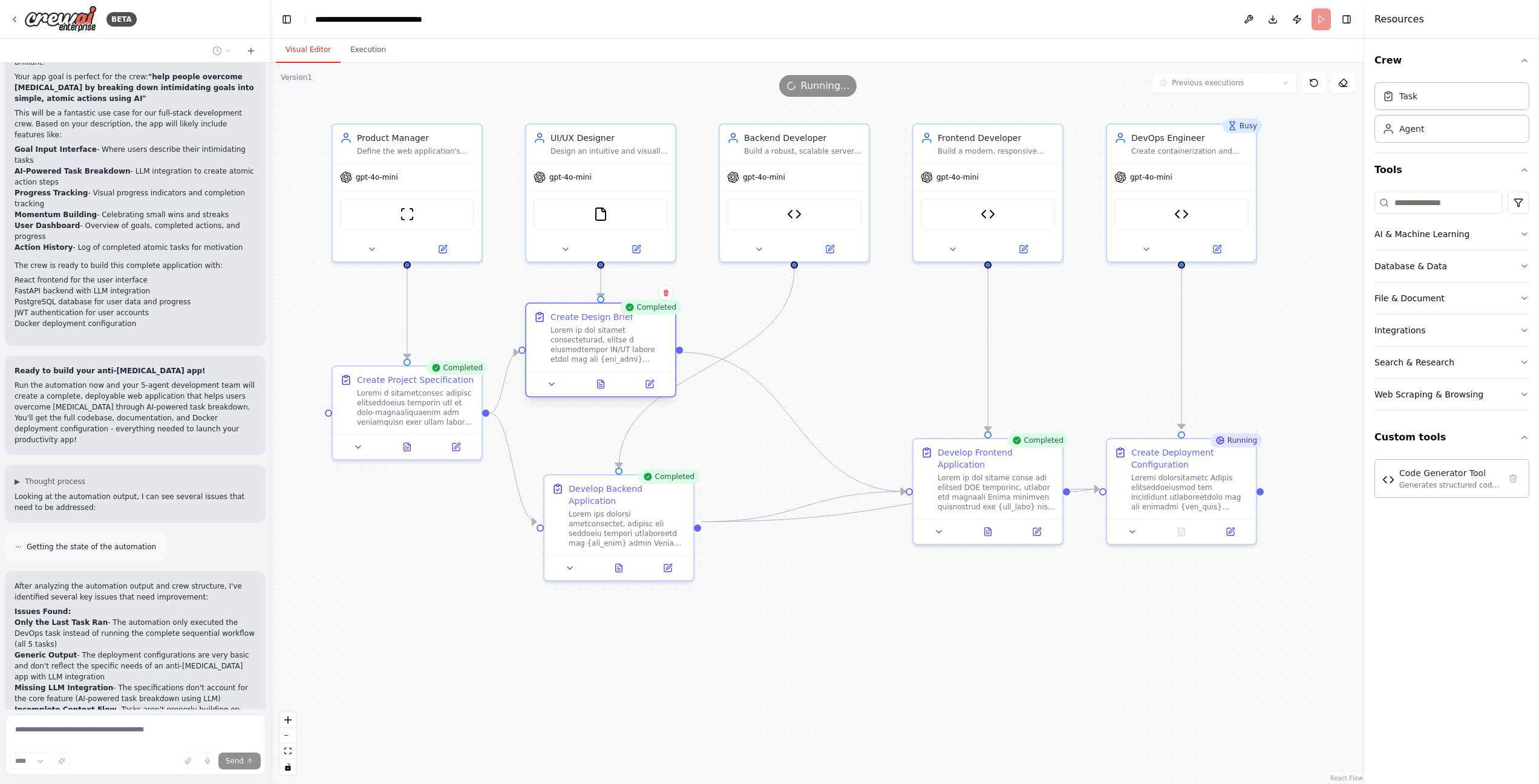
drag, startPoint x: 609, startPoint y: 389, endPoint x: 580, endPoint y: 328, distance: 67.5
click at [580, 328] on div at bounding box center [609, 344] width 117 height 39
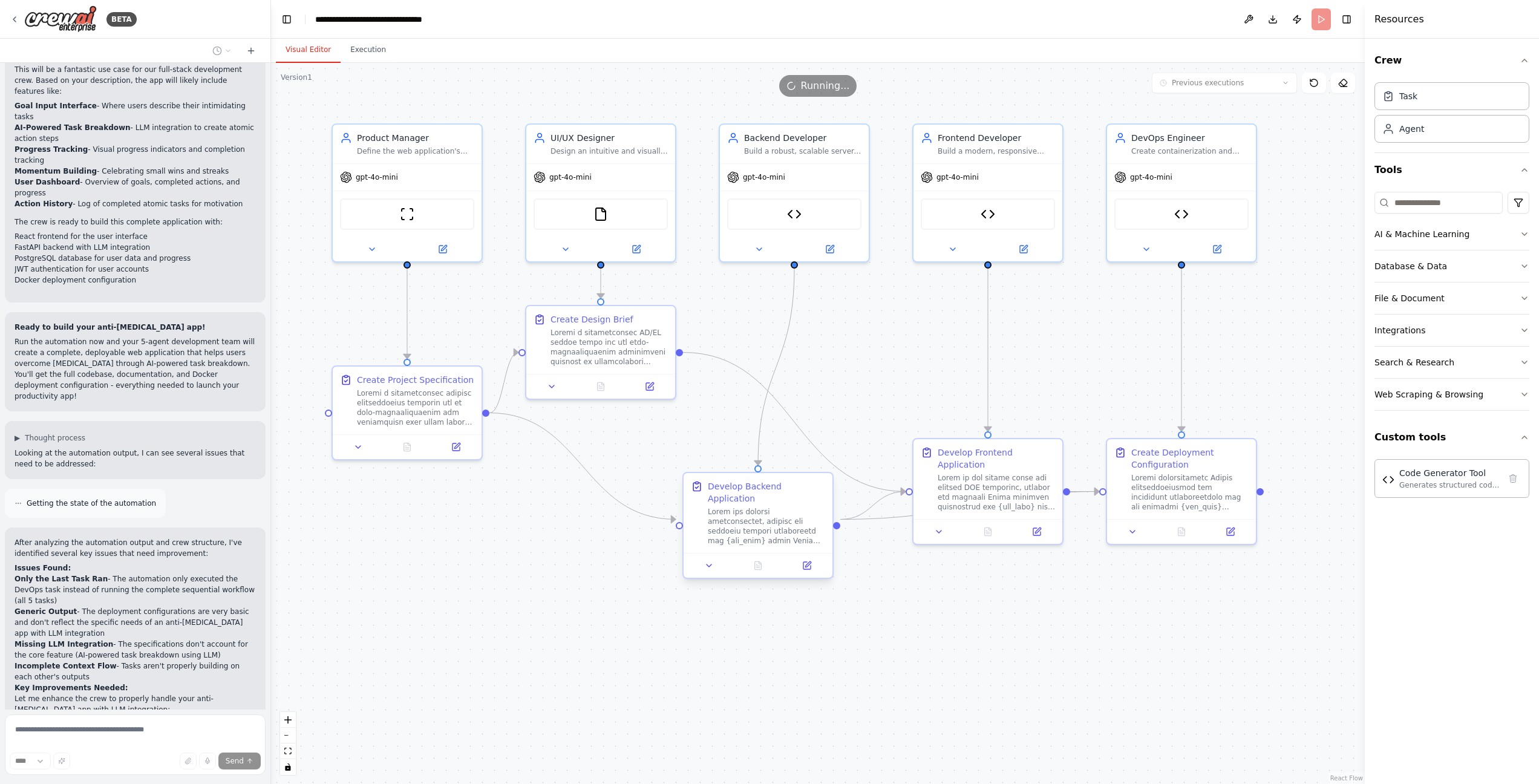
drag, startPoint x: 622, startPoint y: 500, endPoint x: 757, endPoint y: 502, distance: 135.0
click at [757, 507] on div at bounding box center [766, 526] width 117 height 39
drag, startPoint x: 971, startPoint y: 483, endPoint x: 969, endPoint y: 345, distance: 138.0
click at [969, 345] on div at bounding box center [996, 356] width 117 height 39
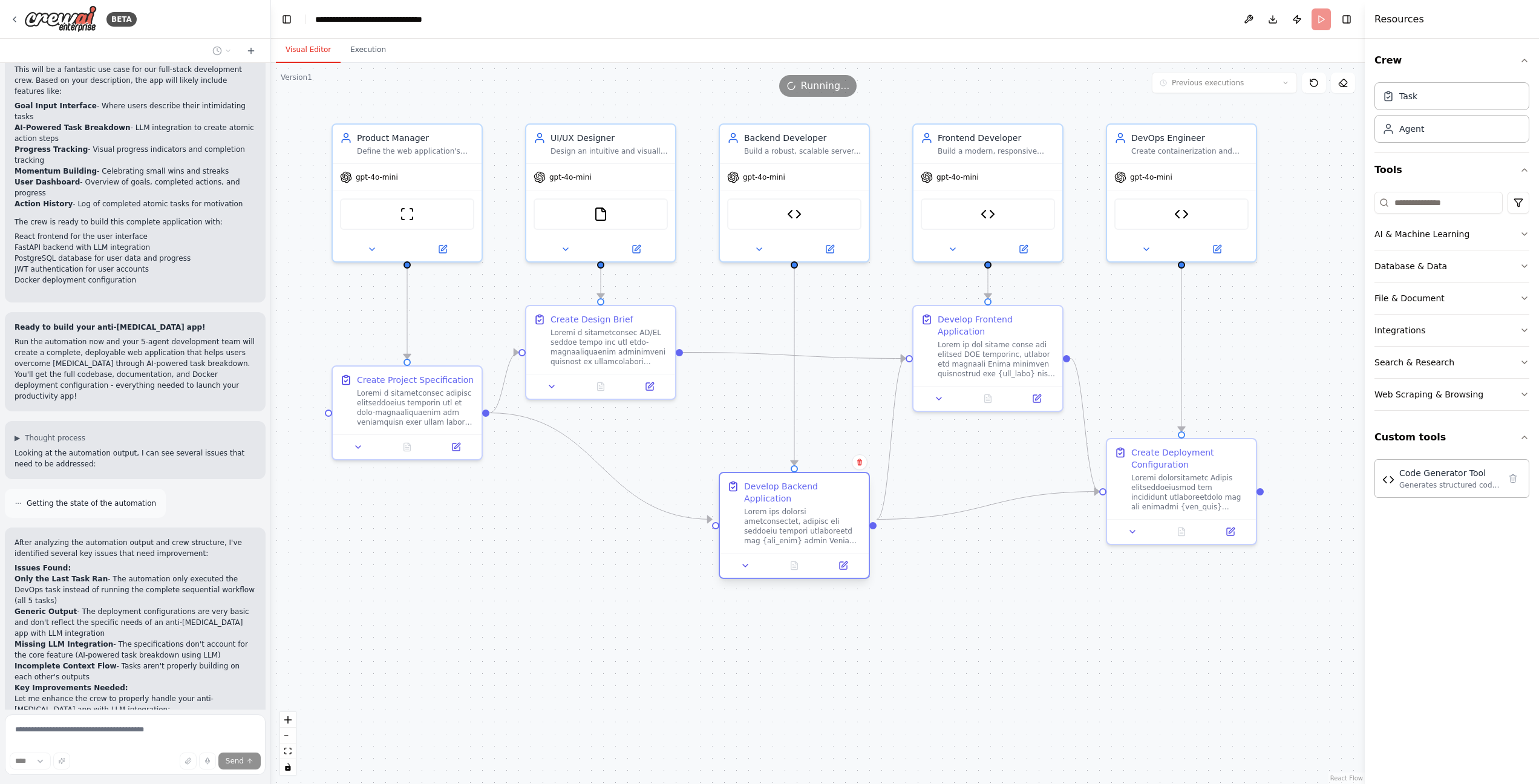
drag, startPoint x: 758, startPoint y: 497, endPoint x: 799, endPoint y: 500, distance: 41.1
click at [799, 507] on div at bounding box center [803, 526] width 117 height 39
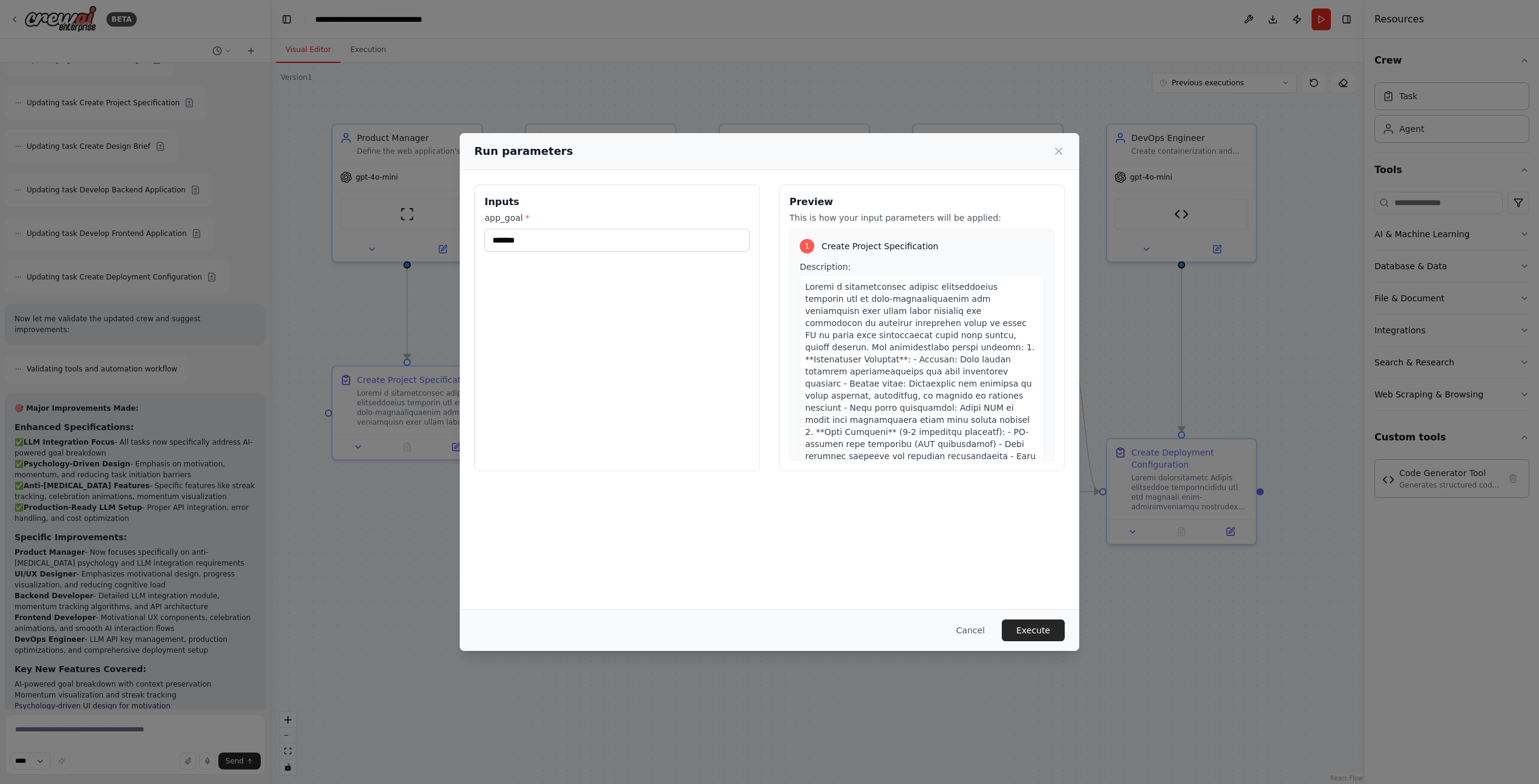
click at [1041, 605] on div "Inputs app_goal * ******* Preview This is how your input parameters will be app…" at bounding box center [769, 389] width 619 height 439
click at [1051, 623] on button "Execute" at bounding box center [1033, 630] width 63 height 22
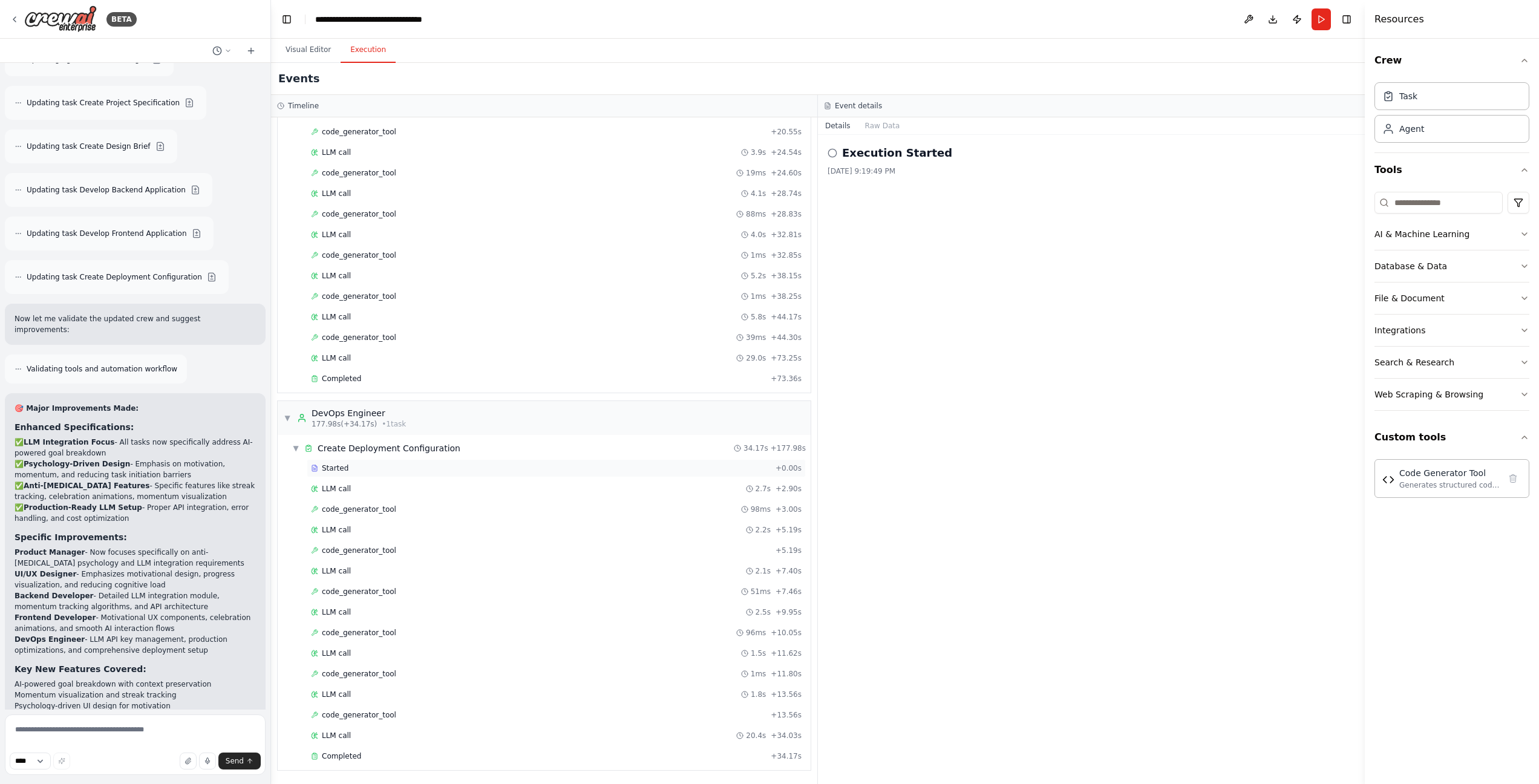
scroll to position [0, 0]
click at [303, 51] on button "Visual Editor" at bounding box center [308, 50] width 65 height 25
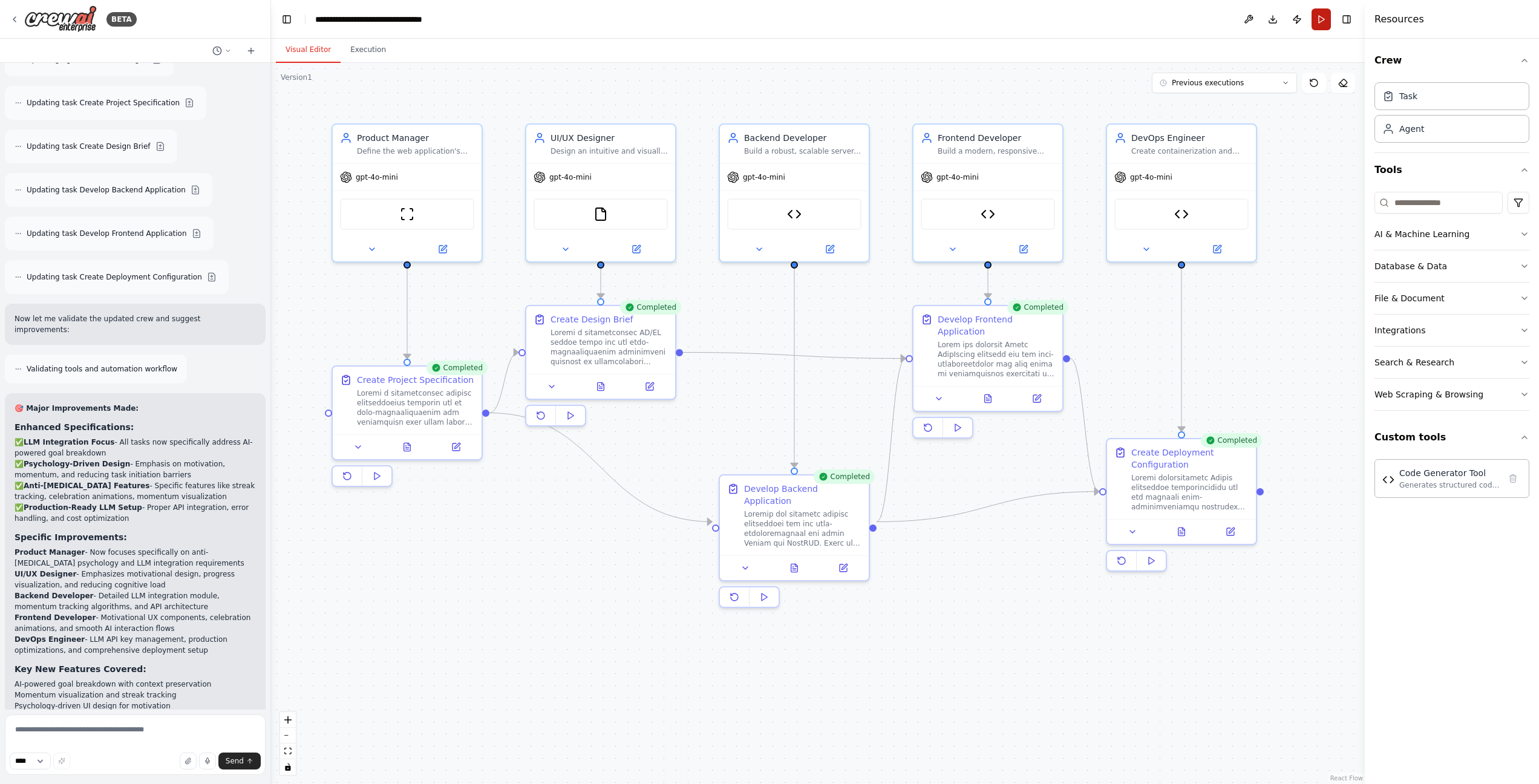
click at [1320, 17] on button "Run" at bounding box center [1321, 20] width 20 height 22
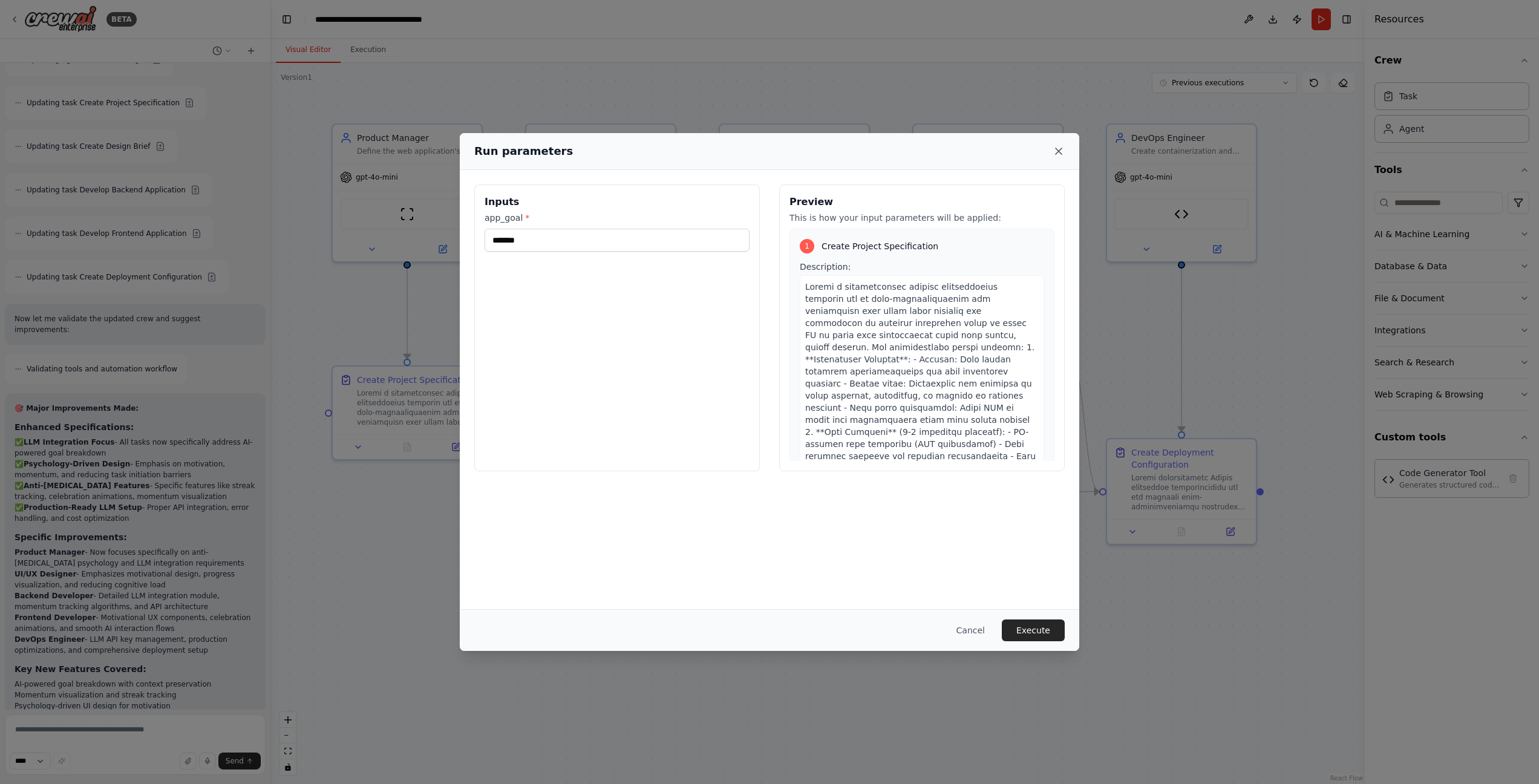
click at [1059, 153] on icon at bounding box center [1059, 151] width 12 height 12
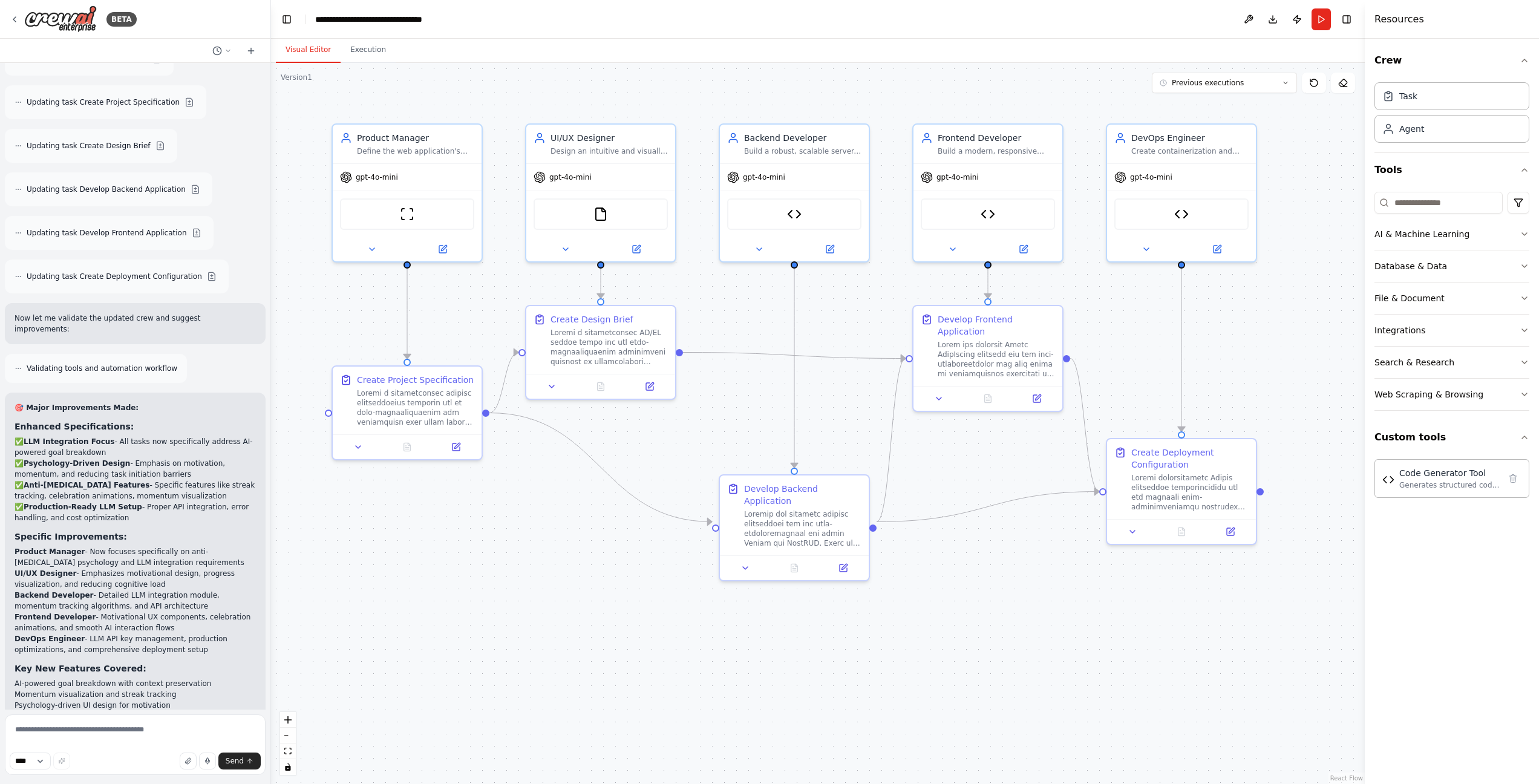
scroll to position [4624, 0]
click at [1322, 25] on button "Run" at bounding box center [1321, 20] width 20 height 22
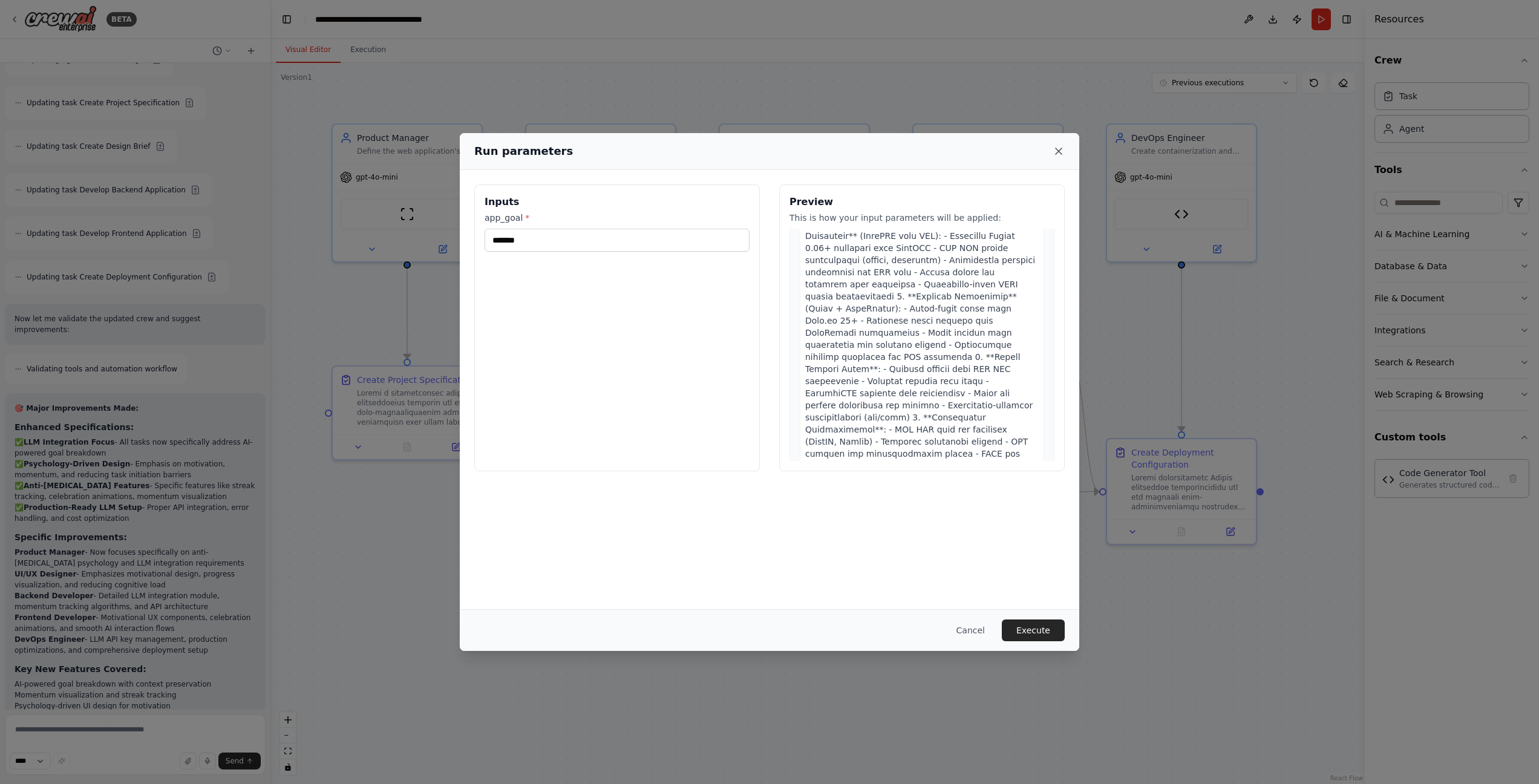
scroll to position [2256, 0]
click at [1064, 150] on icon at bounding box center [1059, 151] width 12 height 12
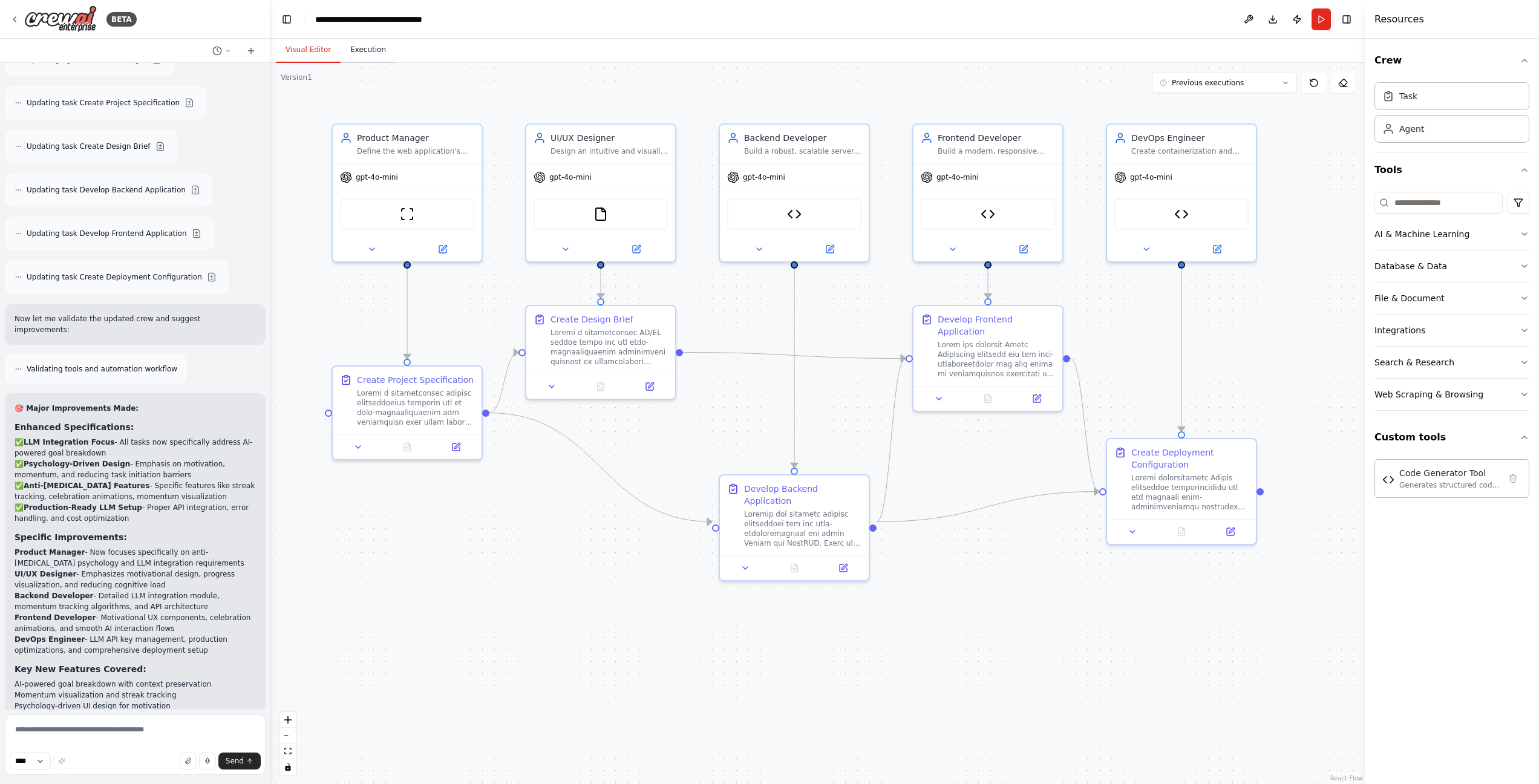
click at [354, 48] on button "Execution" at bounding box center [368, 50] width 55 height 25
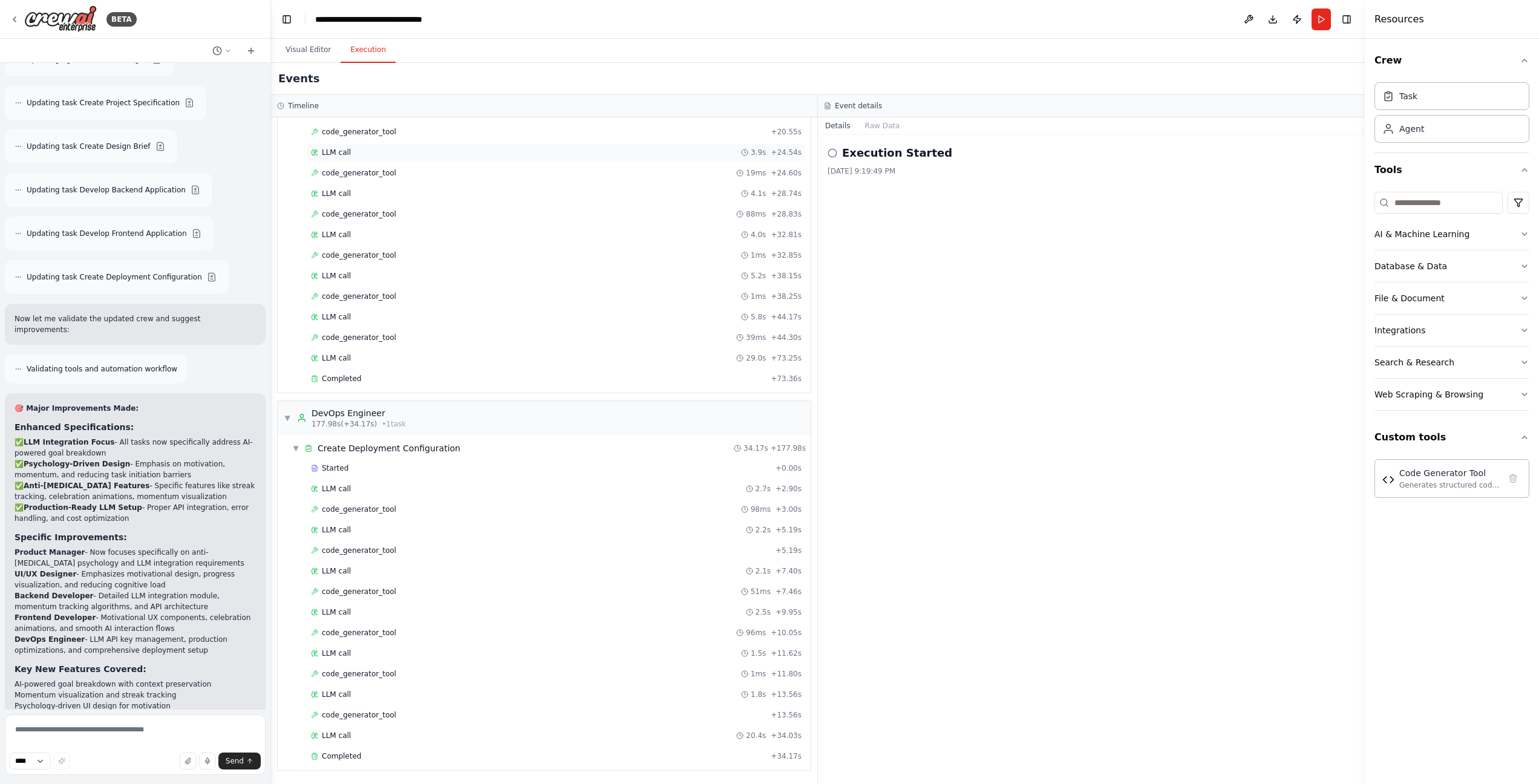
scroll to position [0, 0]
click at [295, 52] on button "Visual Editor" at bounding box center [308, 50] width 65 height 25
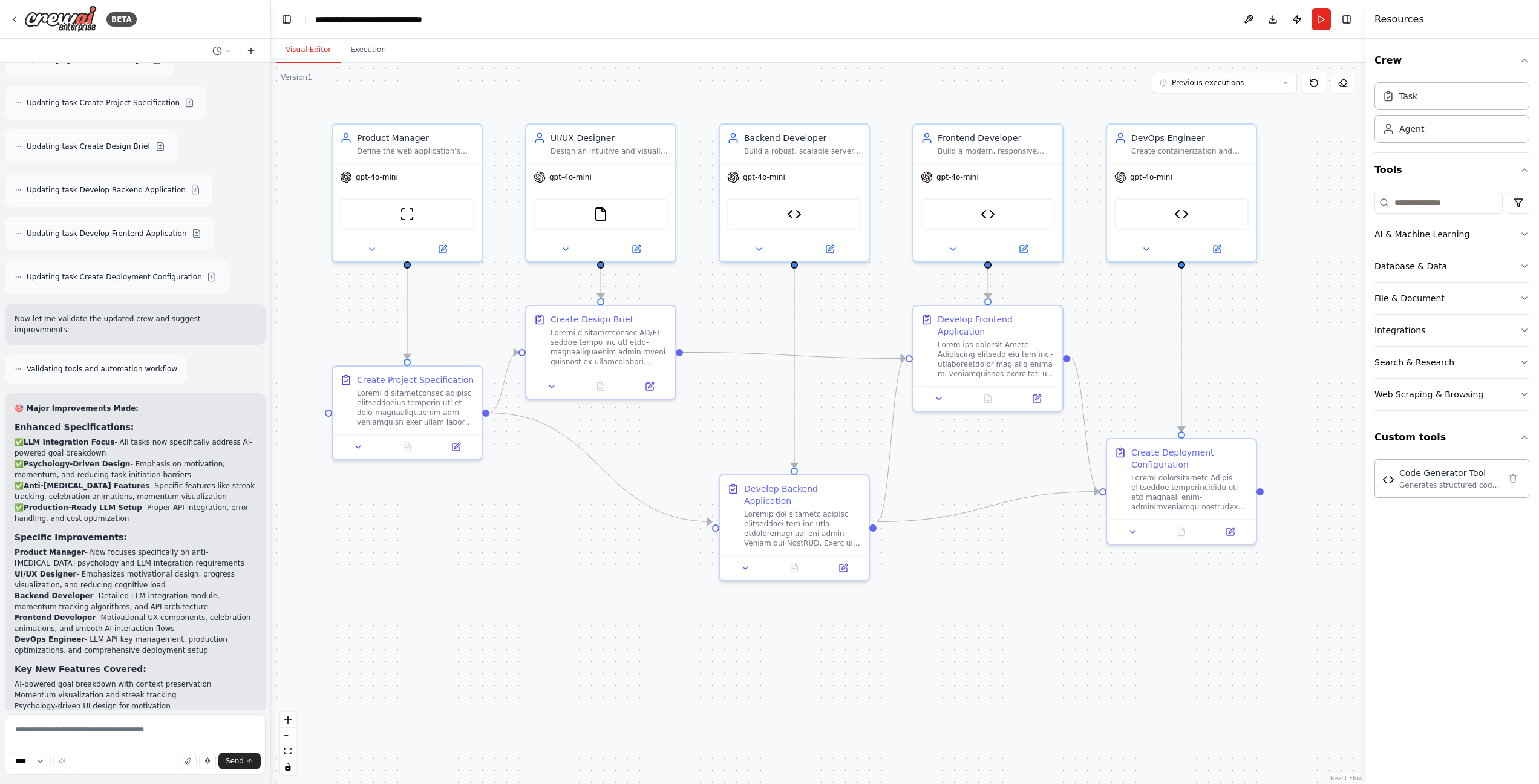
click at [247, 51] on icon at bounding box center [250, 50] width 9 height 9
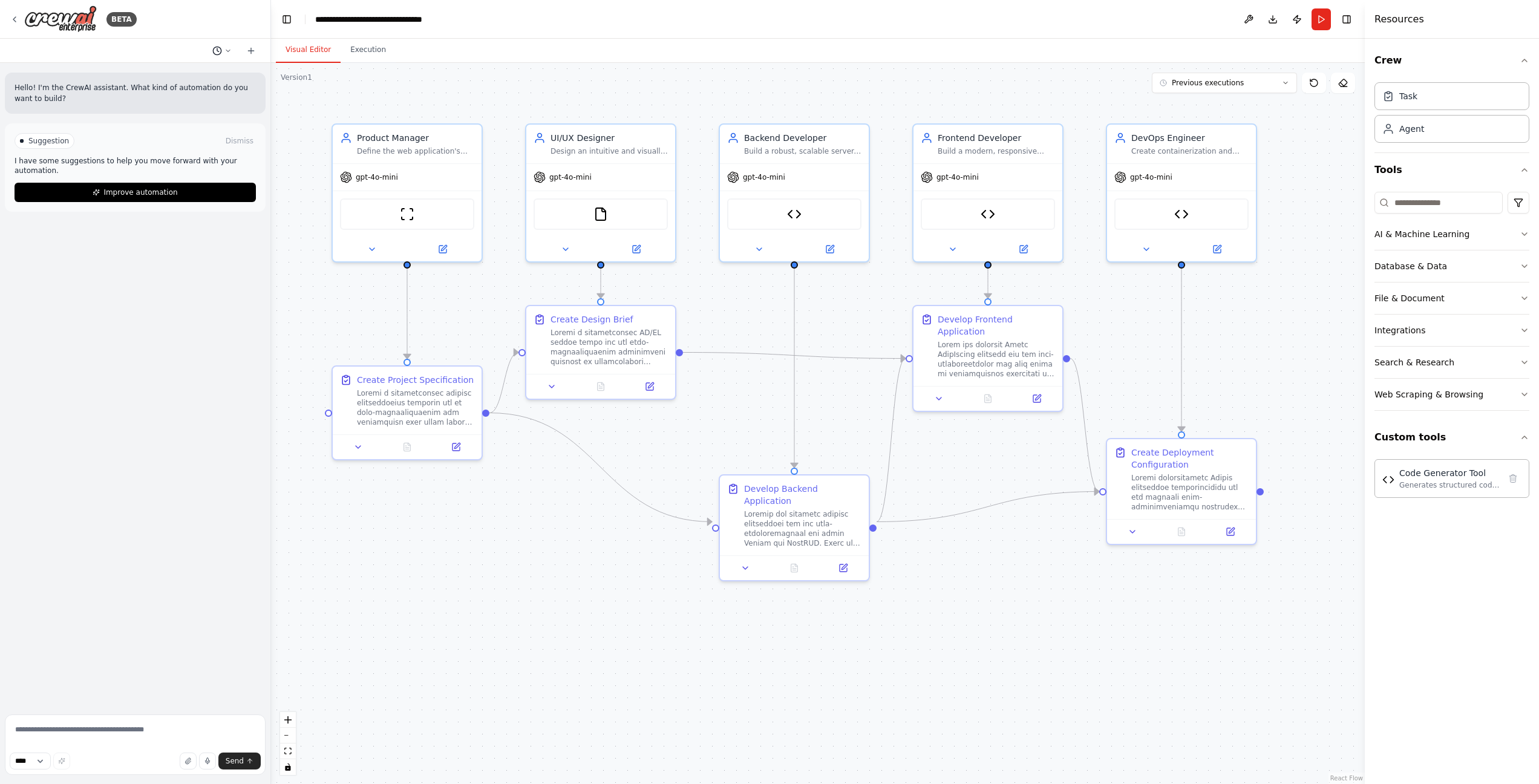
click at [228, 50] on icon at bounding box center [228, 51] width 7 height 7
click at [215, 98] on div "Based on the last automation run, please analyze the output, and if applicable,…" at bounding box center [198, 95] width 135 height 9
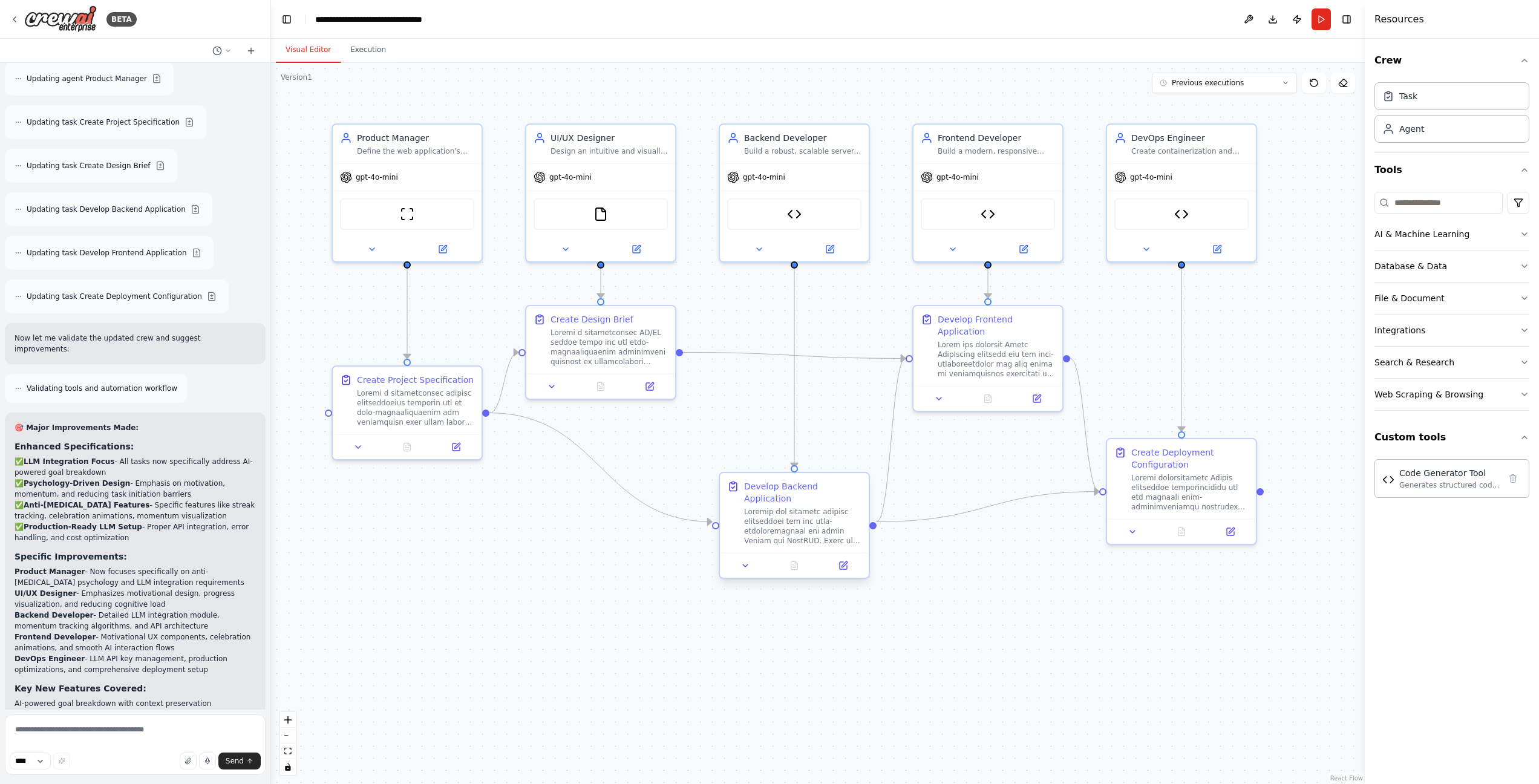
click at [794, 521] on div at bounding box center [803, 526] width 117 height 39
click at [1166, 483] on div at bounding box center [1190, 489] width 117 height 39
click at [1265, 493] on div ".deletable-edge-delete-btn { width: 20px; height: 20px; border: 0px solid #ffff…" at bounding box center [818, 423] width 1094 height 721
click at [1327, 20] on button "Run" at bounding box center [1321, 20] width 20 height 22
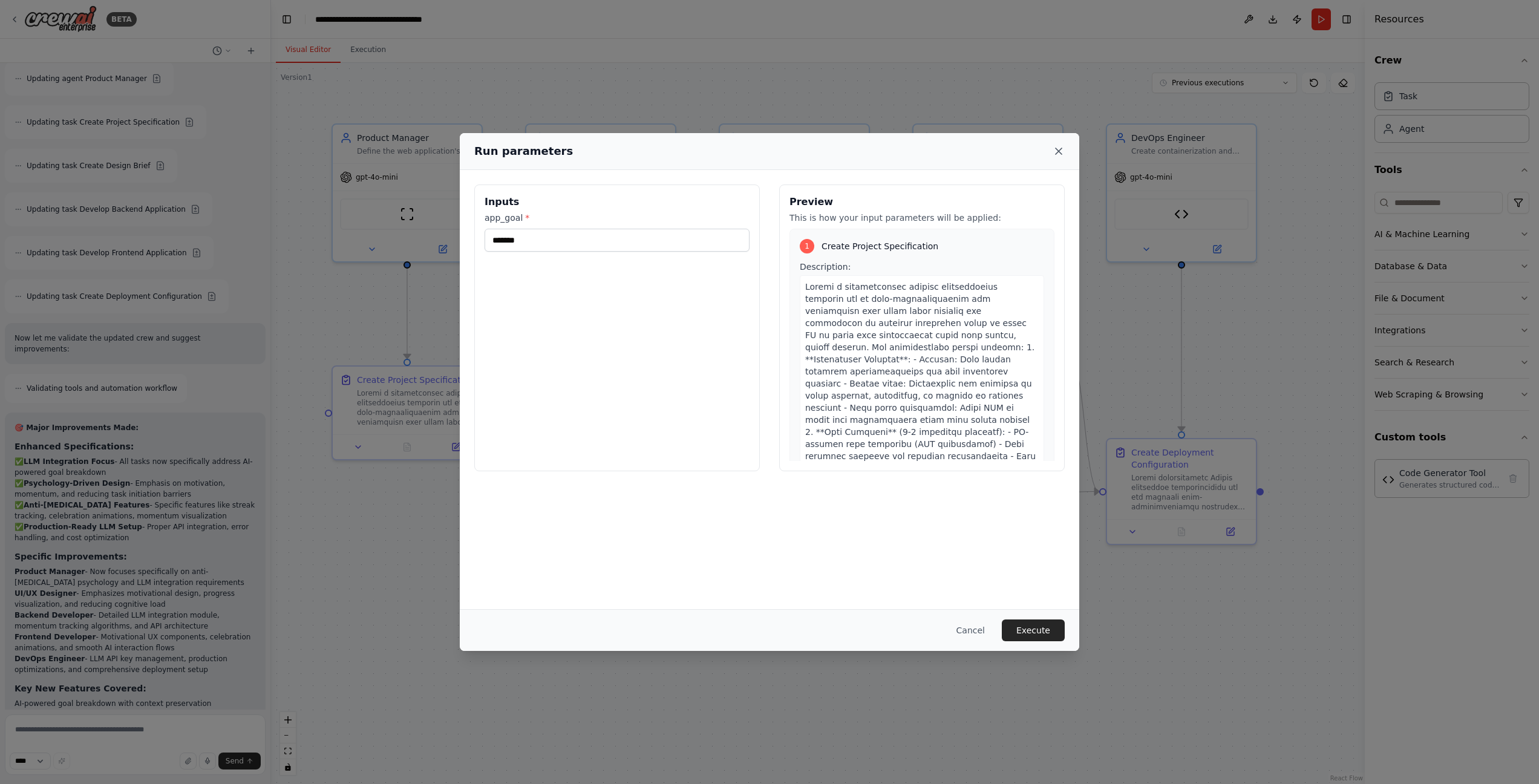
click at [1056, 153] on icon at bounding box center [1059, 151] width 12 height 12
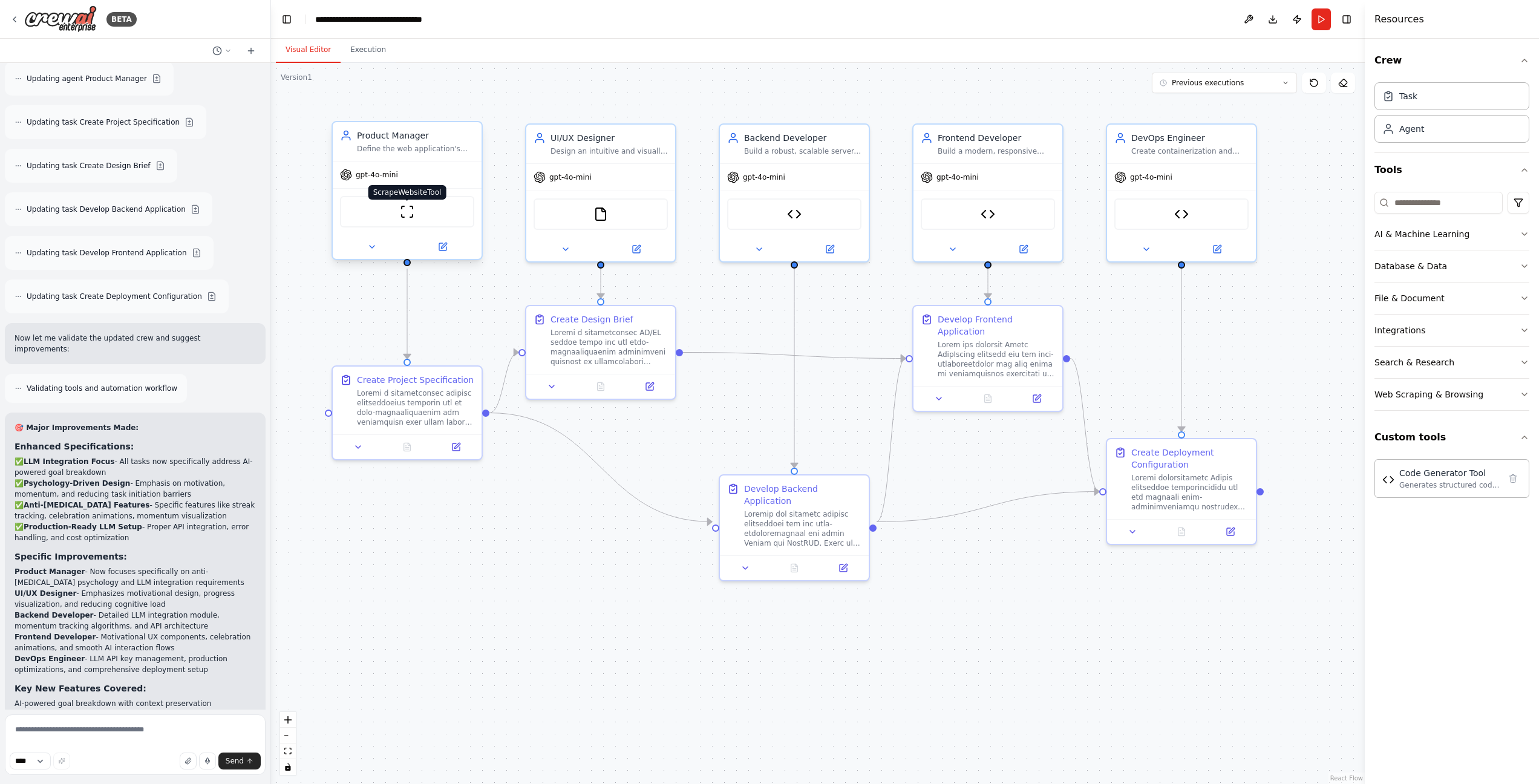
click at [410, 218] on img at bounding box center [407, 212] width 15 height 15
click at [76, 23] on img at bounding box center [60, 18] width 73 height 27
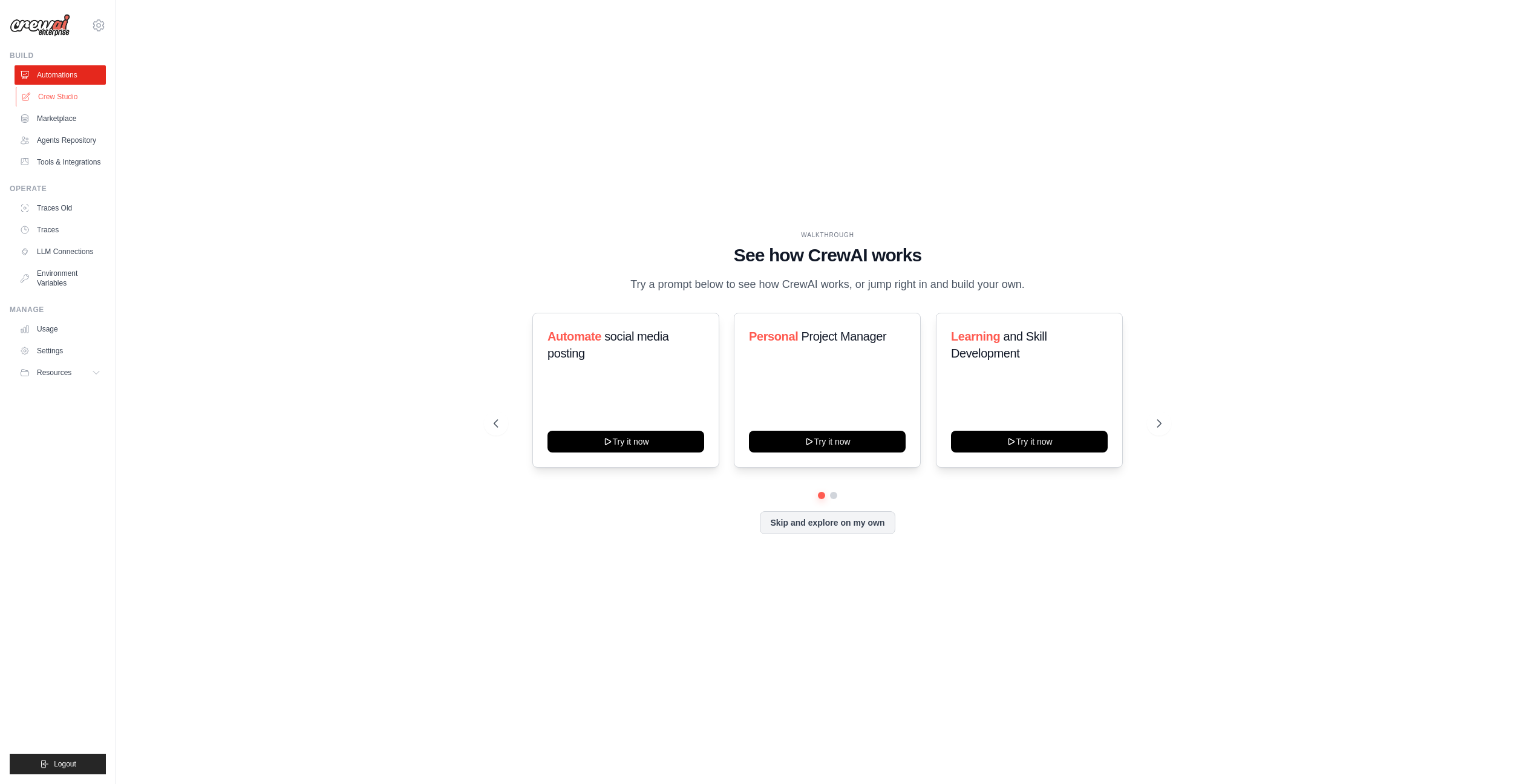
click at [81, 94] on link "Crew Studio" at bounding box center [62, 97] width 92 height 20
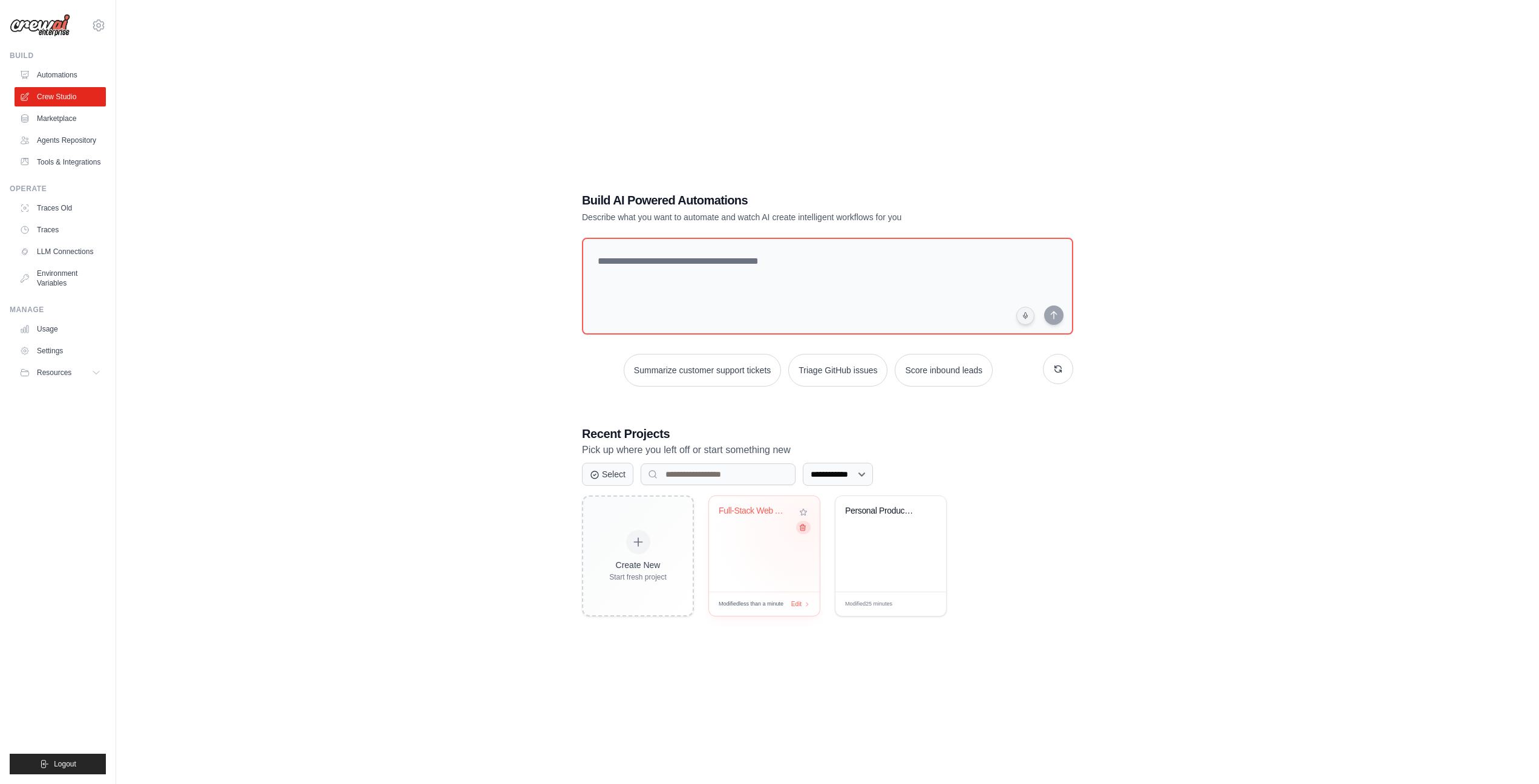
click at [805, 525] on icon at bounding box center [803, 527] width 8 height 8
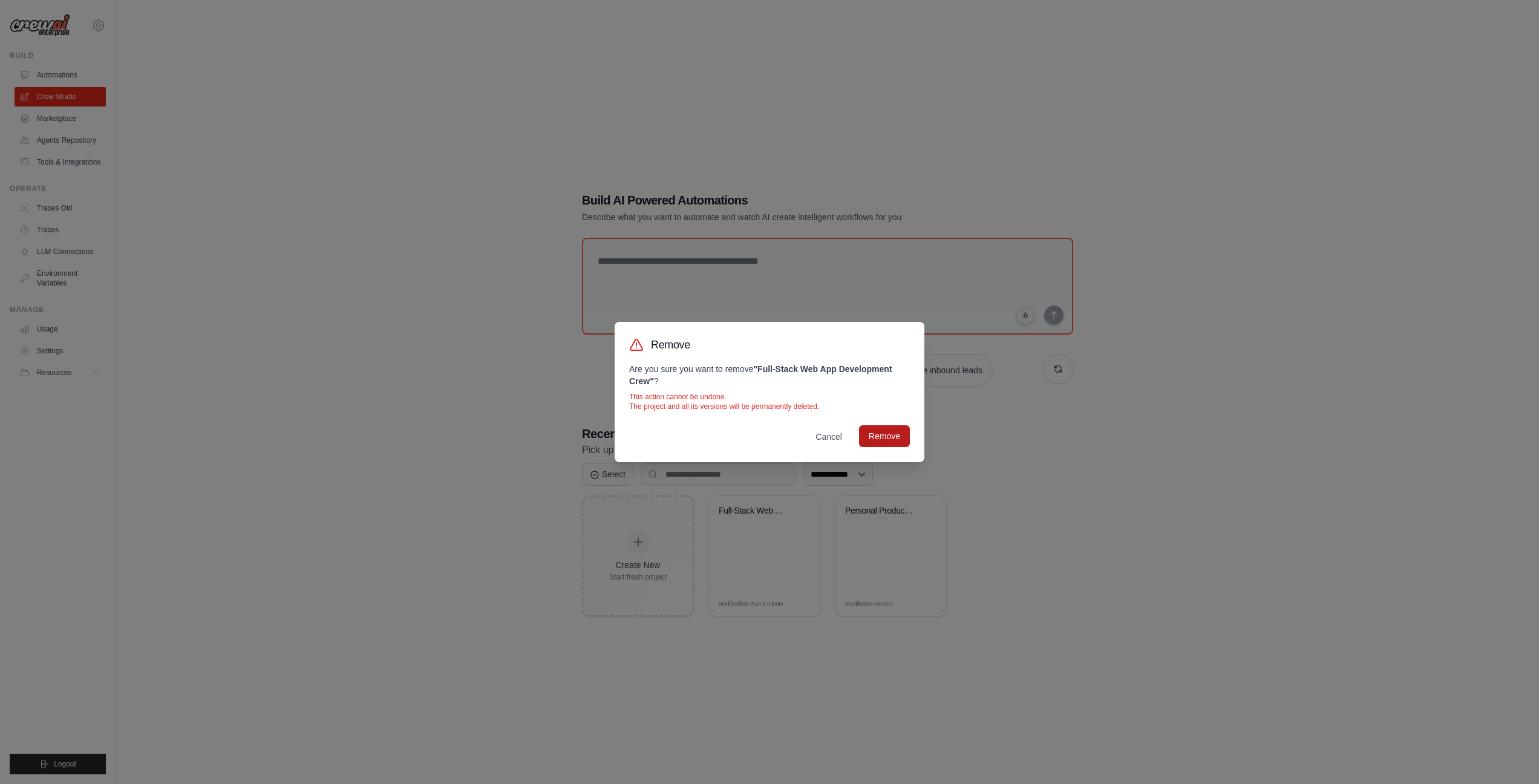
click at [886, 433] on button "Remove" at bounding box center [885, 436] width 51 height 22
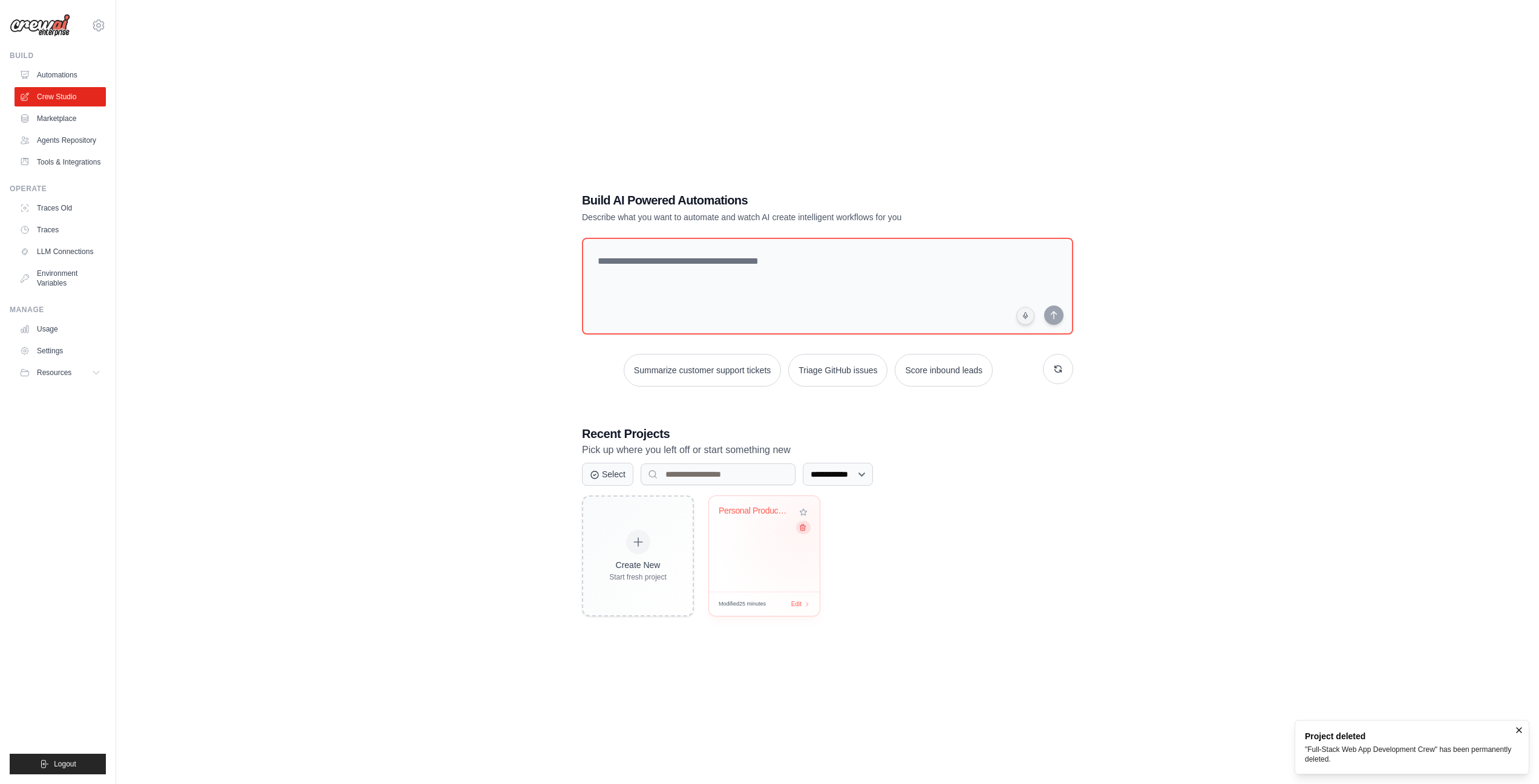
click at [802, 530] on button at bounding box center [803, 527] width 15 height 13
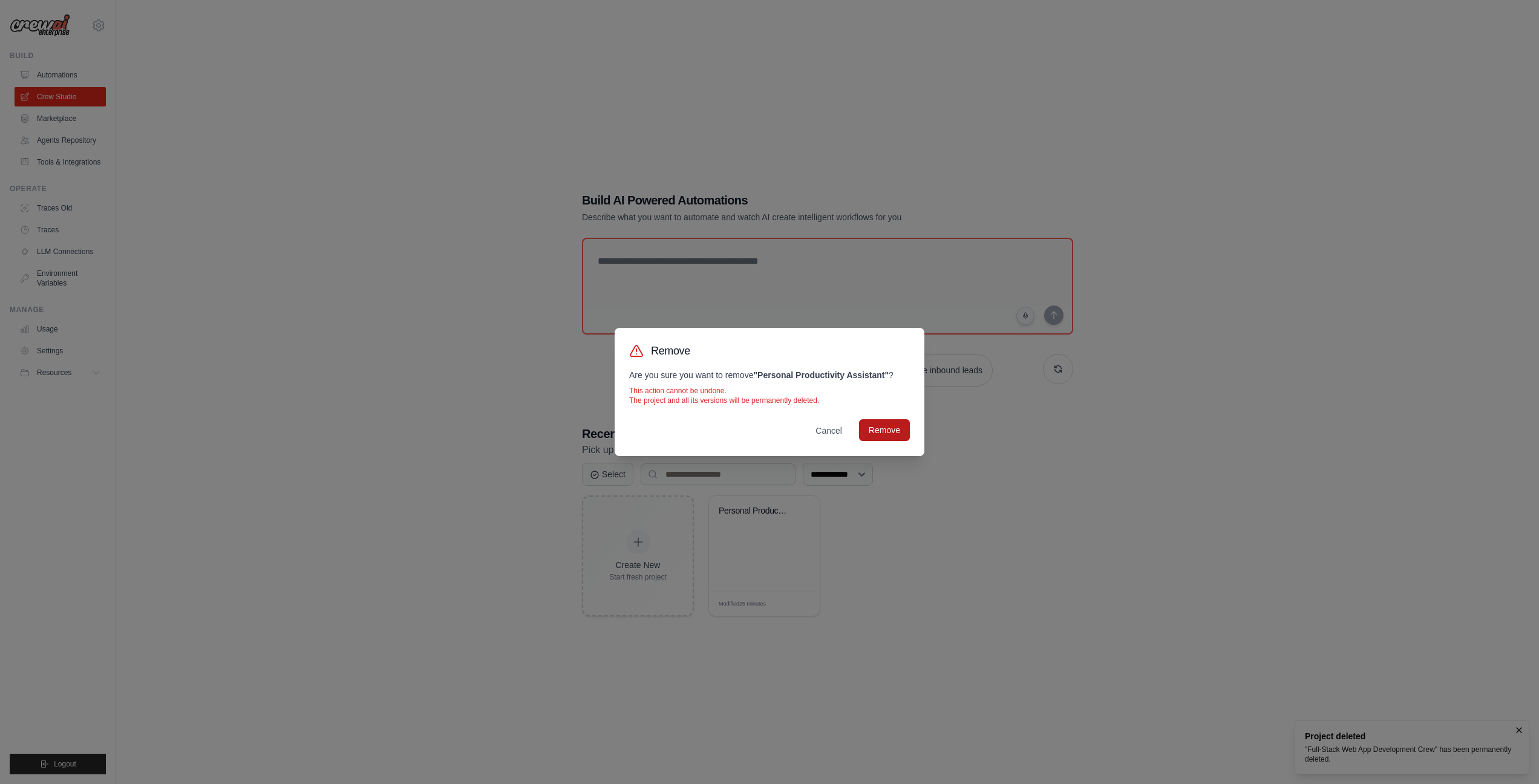
click at [883, 433] on button "Remove" at bounding box center [885, 430] width 51 height 22
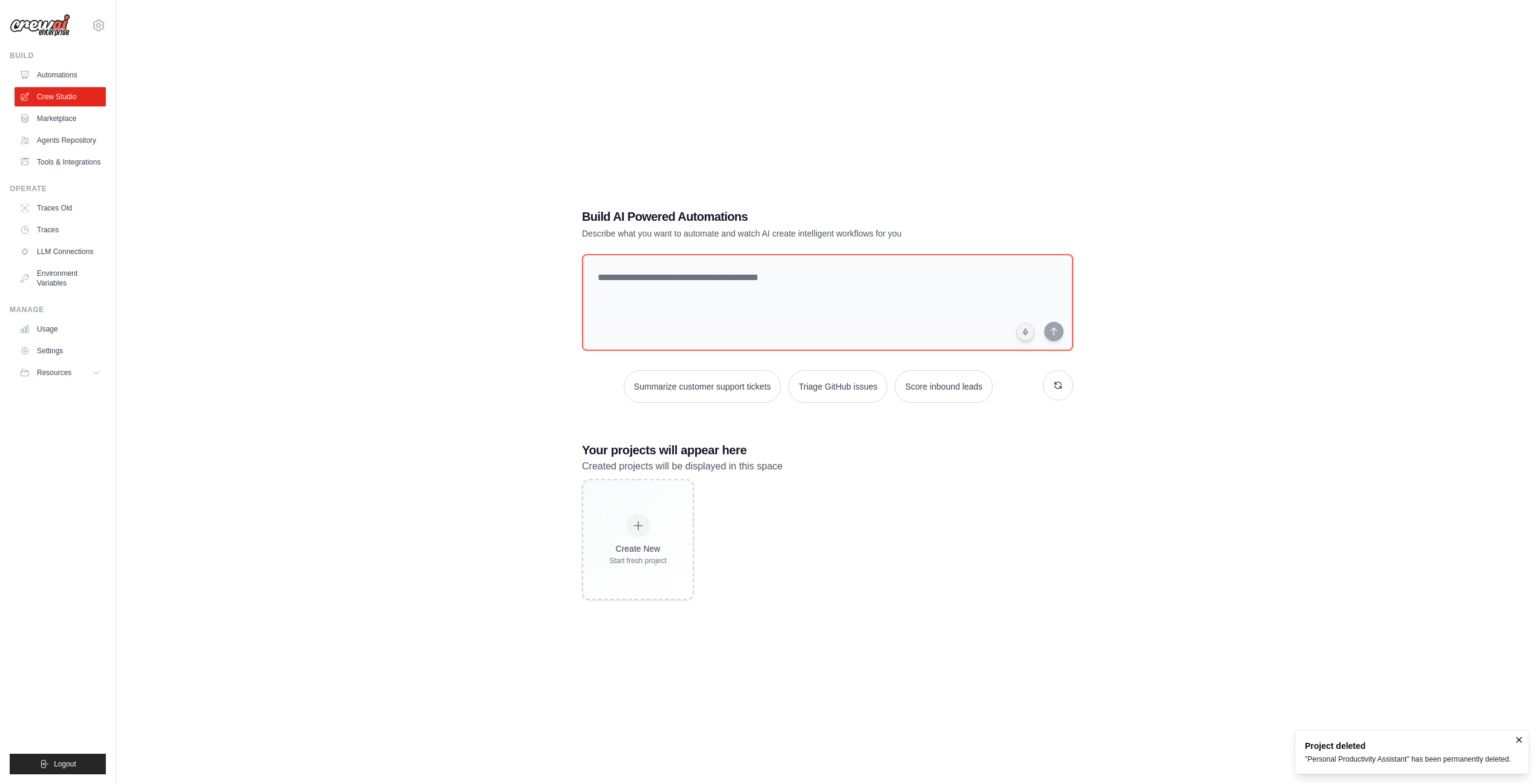
click at [487, 305] on div "Build AI Powered Automations Describe what you want to automate and watch AI cr…" at bounding box center [827, 404] width 1385 height 784
